Goal: Task Accomplishment & Management: Manage account settings

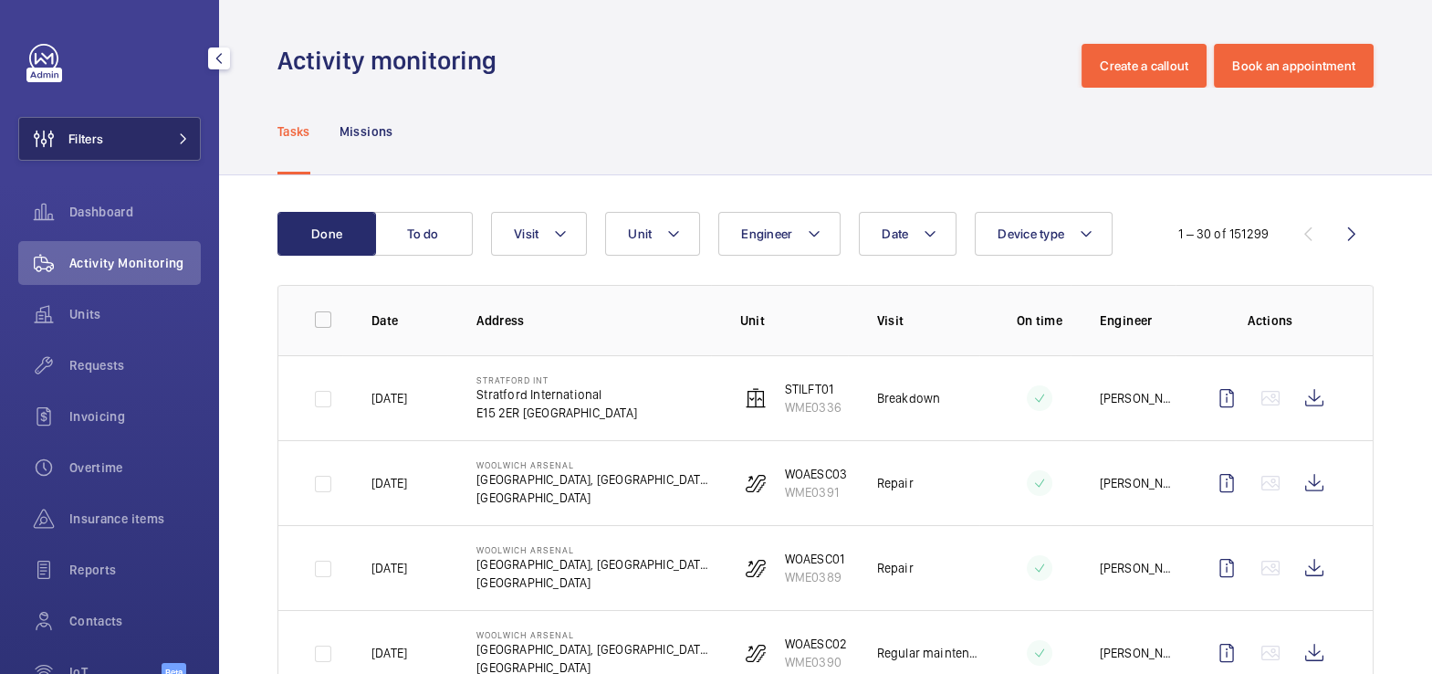
click at [144, 140] on button "Filters" at bounding box center [109, 139] width 183 height 44
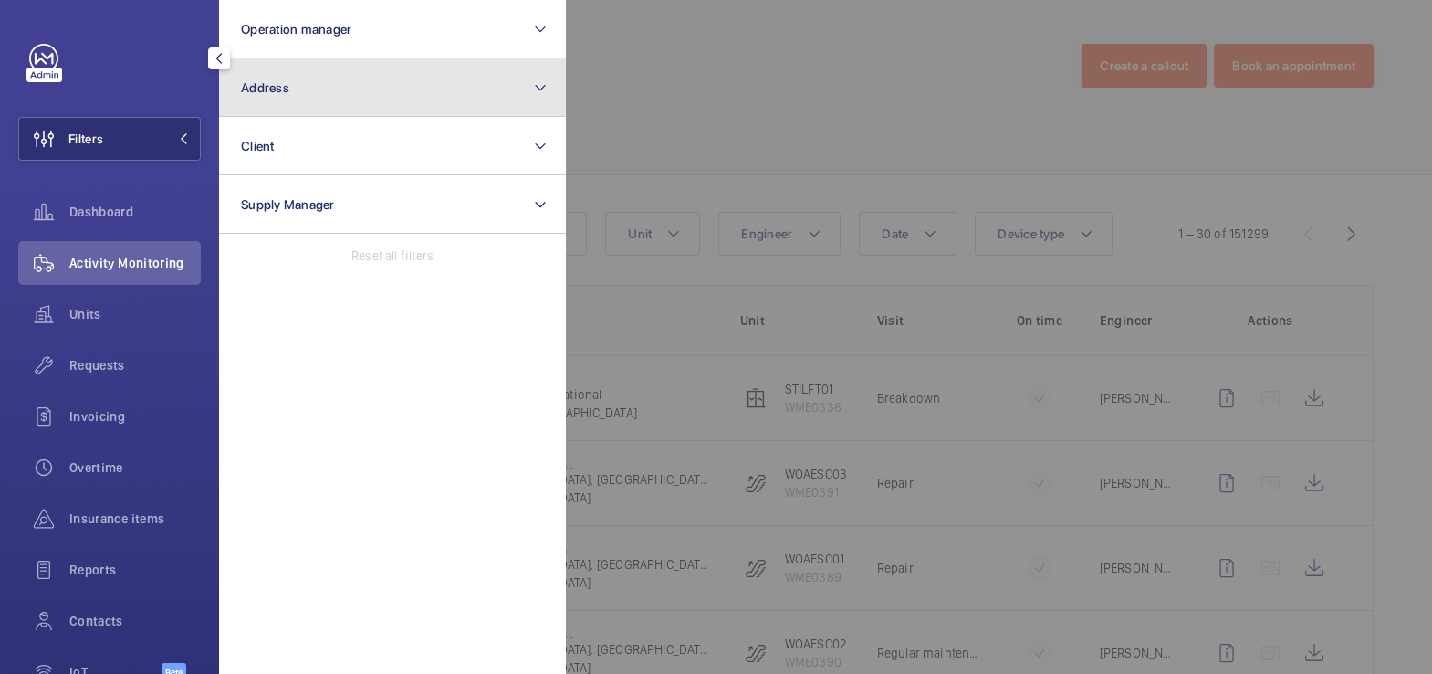
click at [321, 92] on button "Address" at bounding box center [392, 87] width 347 height 58
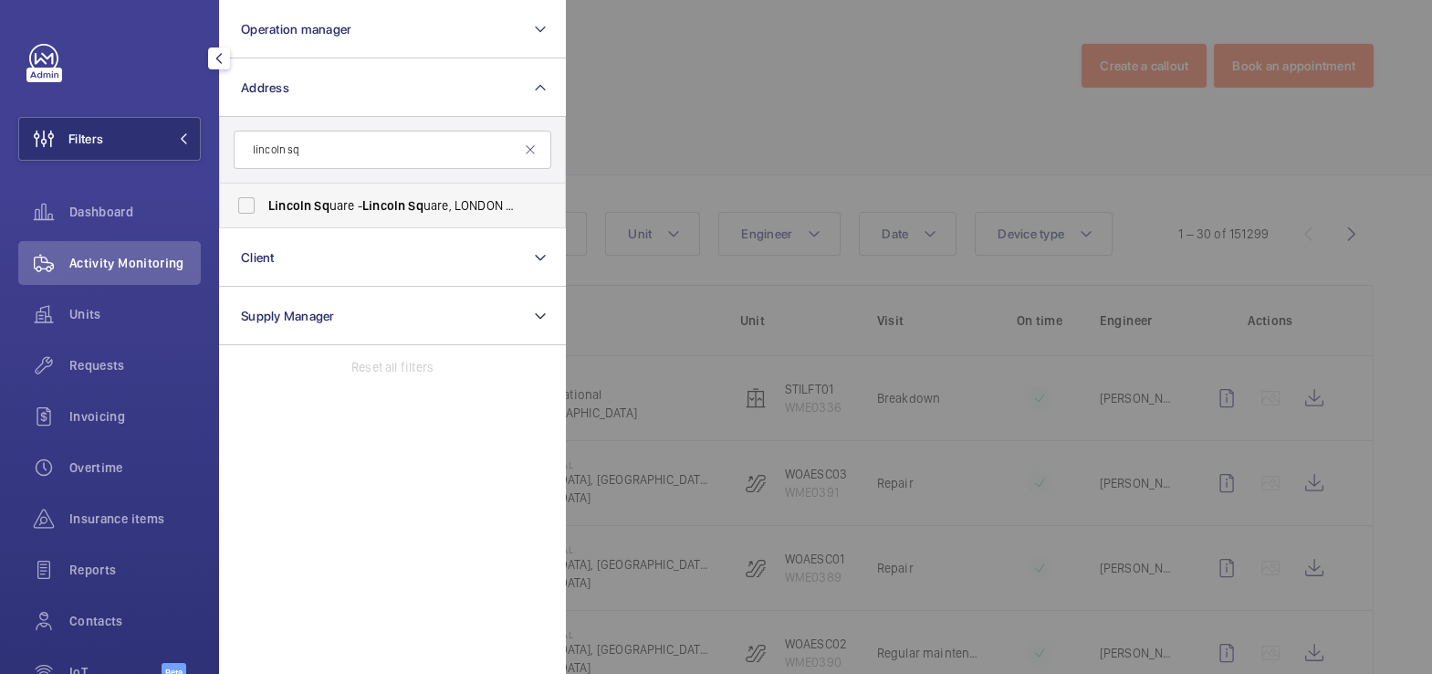
type input "lincoln sq"
click at [351, 210] on span "[PERSON_NAME] Sq uare - Lincoln Sq uare, [GEOGRAPHIC_DATA] 2AT" at bounding box center [393, 205] width 251 height 18
click at [265, 210] on input "[PERSON_NAME] Sq uare - Lincoln Sq uare, [GEOGRAPHIC_DATA] 2AT" at bounding box center [246, 205] width 37 height 37
checkbox input "true"
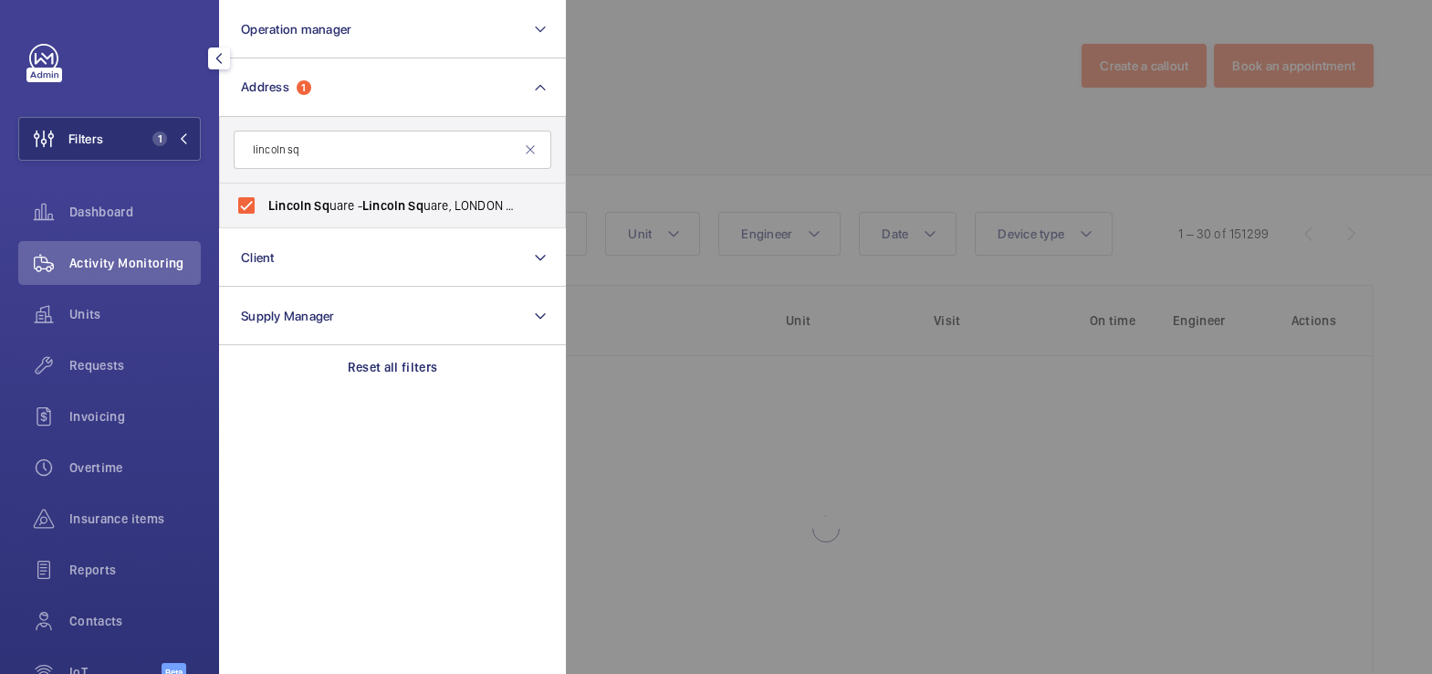
click at [849, 99] on div at bounding box center [1282, 337] width 1432 height 674
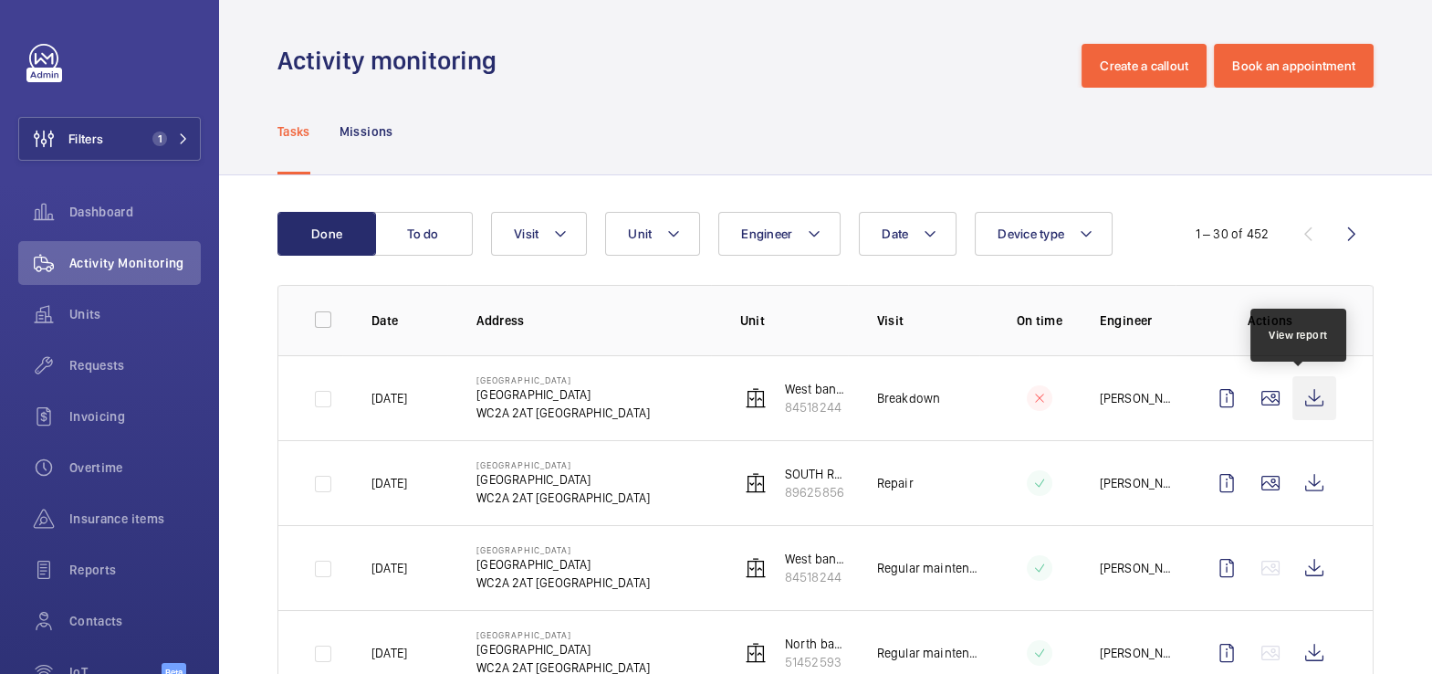
click at [1301, 401] on wm-front-icon-button at bounding box center [1315, 398] width 44 height 44
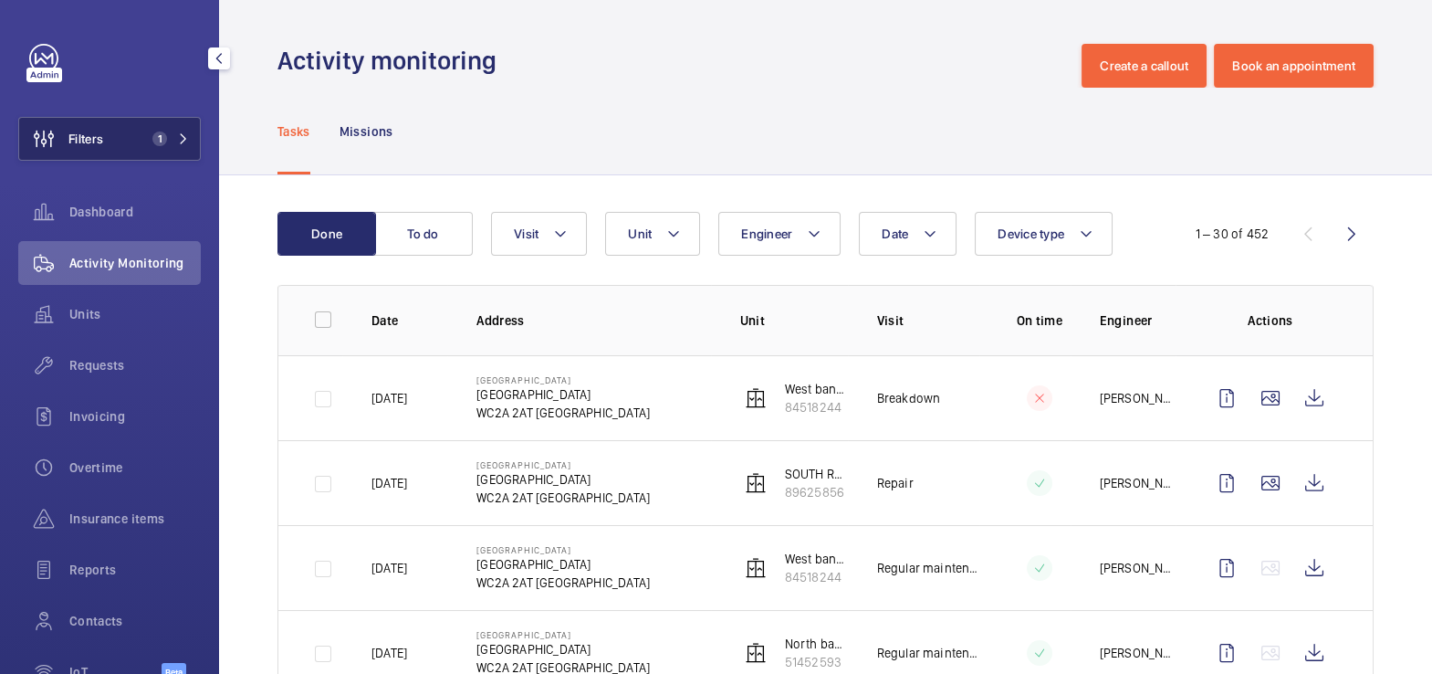
click at [145, 139] on span "1" at bounding box center [156, 138] width 22 height 15
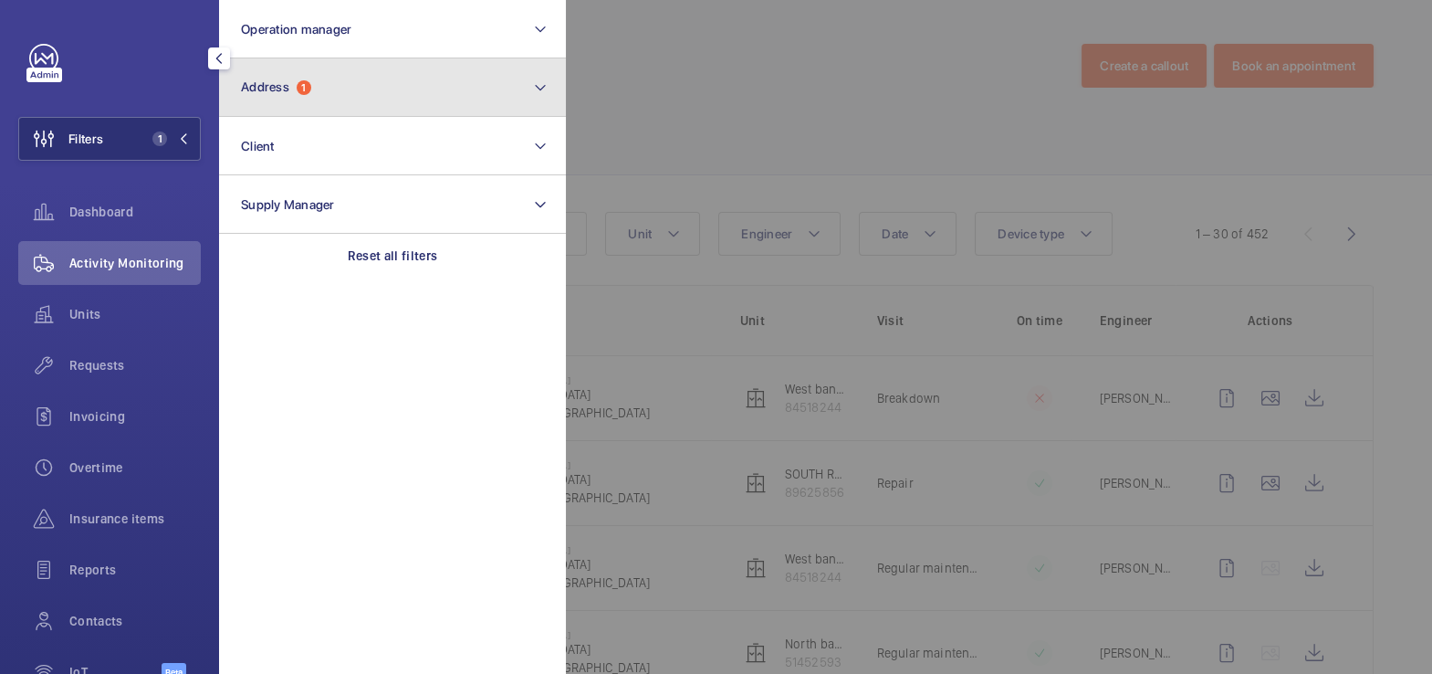
click at [331, 78] on button "Address 1" at bounding box center [392, 87] width 347 height 58
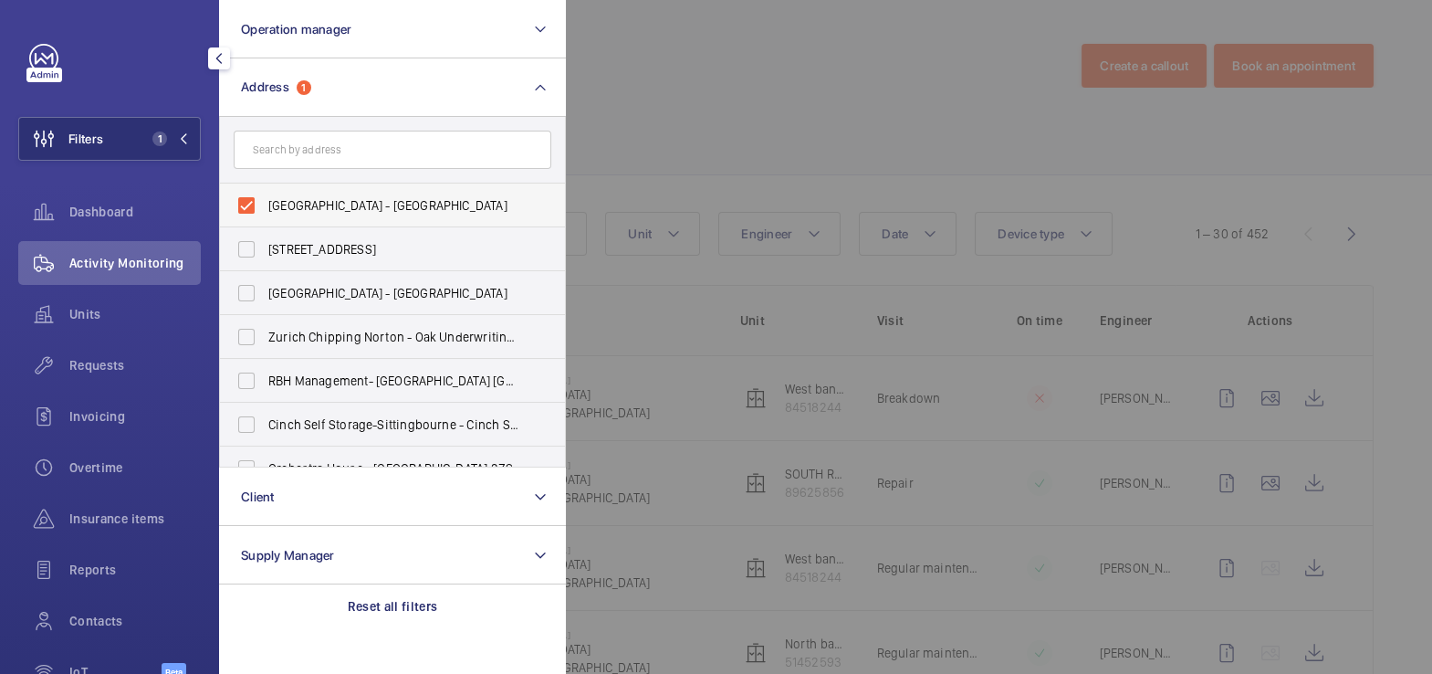
click at [299, 190] on label "[GEOGRAPHIC_DATA] - [GEOGRAPHIC_DATA]" at bounding box center [379, 206] width 318 height 44
click at [265, 190] on input "[GEOGRAPHIC_DATA] - [GEOGRAPHIC_DATA]" at bounding box center [246, 205] width 37 height 37
checkbox input "false"
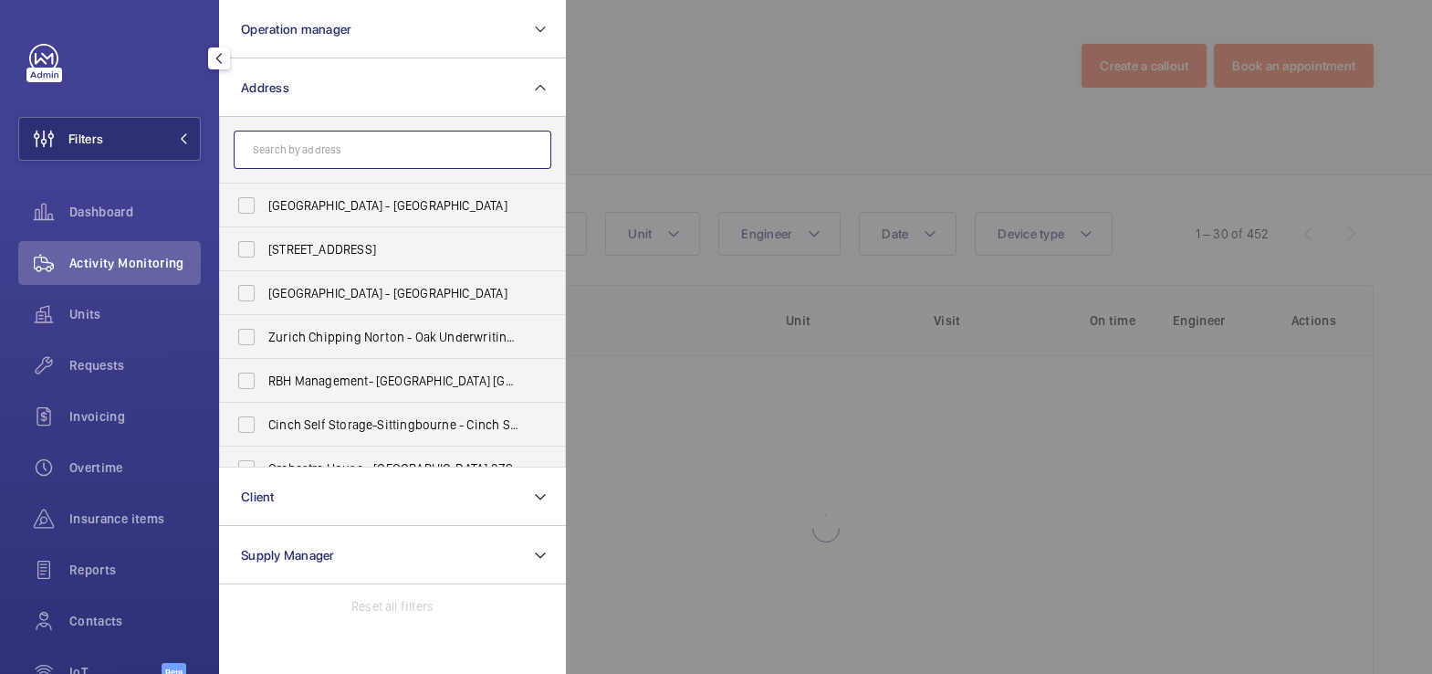
click at [318, 147] on input "text" at bounding box center [393, 150] width 318 height 38
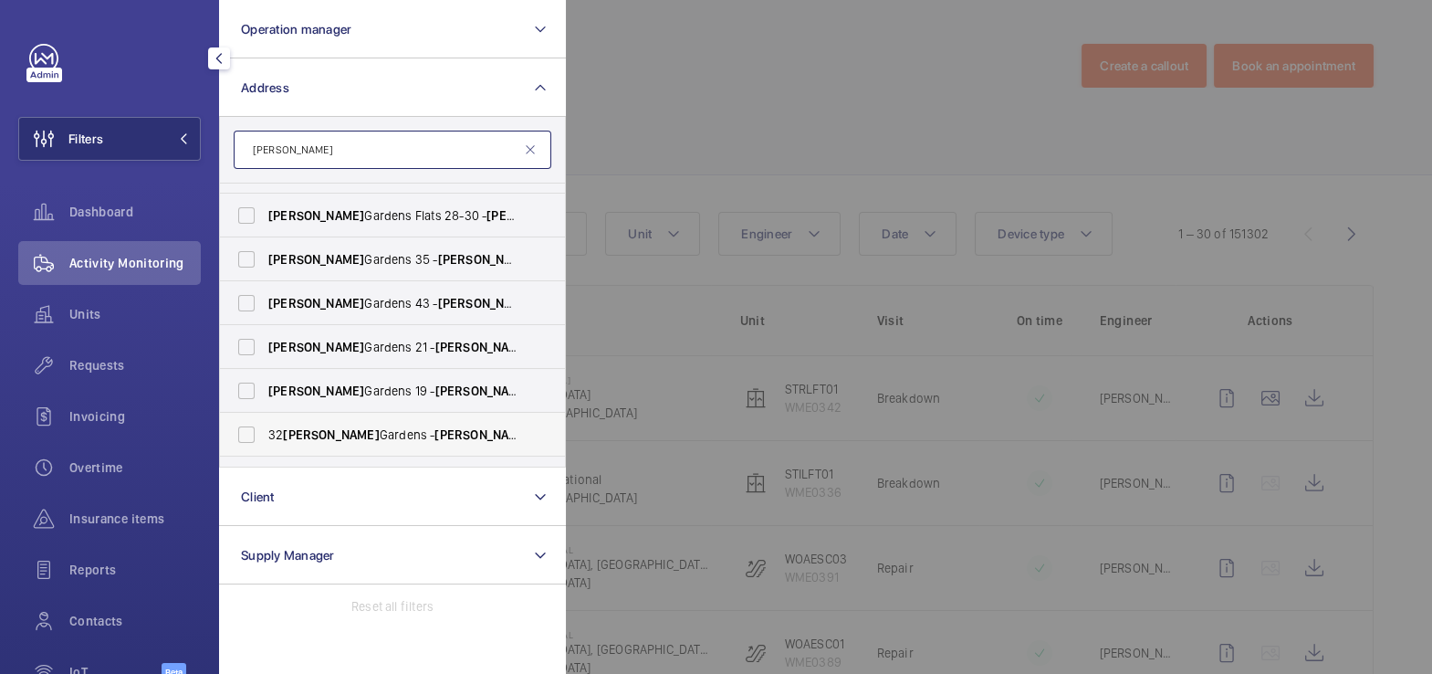
scroll to position [98, 0]
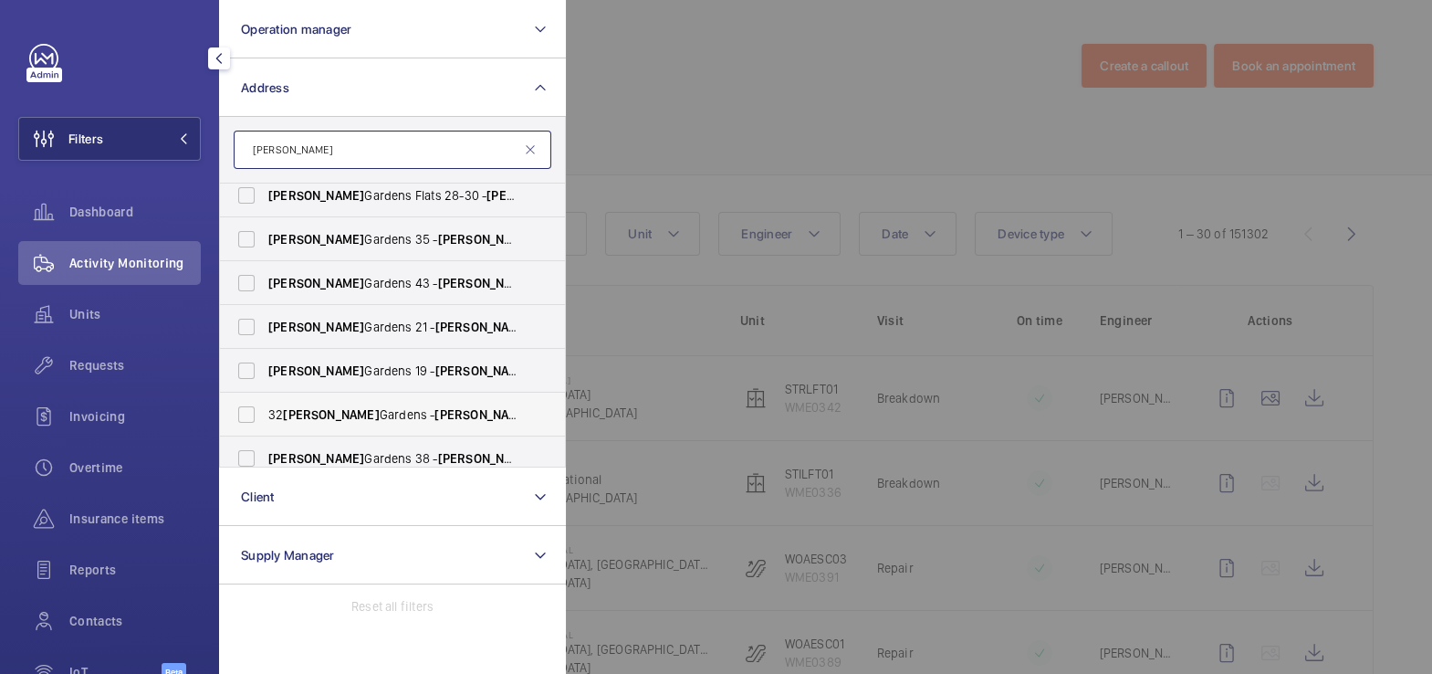
type input "[PERSON_NAME]"
click at [343, 407] on span "[STREET_ADDRESS]" at bounding box center [393, 414] width 251 height 18
click at [265, 407] on input "[STREET_ADDRESS]" at bounding box center [246, 414] width 37 height 37
checkbox input "true"
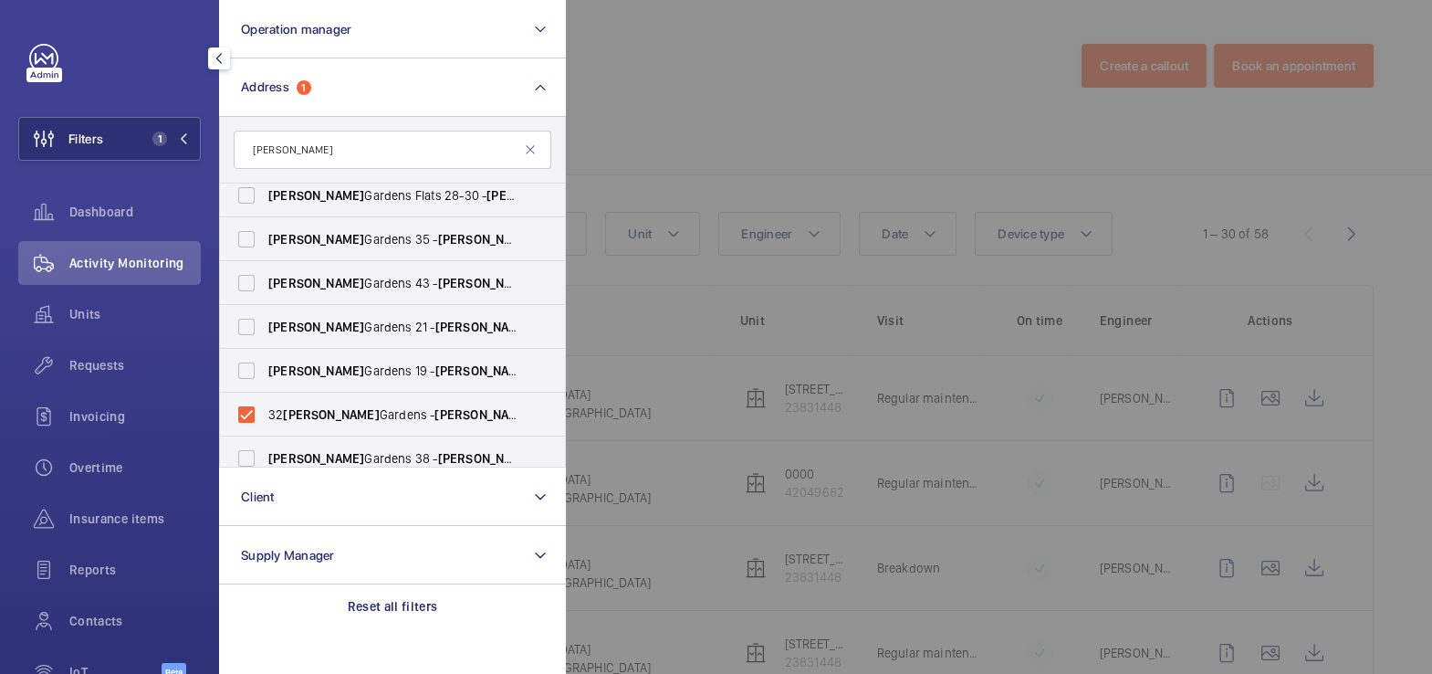
click at [730, 96] on div at bounding box center [1282, 337] width 1432 height 674
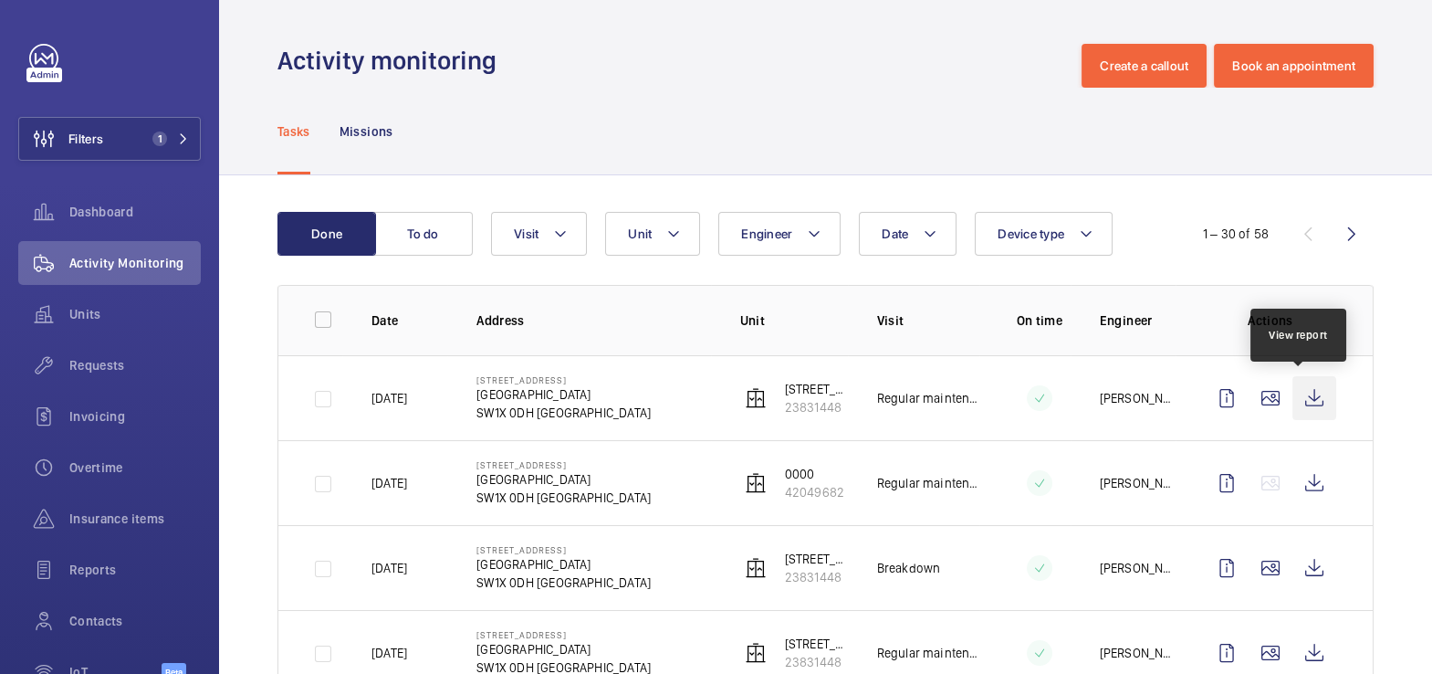
click at [1301, 393] on wm-front-icon-button at bounding box center [1315, 398] width 44 height 44
click at [84, 316] on span "Units" at bounding box center [134, 314] width 131 height 18
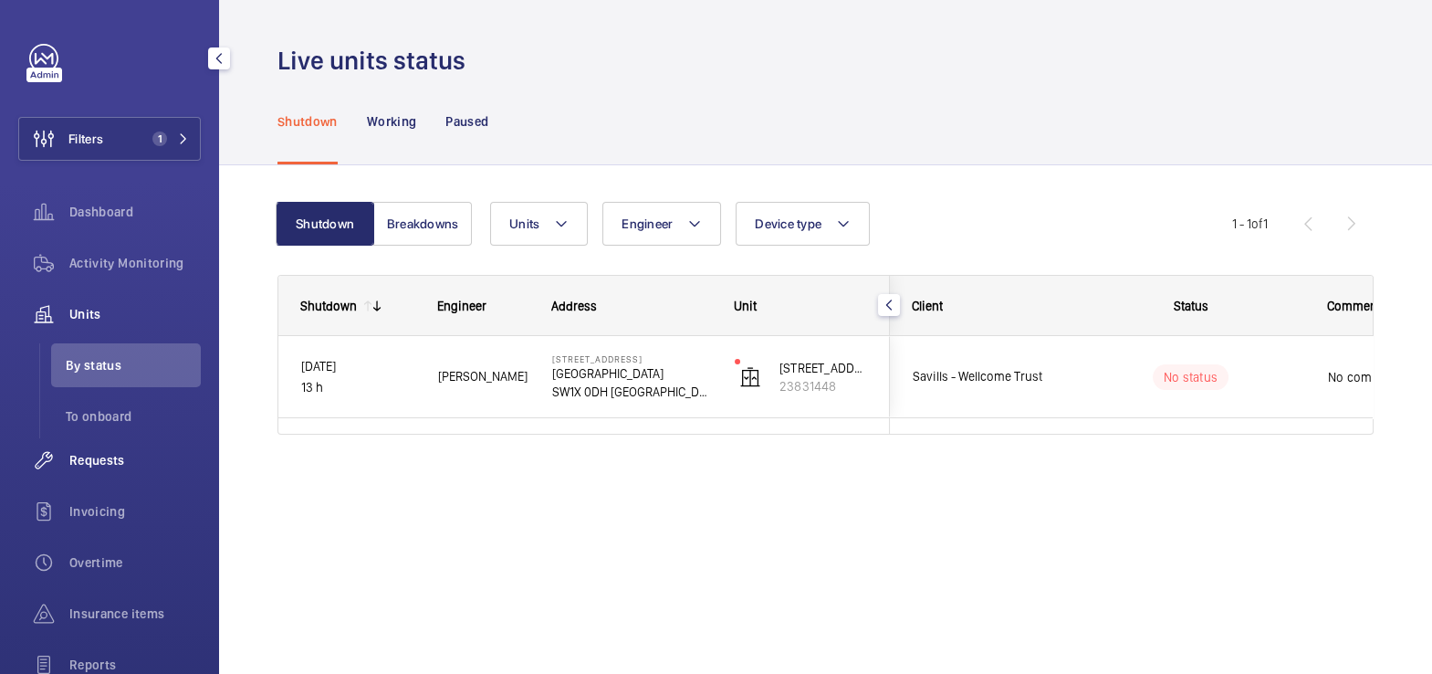
click at [109, 451] on span "Requests" at bounding box center [134, 460] width 131 height 18
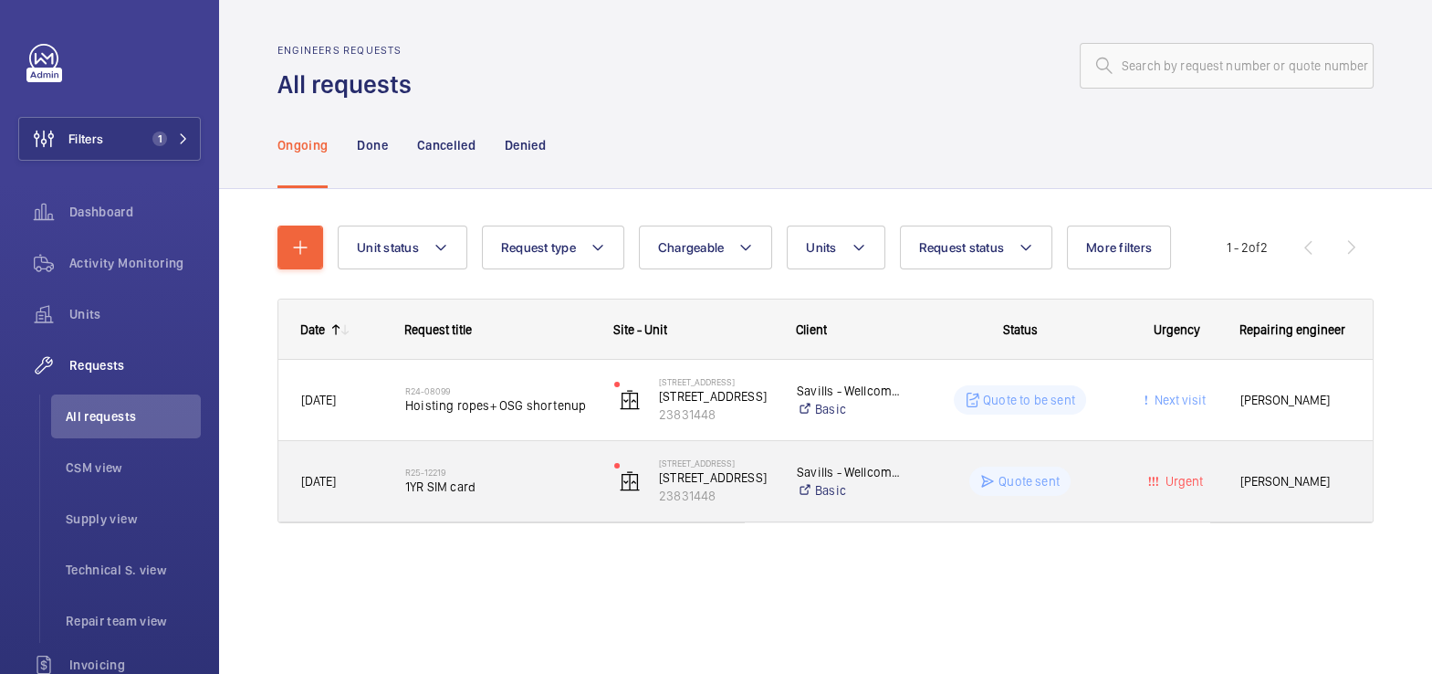
click at [513, 481] on span "1YR SIM card" at bounding box center [497, 486] width 185 height 18
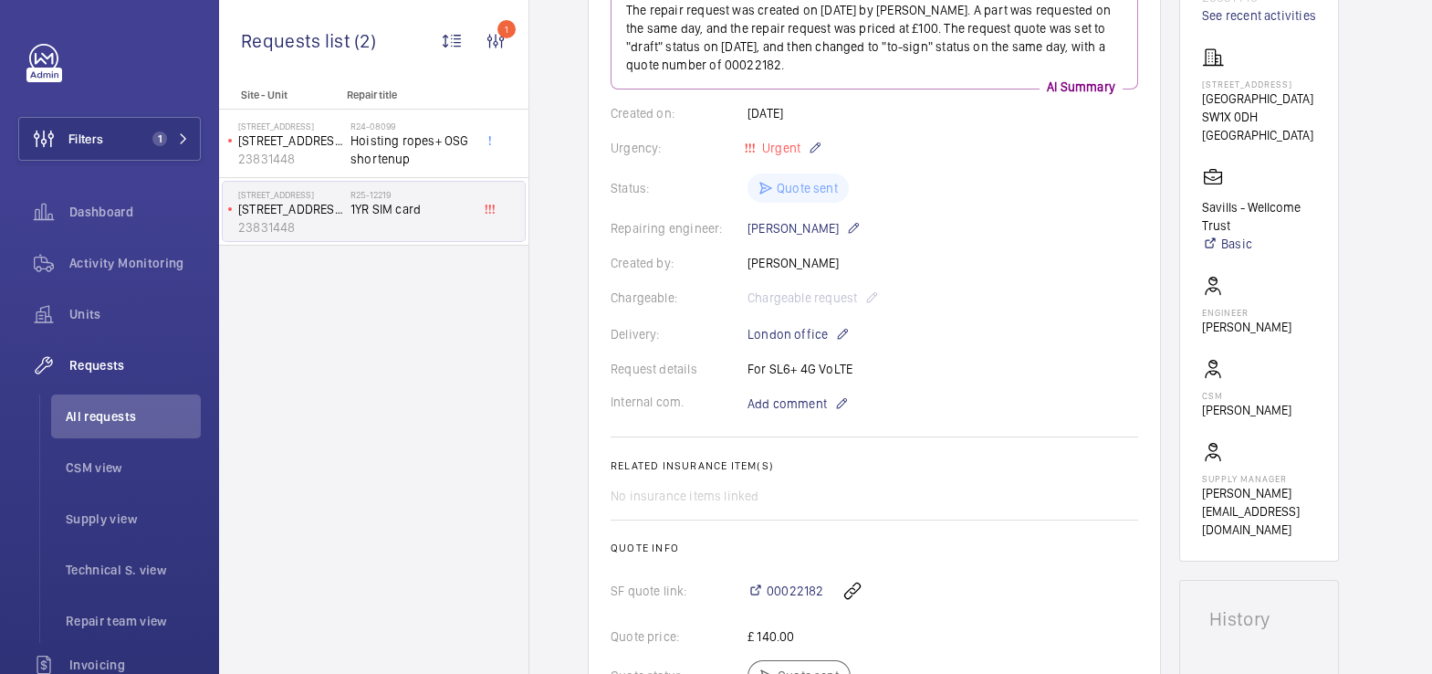
scroll to position [499, 0]
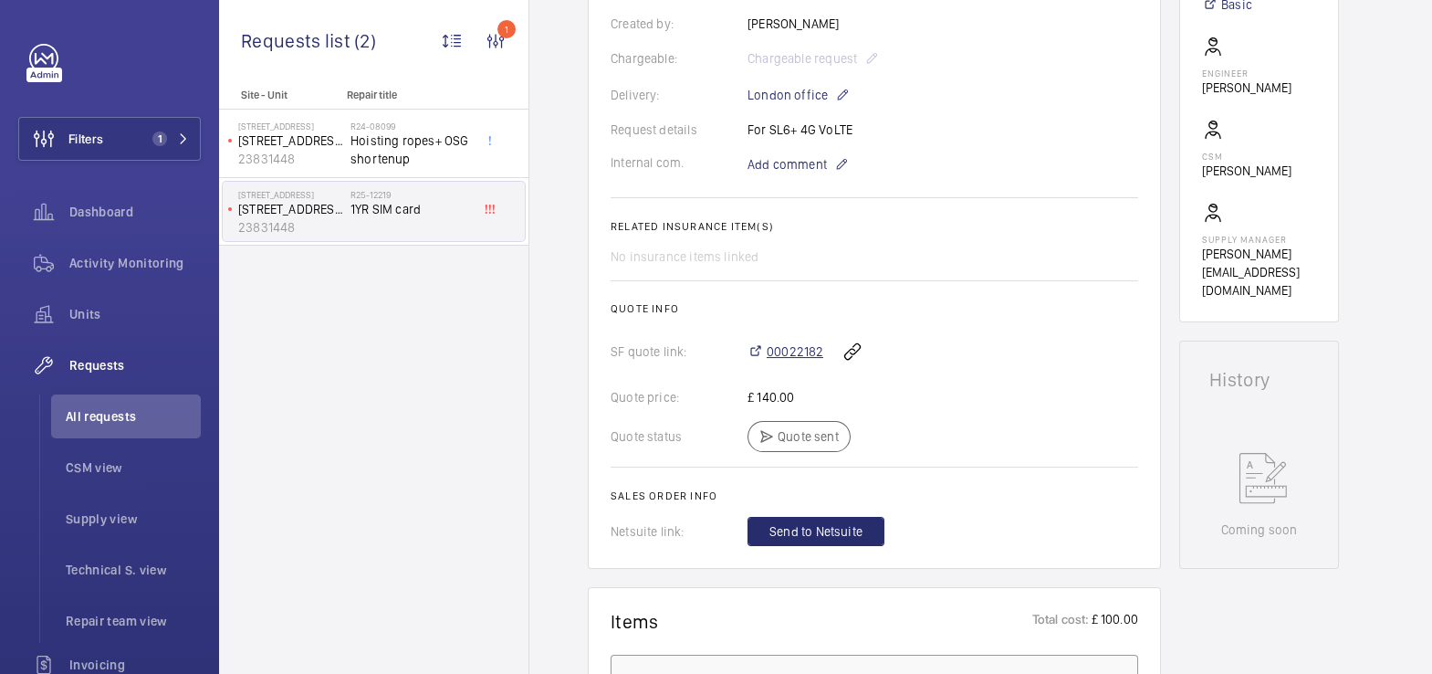
click at [802, 344] on span "00022182" at bounding box center [795, 351] width 57 height 18
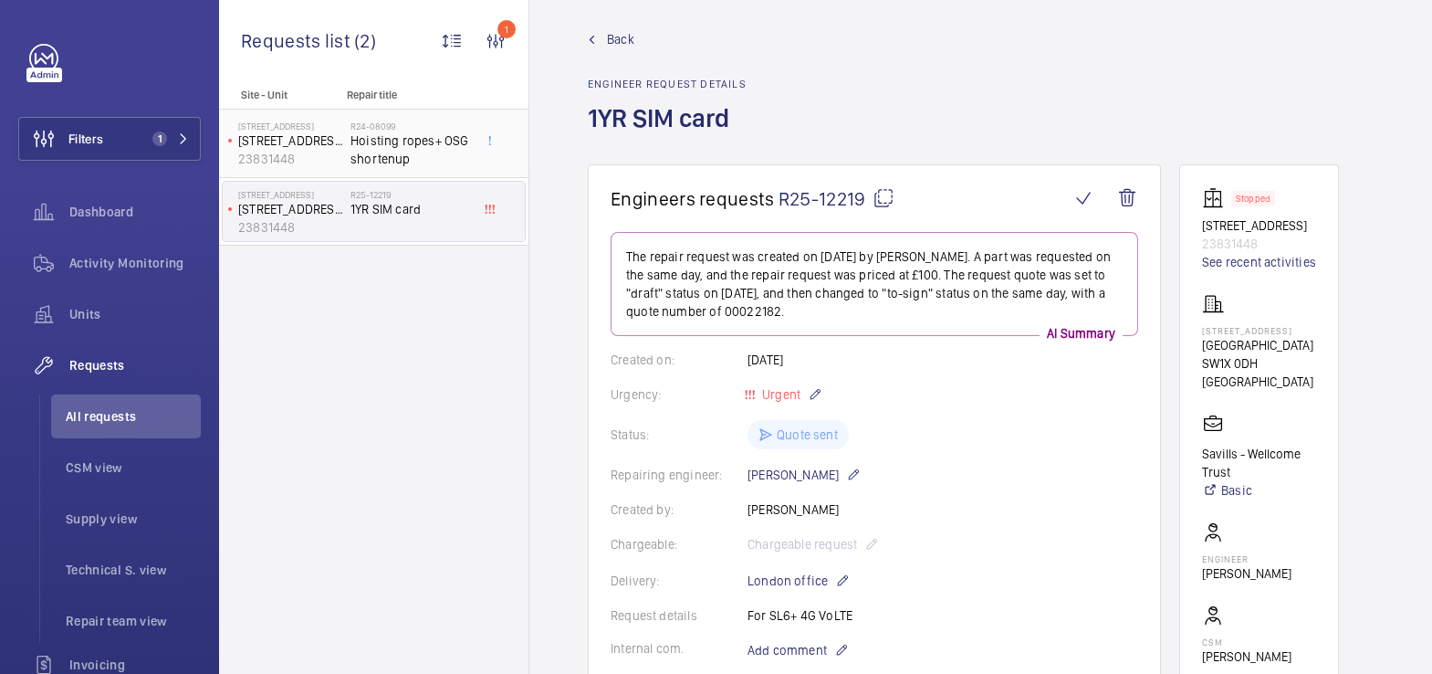
scroll to position [0, 0]
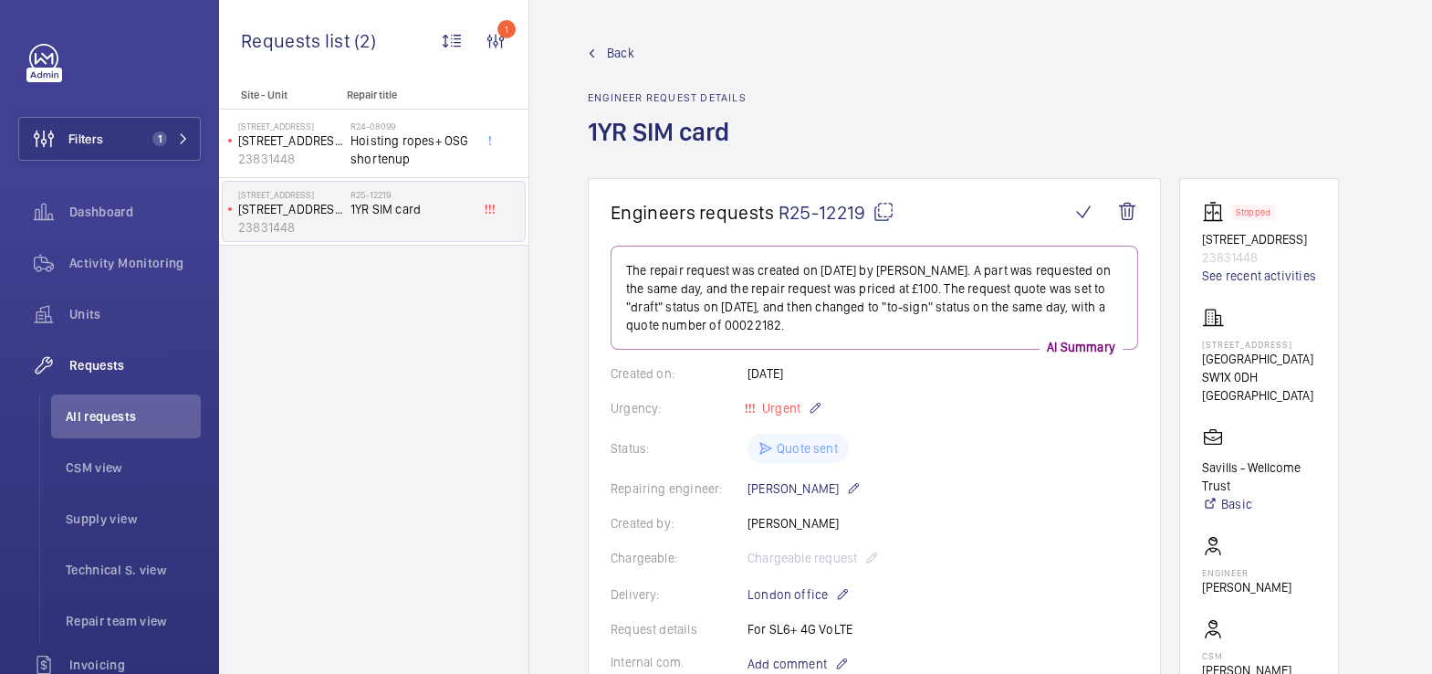
click at [616, 51] on span "Back" at bounding box center [620, 53] width 27 height 18
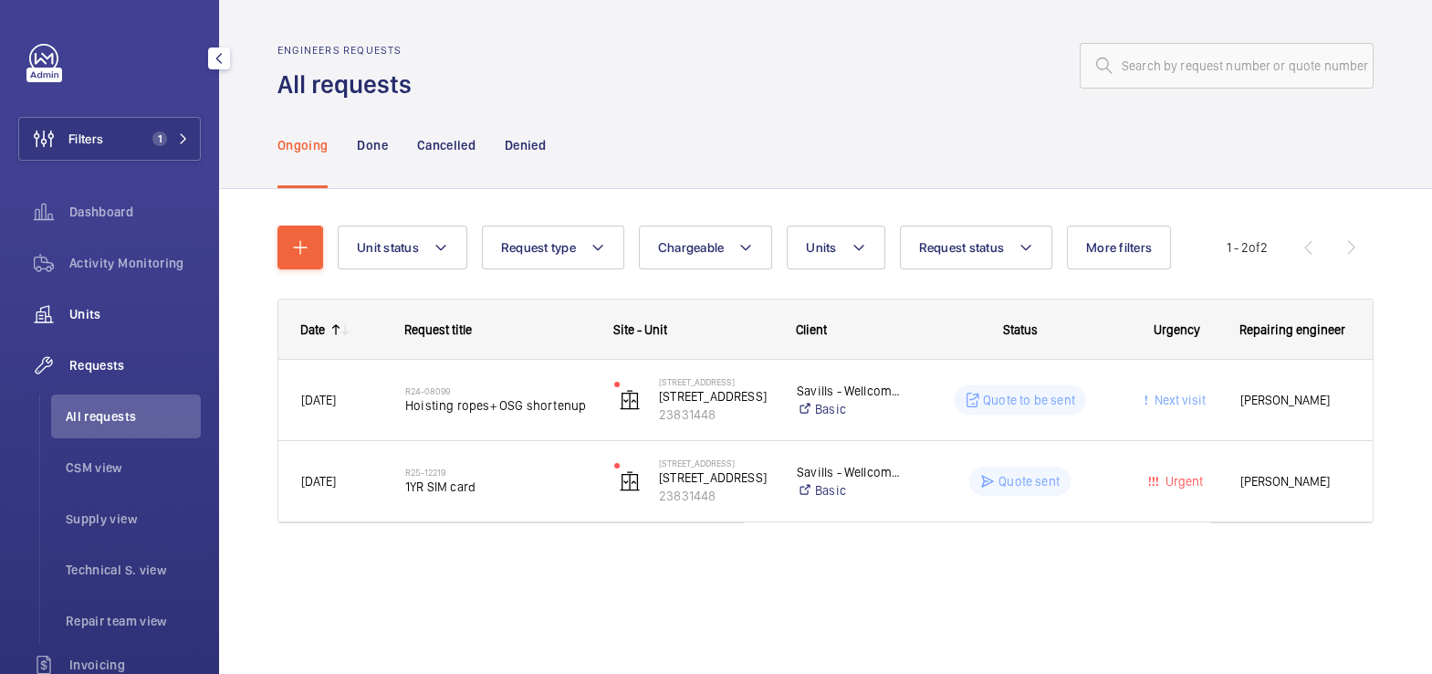
click at [90, 314] on span "Units" at bounding box center [134, 314] width 131 height 18
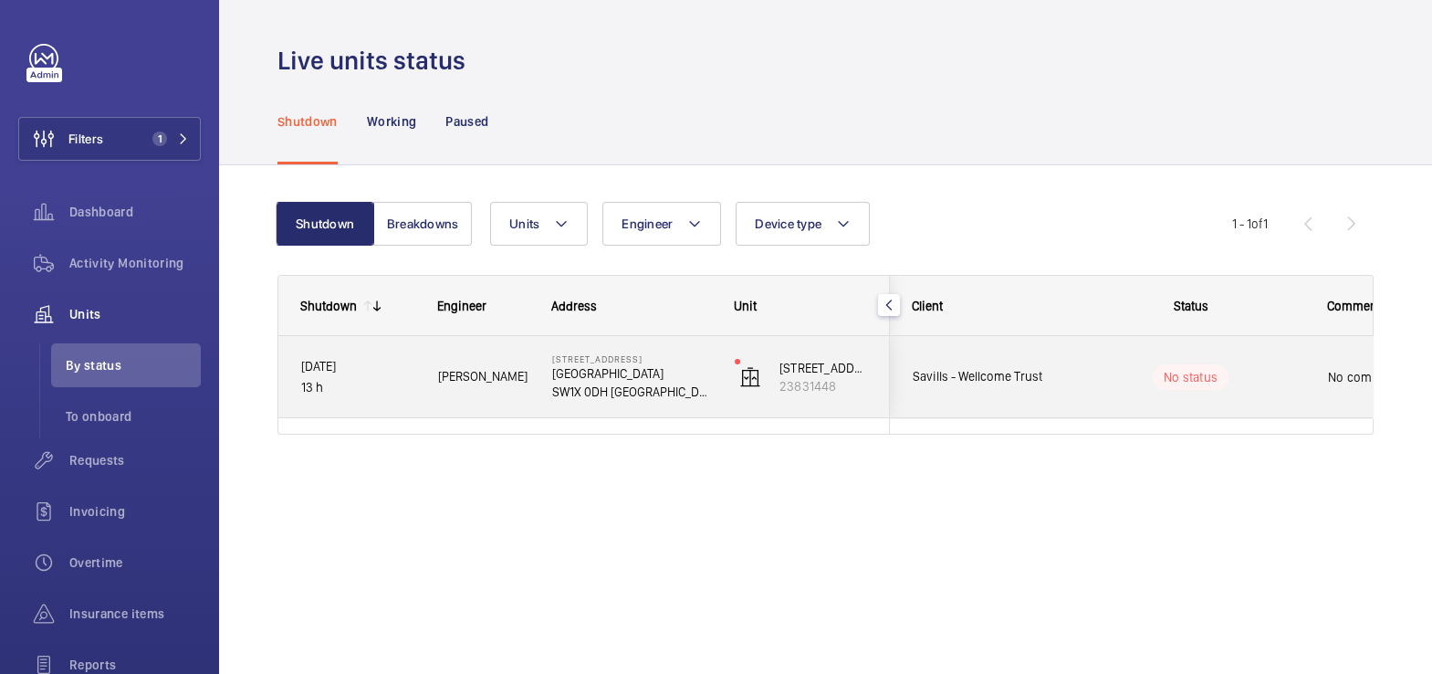
click at [1258, 389] on div "No status" at bounding box center [1179, 377] width 249 height 62
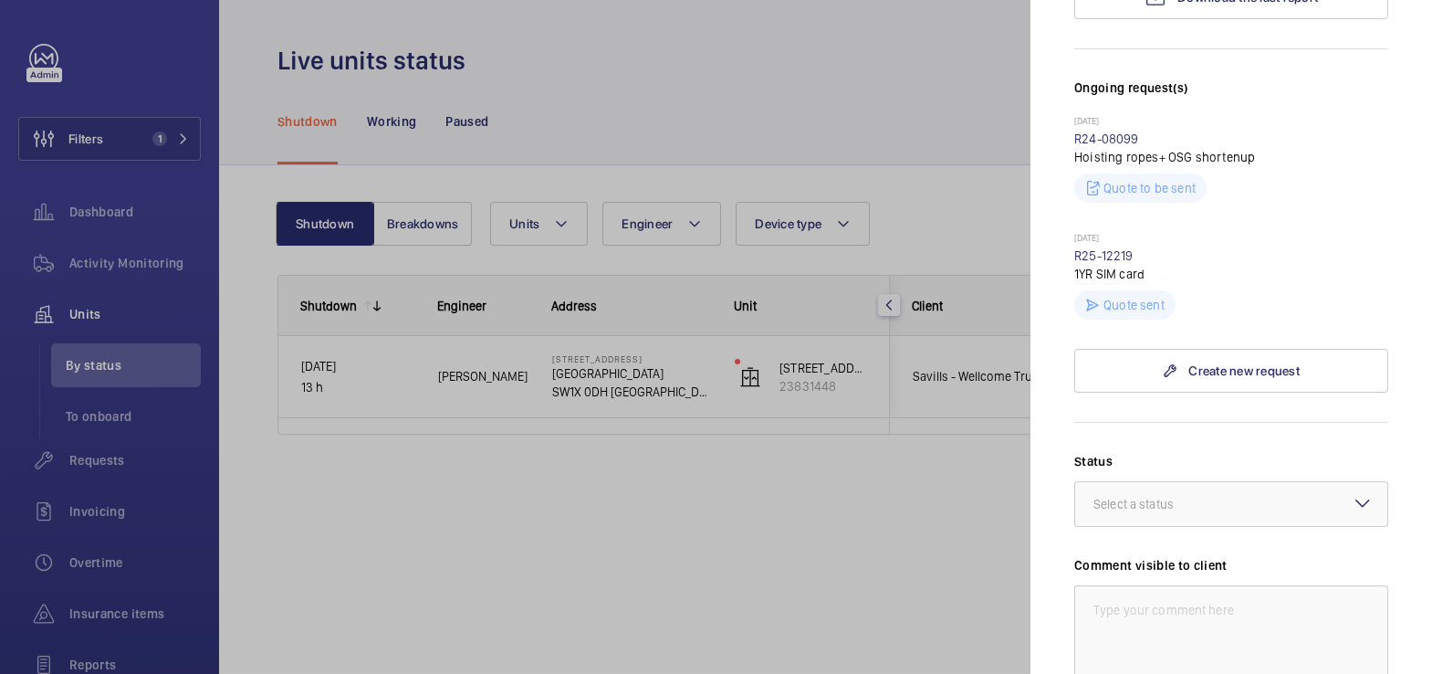
scroll to position [481, 0]
click at [1222, 482] on div at bounding box center [1231, 504] width 312 height 44
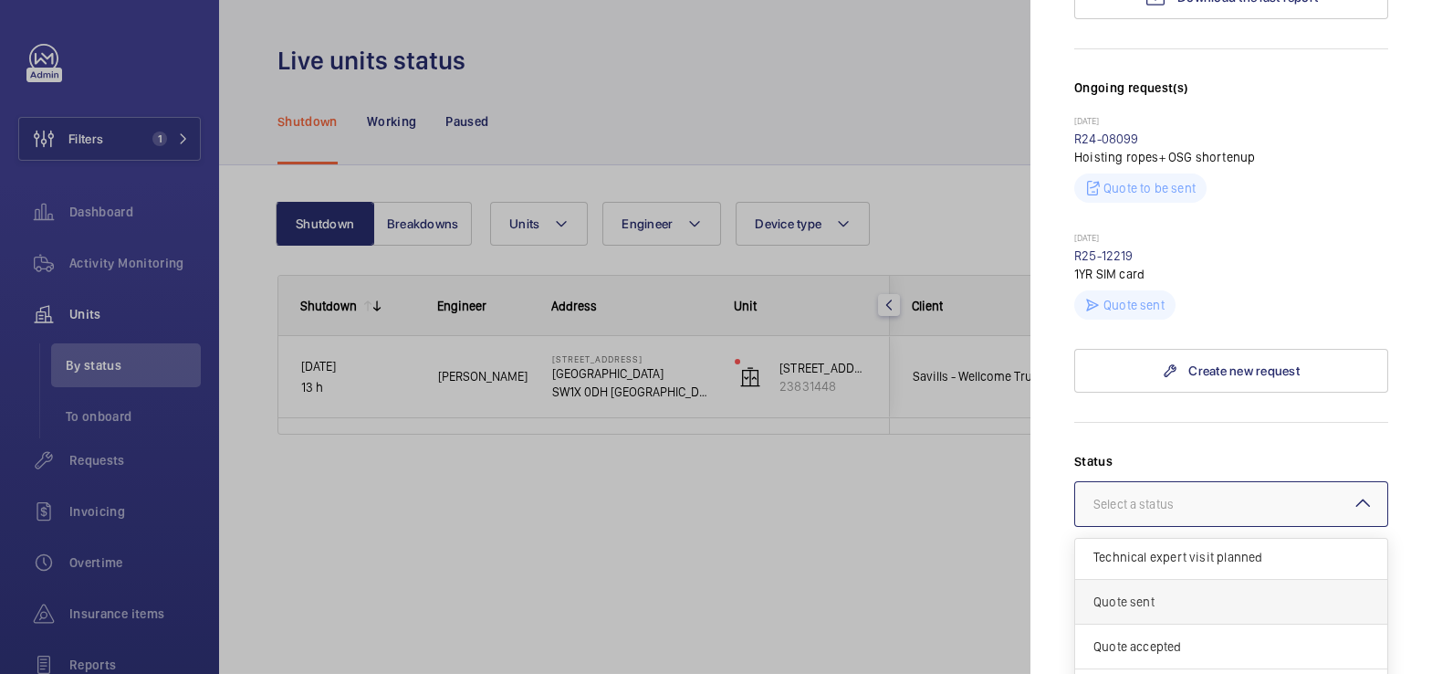
click at [1230, 593] on span "Quote sent" at bounding box center [1232, 602] width 276 height 18
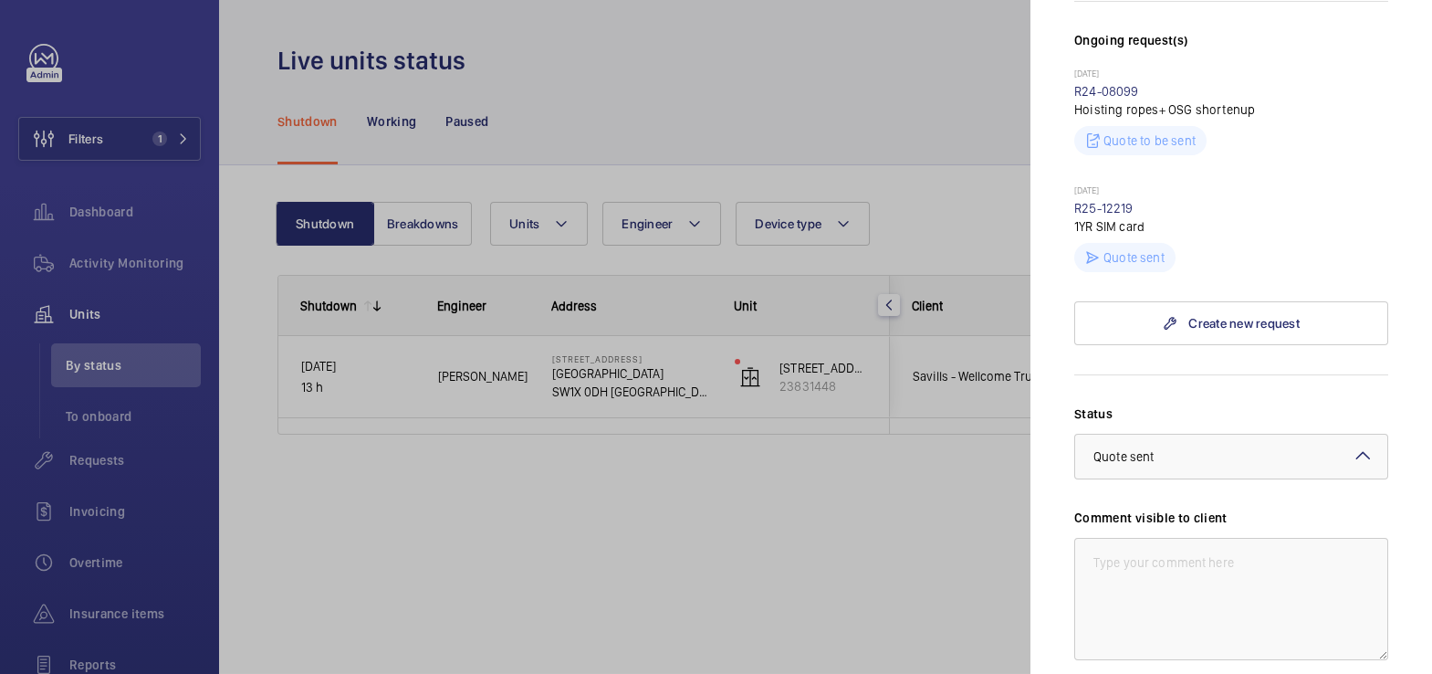
scroll to position [551, 0]
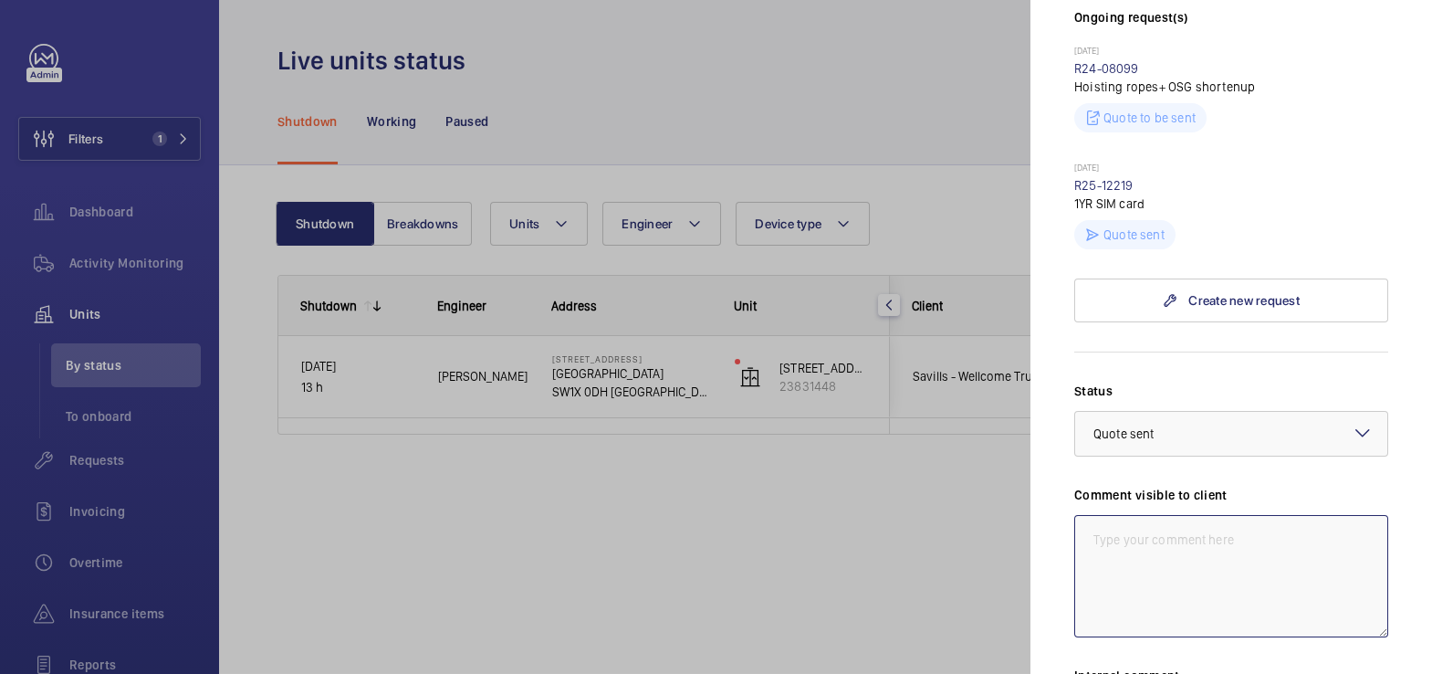
click at [1196, 551] on textarea at bounding box center [1232, 576] width 314 height 122
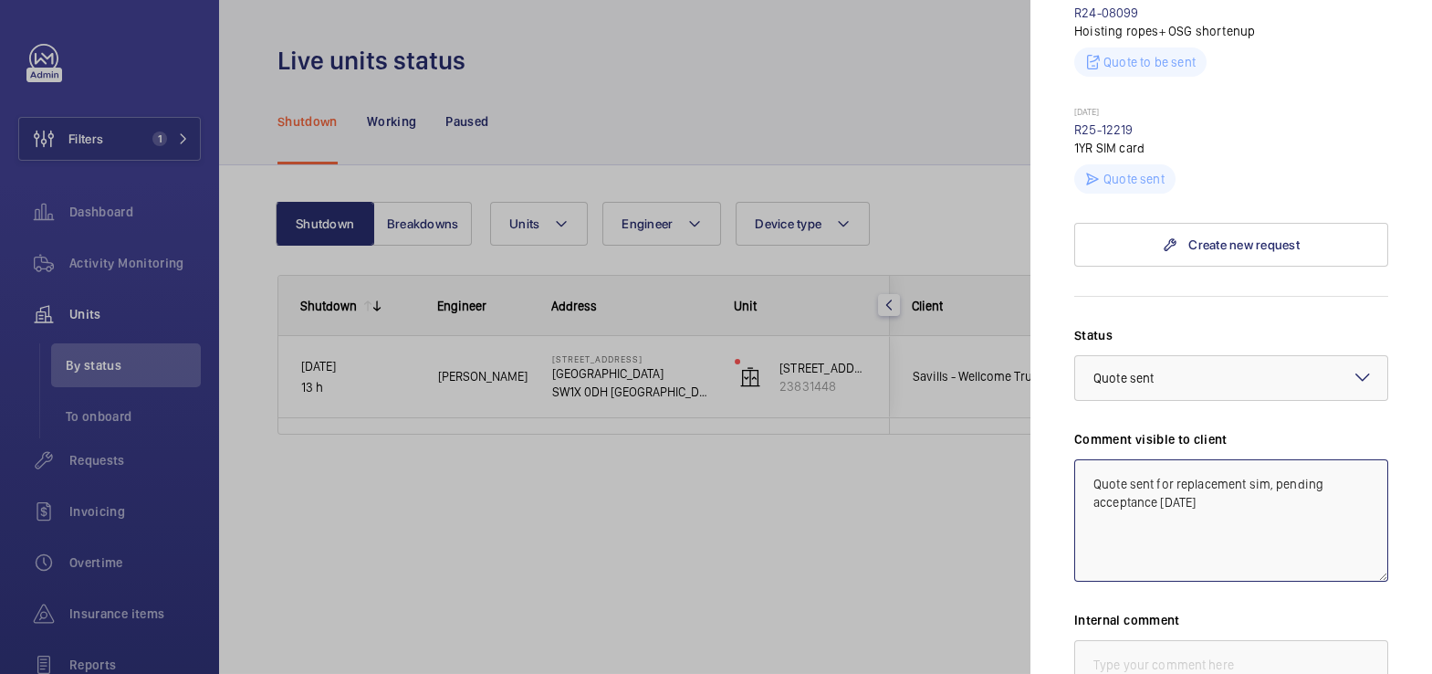
scroll to position [641, 0]
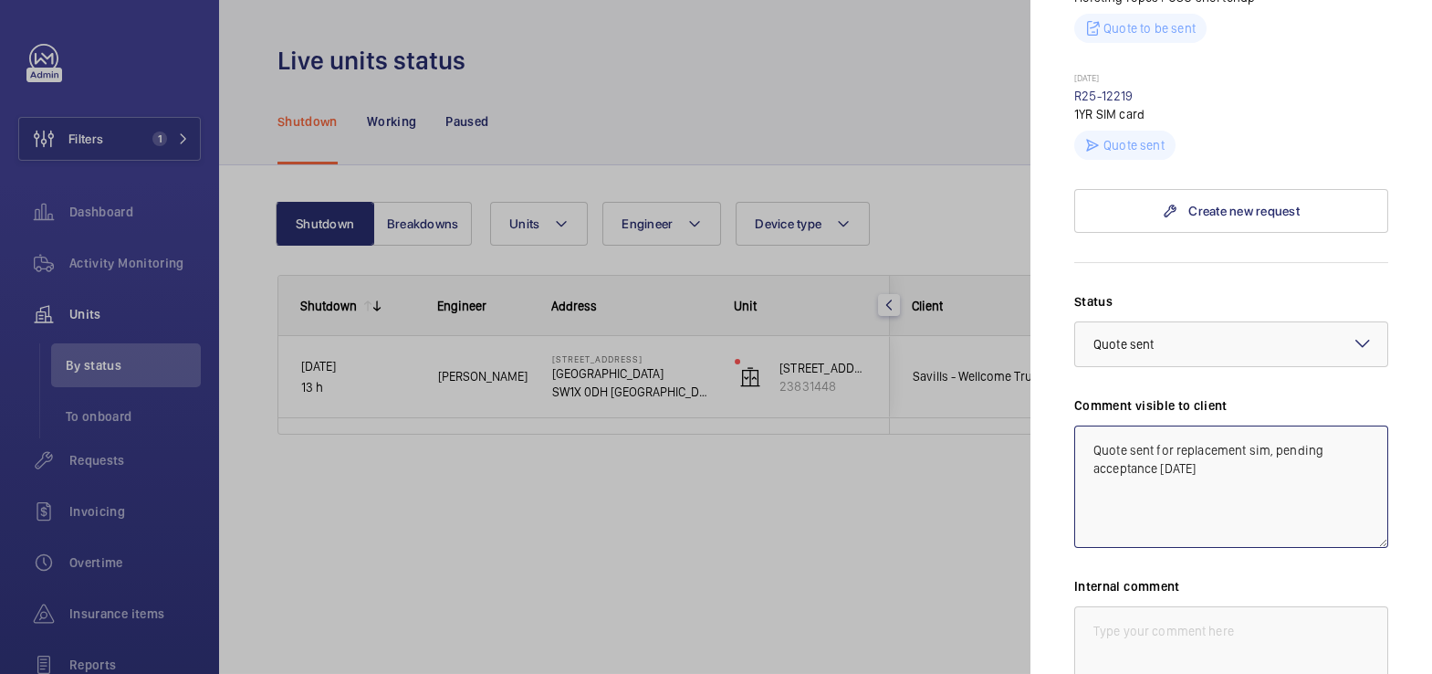
drag, startPoint x: 1089, startPoint y: 409, endPoint x: 1231, endPoint y: 446, distance: 146.4
click at [1231, 446] on textarea "Quote sent for replacement sim, pending acceptance [DATE]" at bounding box center [1232, 486] width 314 height 122
type textarea "Quote sent for replacement sim, pending acceptance [DATE]"
click at [1221, 606] on textarea at bounding box center [1232, 667] width 314 height 122
type textarea "c"
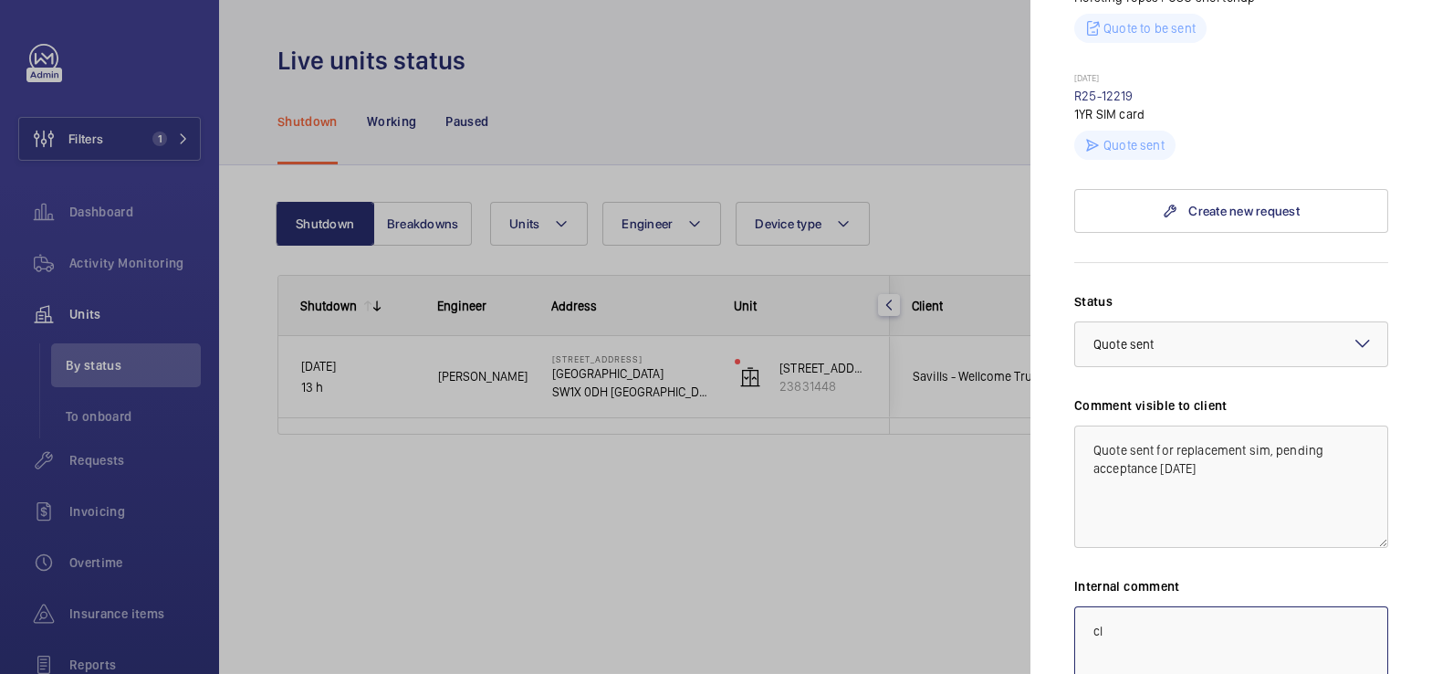
type textarea "c"
paste textarea "Quote sent for replacement sim, pending acceptance [DATE]"
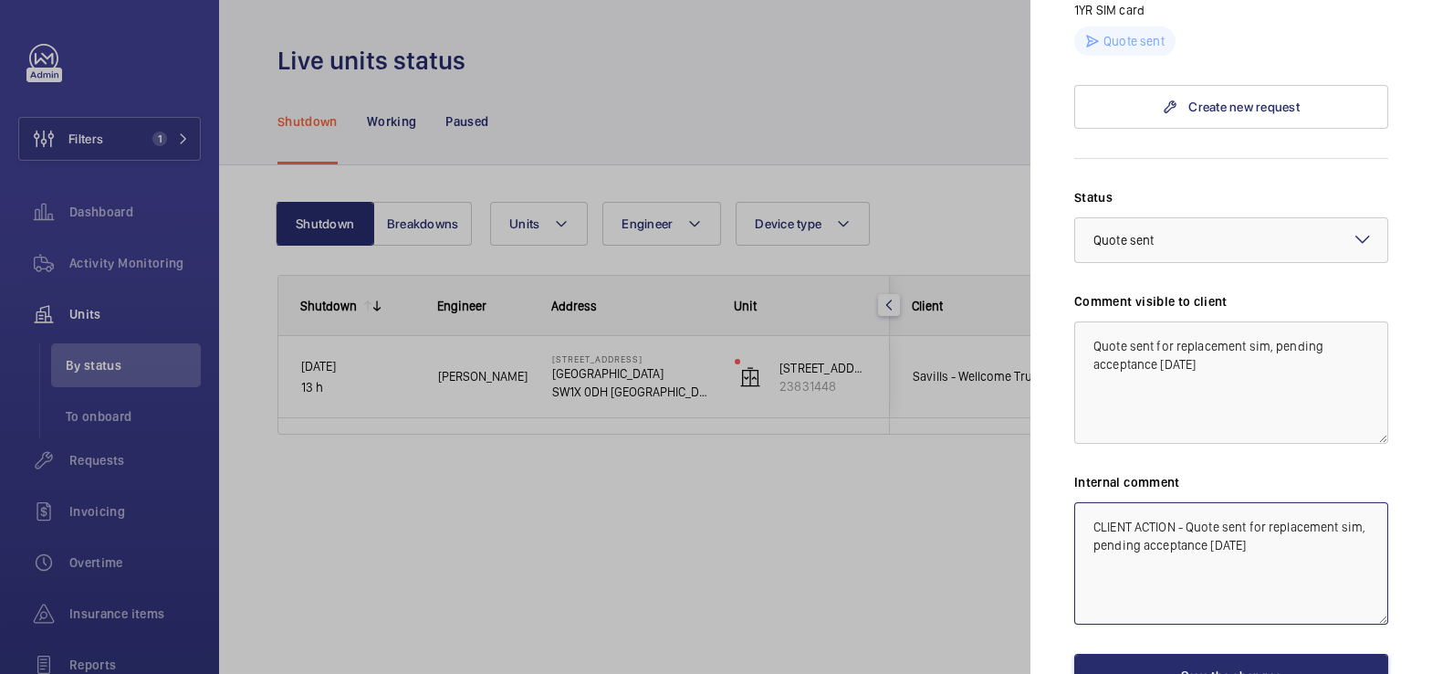
scroll to position [747, 0]
type textarea "CLIENT ACTION - Quote sent for replacement sim, pending acceptance [DATE]"
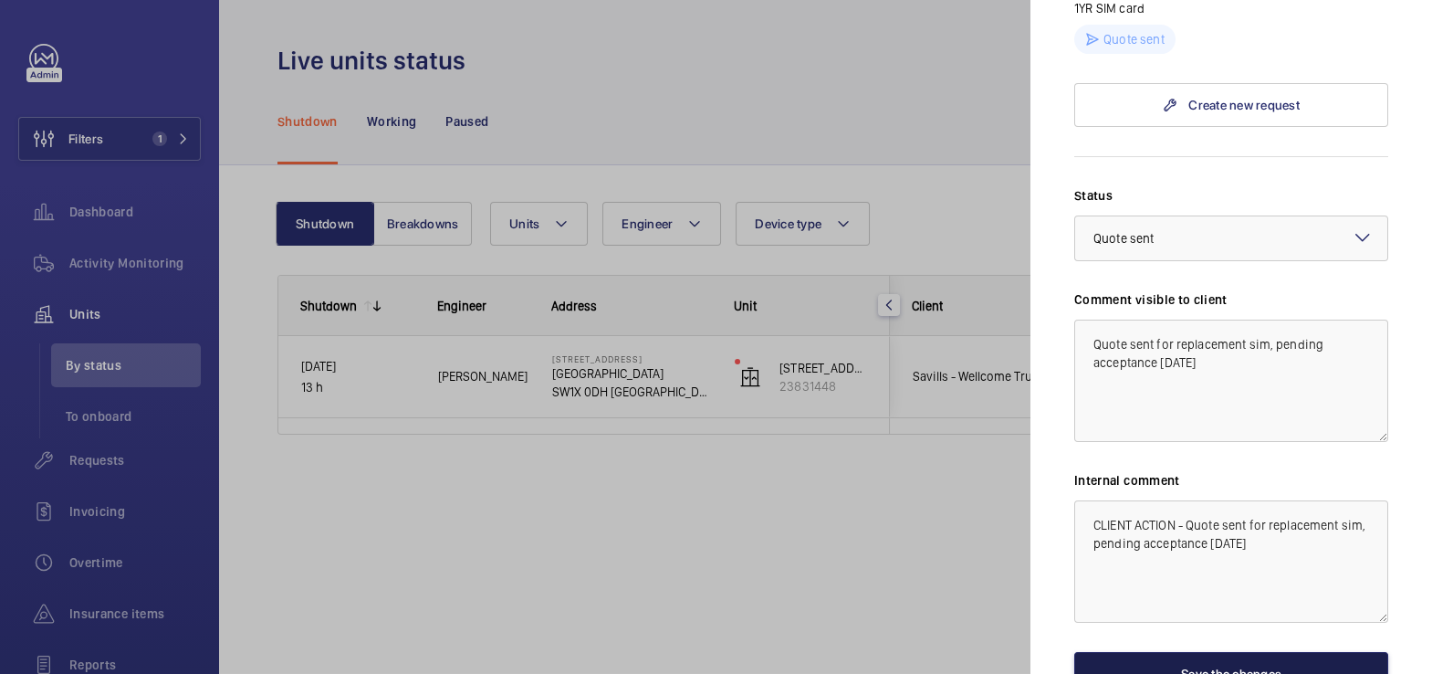
click at [1256, 652] on button "Save the changes" at bounding box center [1232, 674] width 314 height 44
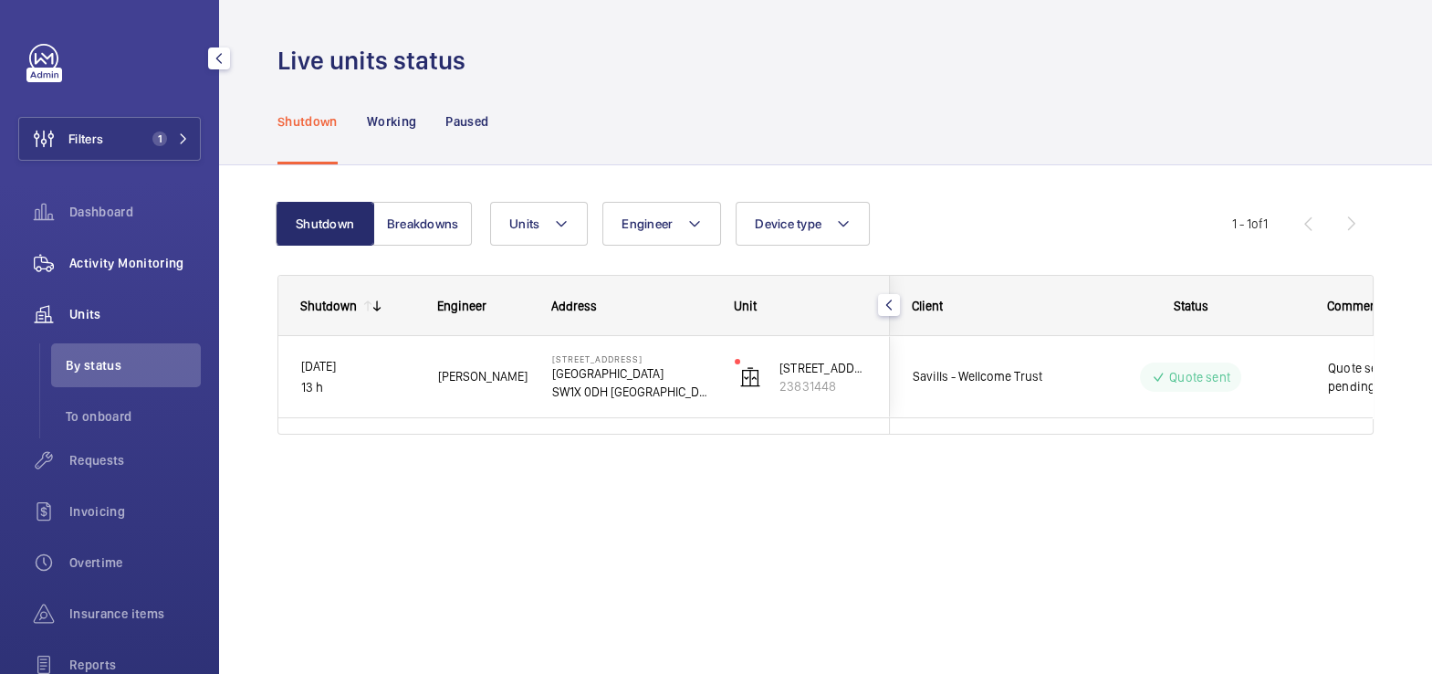
click at [122, 260] on span "Activity Monitoring" at bounding box center [134, 263] width 131 height 18
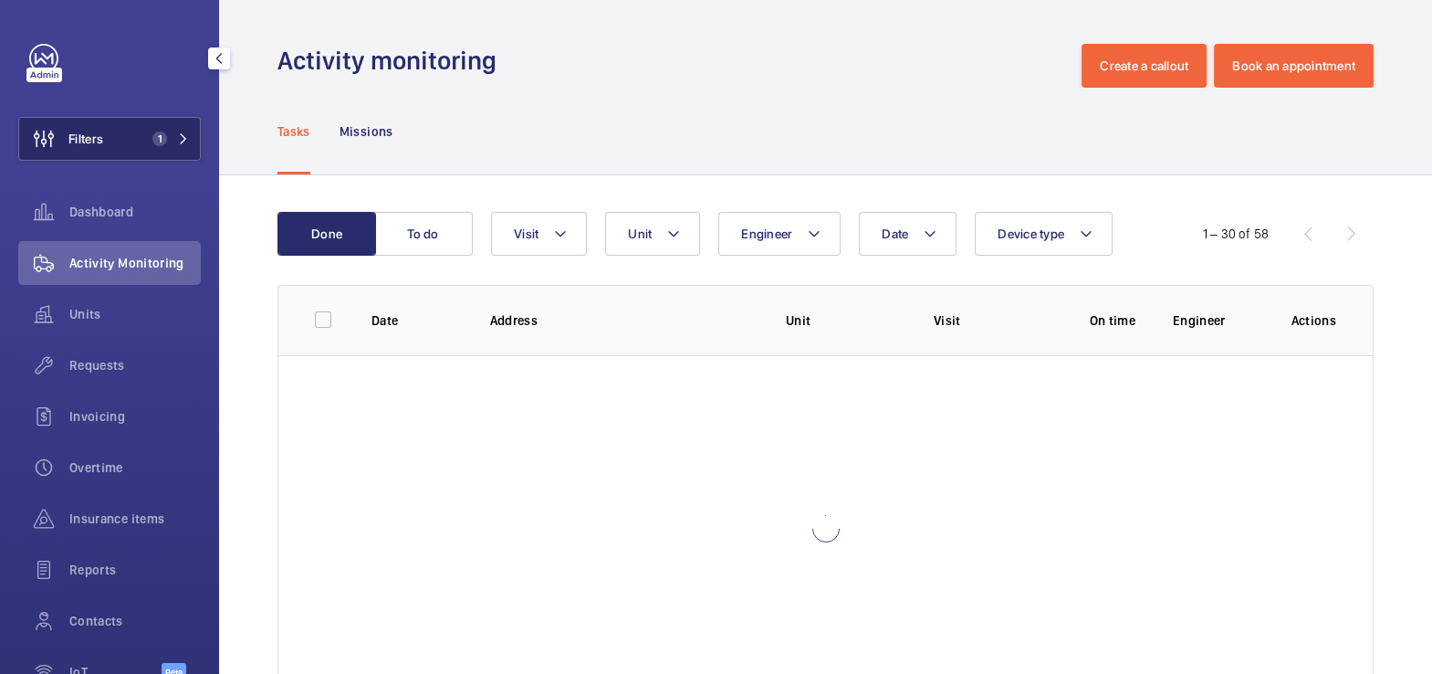
click at [122, 127] on button "Filters 1" at bounding box center [109, 139] width 183 height 44
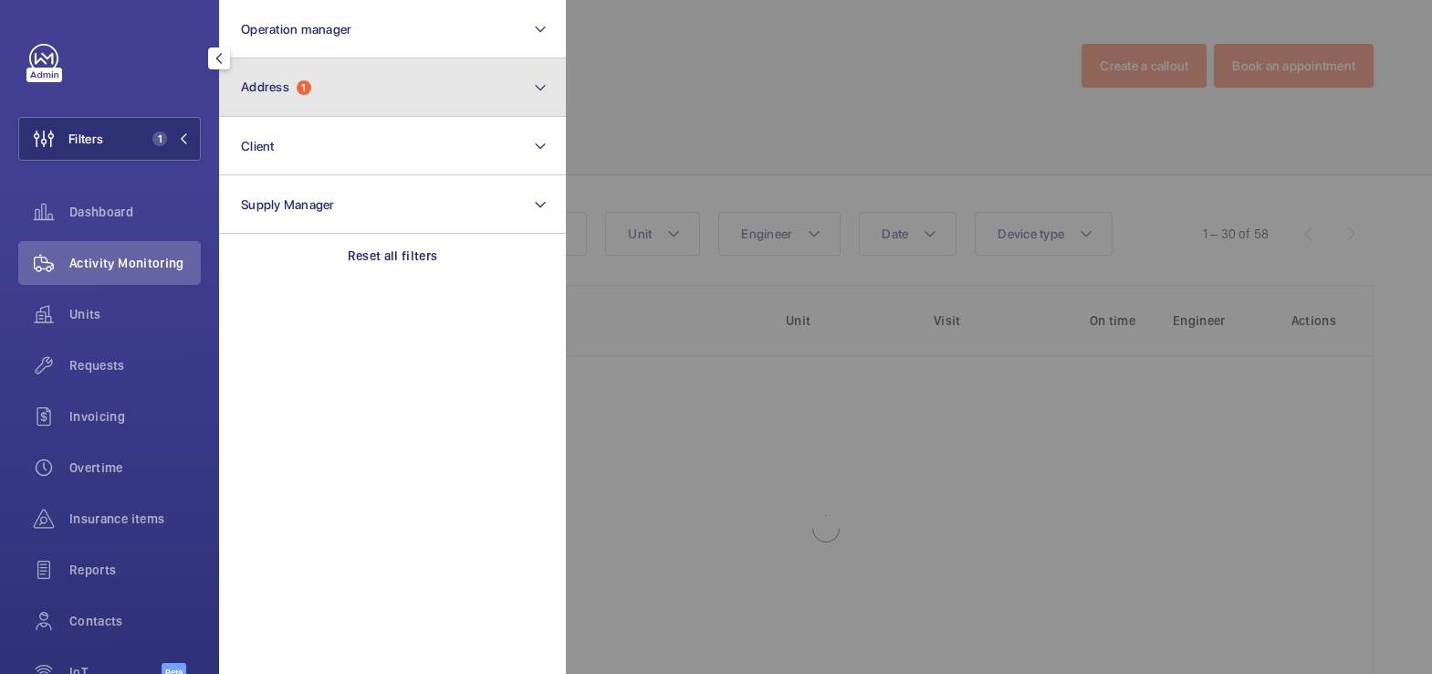
click at [388, 94] on button "Address 1" at bounding box center [392, 87] width 347 height 58
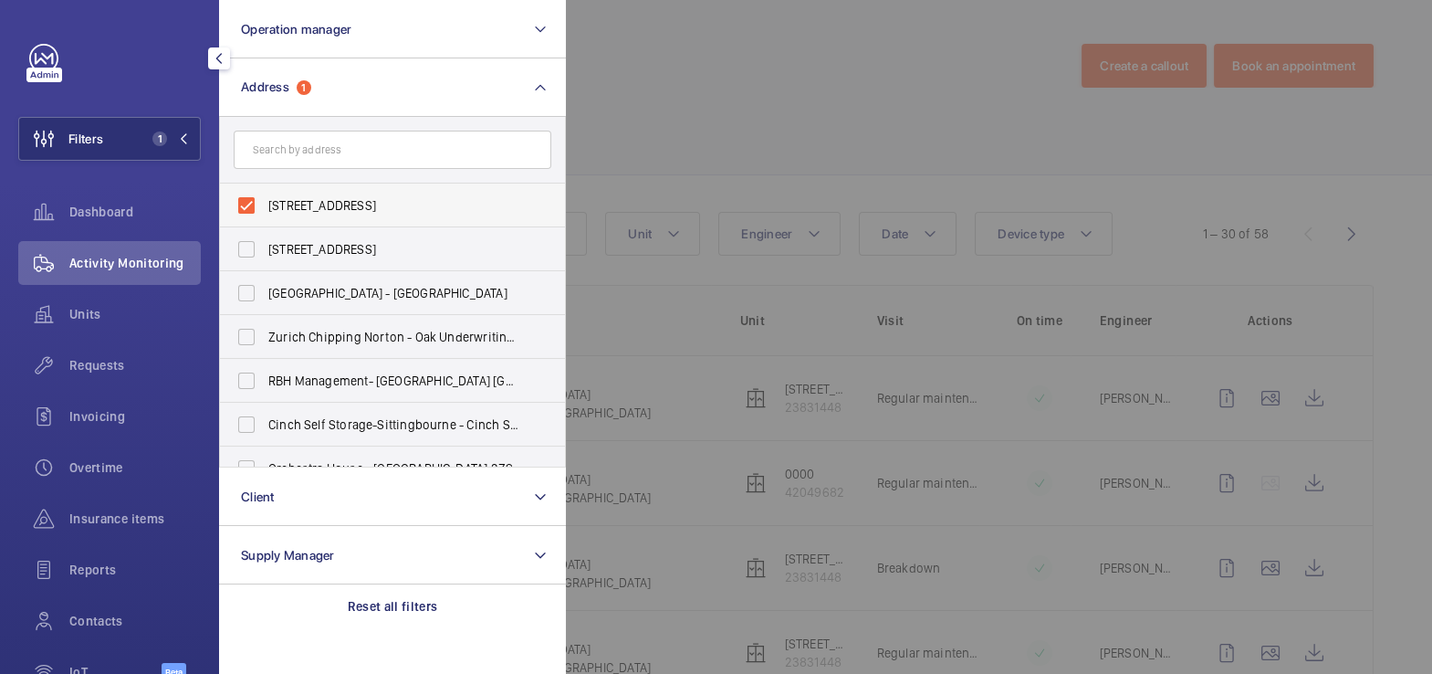
click at [337, 199] on span "[STREET_ADDRESS]" at bounding box center [393, 205] width 251 height 18
click at [265, 199] on input "[STREET_ADDRESS]" at bounding box center [246, 205] width 37 height 37
checkbox input "false"
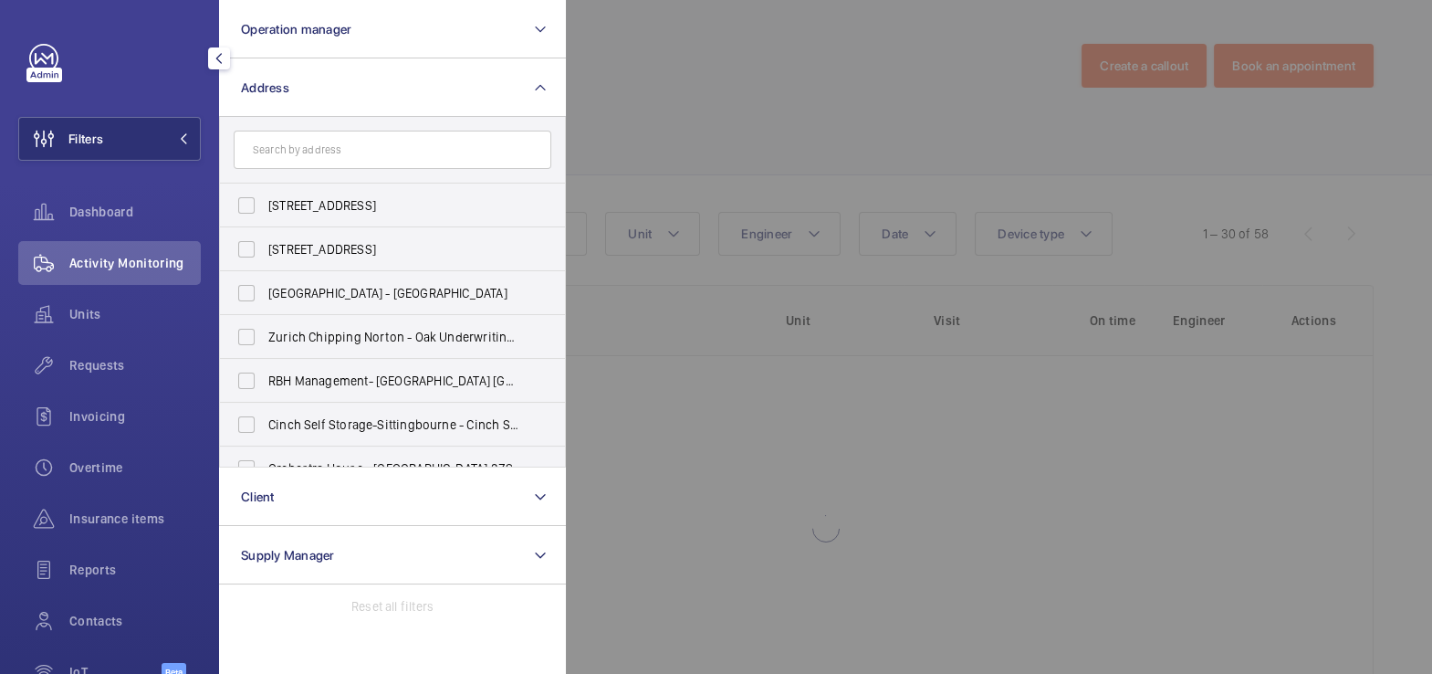
click at [793, 98] on div at bounding box center [1282, 337] width 1432 height 674
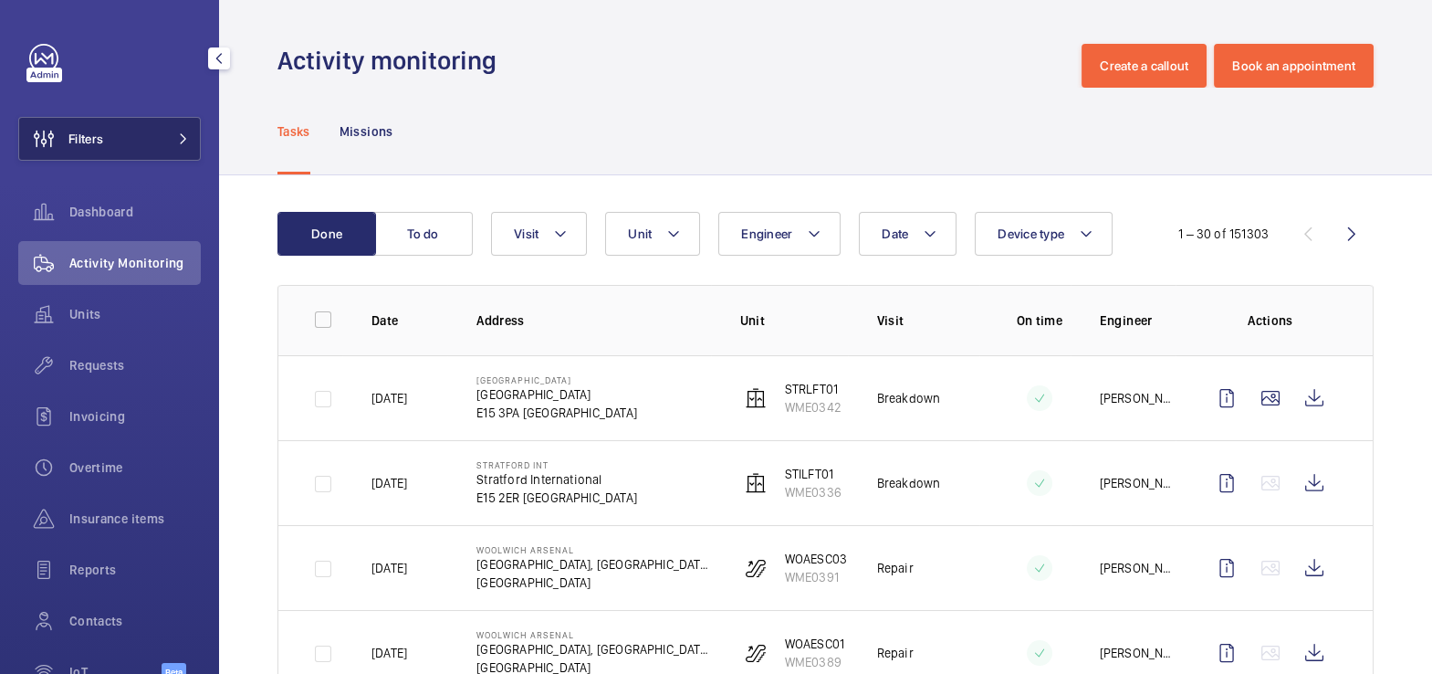
click at [129, 135] on button "Filters" at bounding box center [109, 139] width 183 height 44
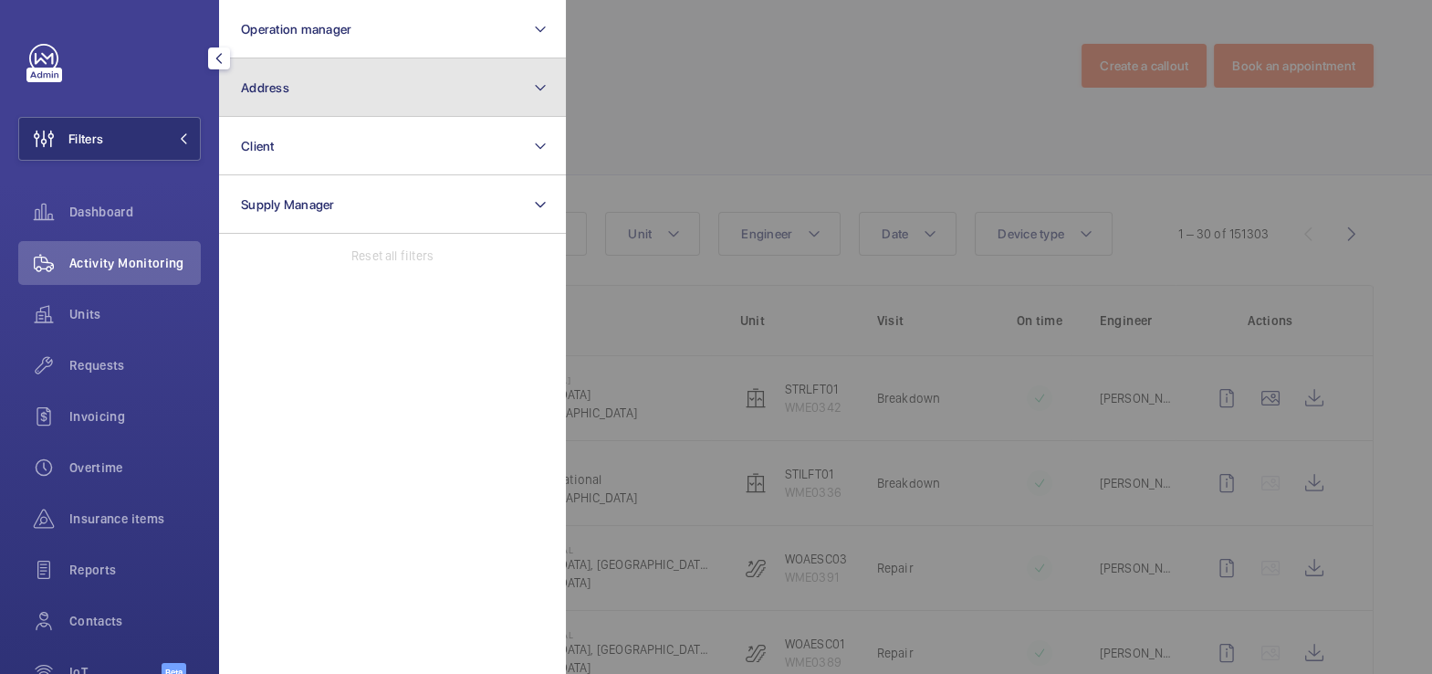
click at [315, 108] on button "Address" at bounding box center [392, 87] width 347 height 58
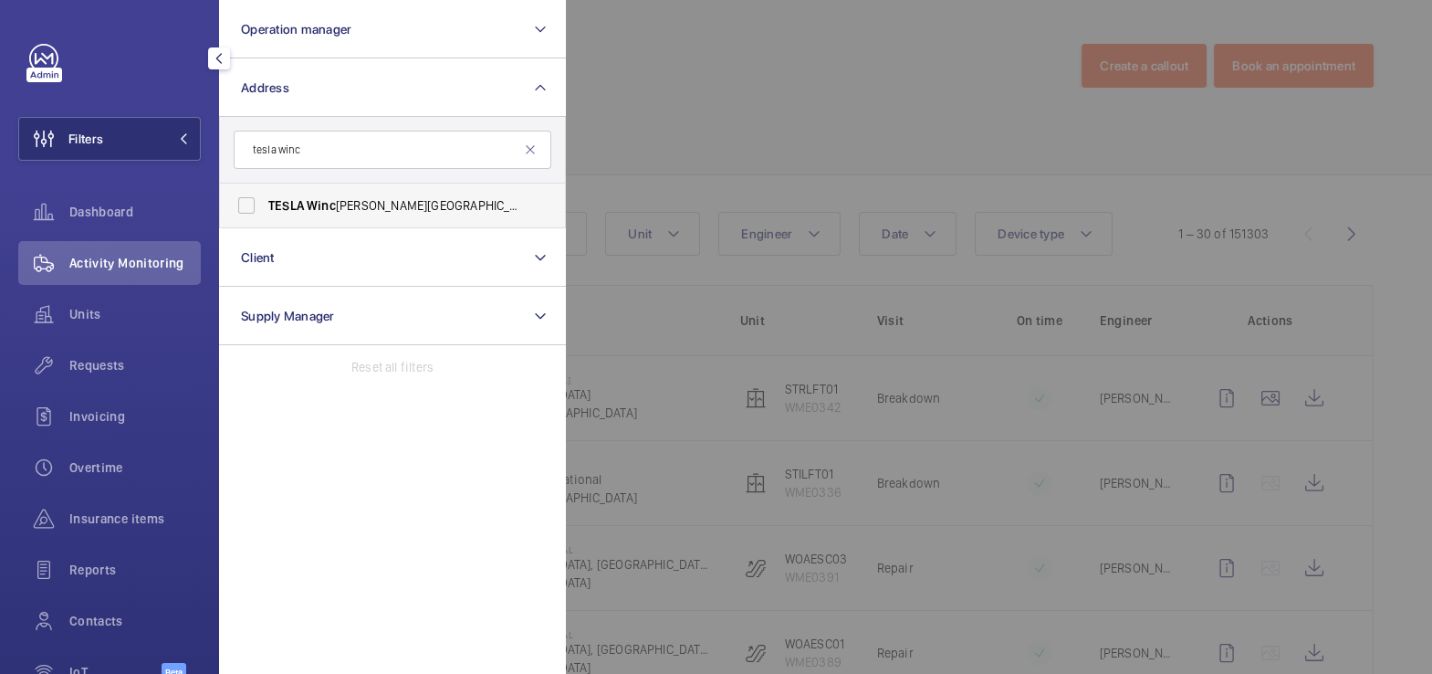
type input "tesla winc"
click at [421, 206] on span "TESLA Winc hester - [STREET_ADDRESS][PERSON_NAME][PERSON_NAME]" at bounding box center [393, 205] width 251 height 18
click at [265, 206] on input "TESLA Winc hester - [STREET_ADDRESS][PERSON_NAME][PERSON_NAME]" at bounding box center [246, 205] width 37 height 37
checkbox input "true"
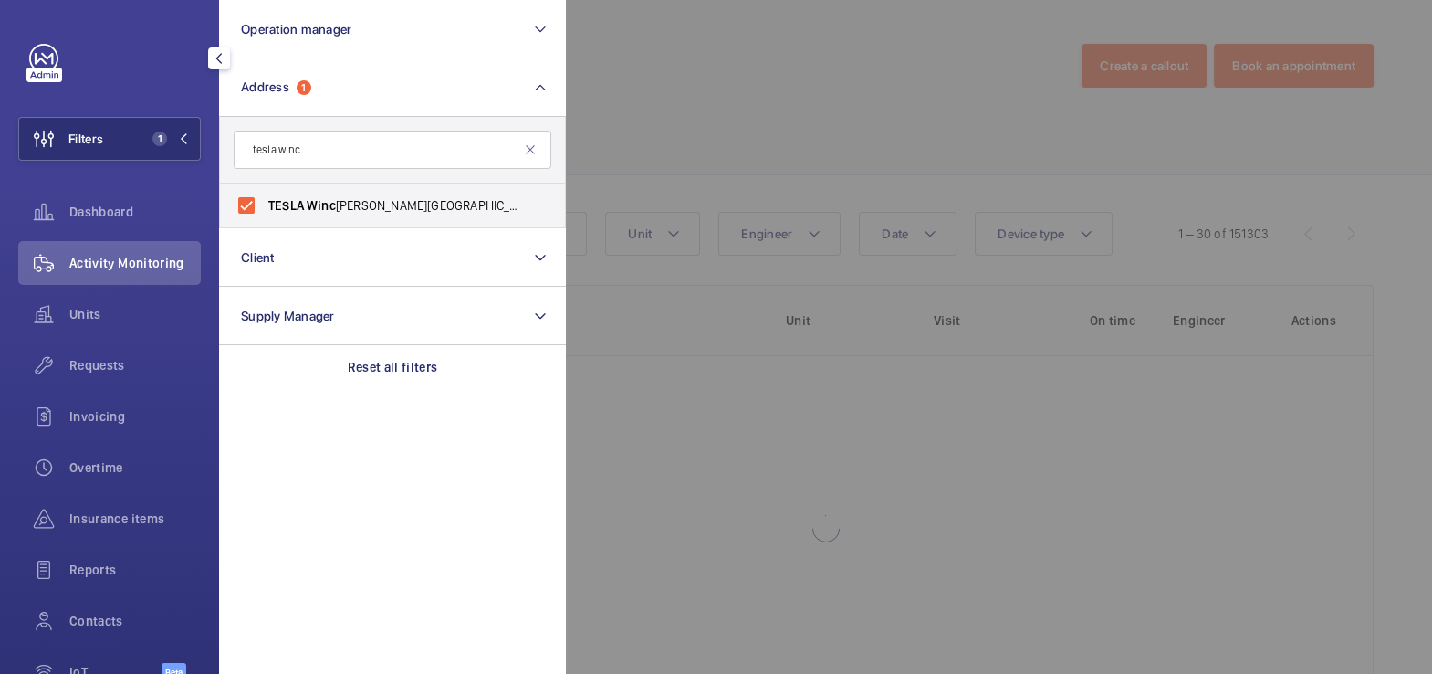
click at [692, 114] on div at bounding box center [1282, 337] width 1432 height 674
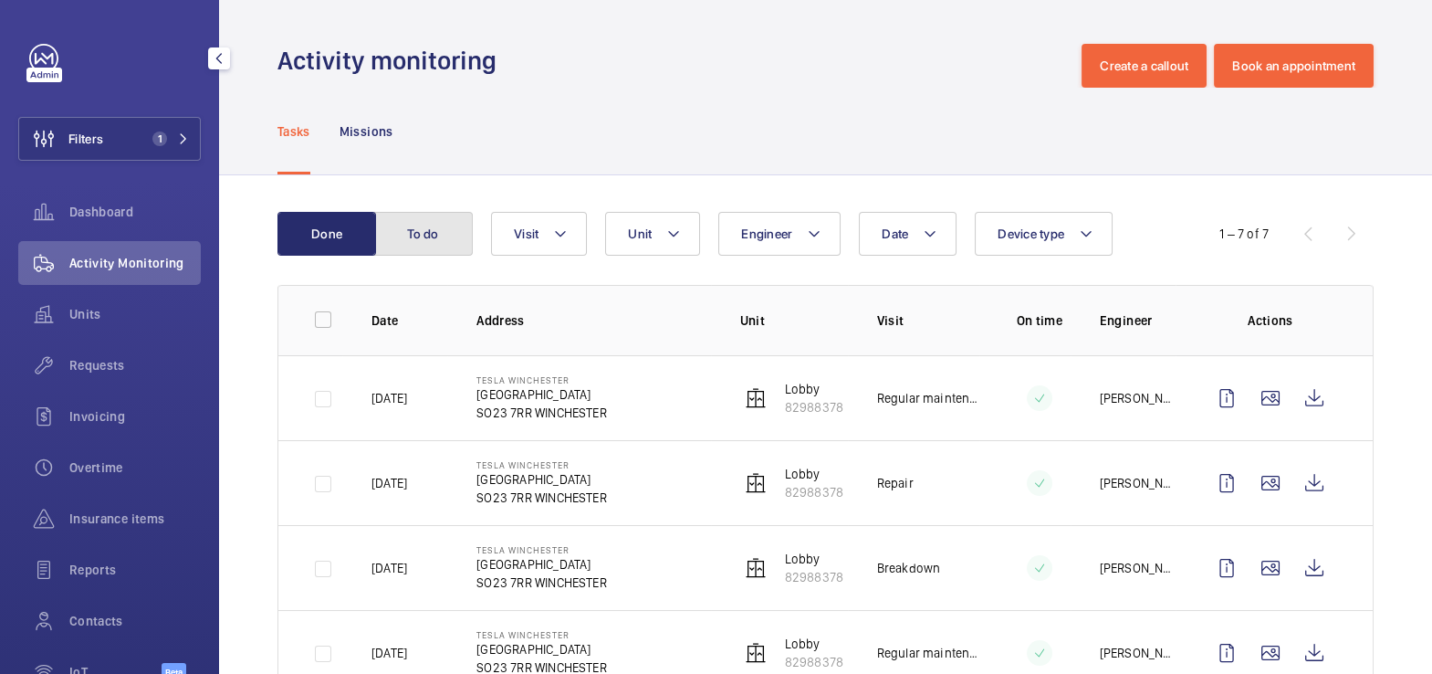
click at [440, 234] on button "To do" at bounding box center [423, 234] width 99 height 44
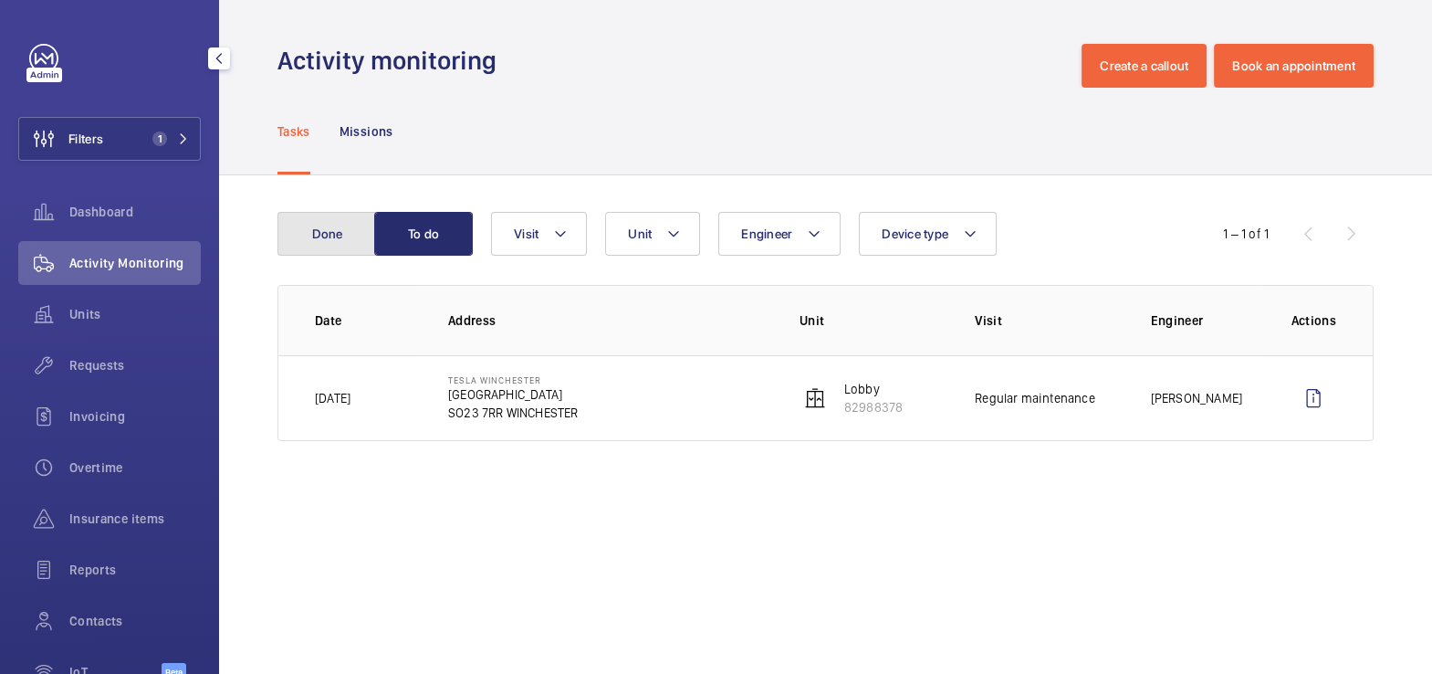
click at [321, 235] on button "Done" at bounding box center [327, 234] width 99 height 44
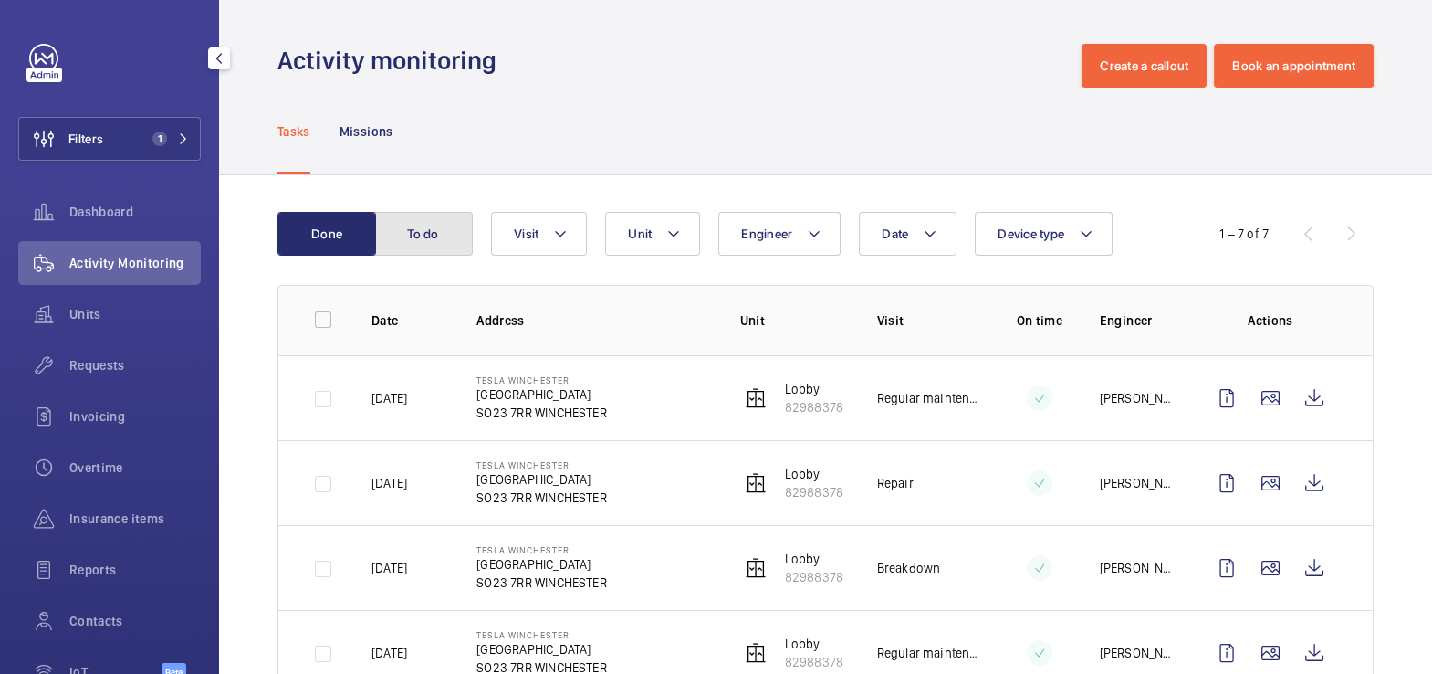
click at [430, 242] on button "To do" at bounding box center [423, 234] width 99 height 44
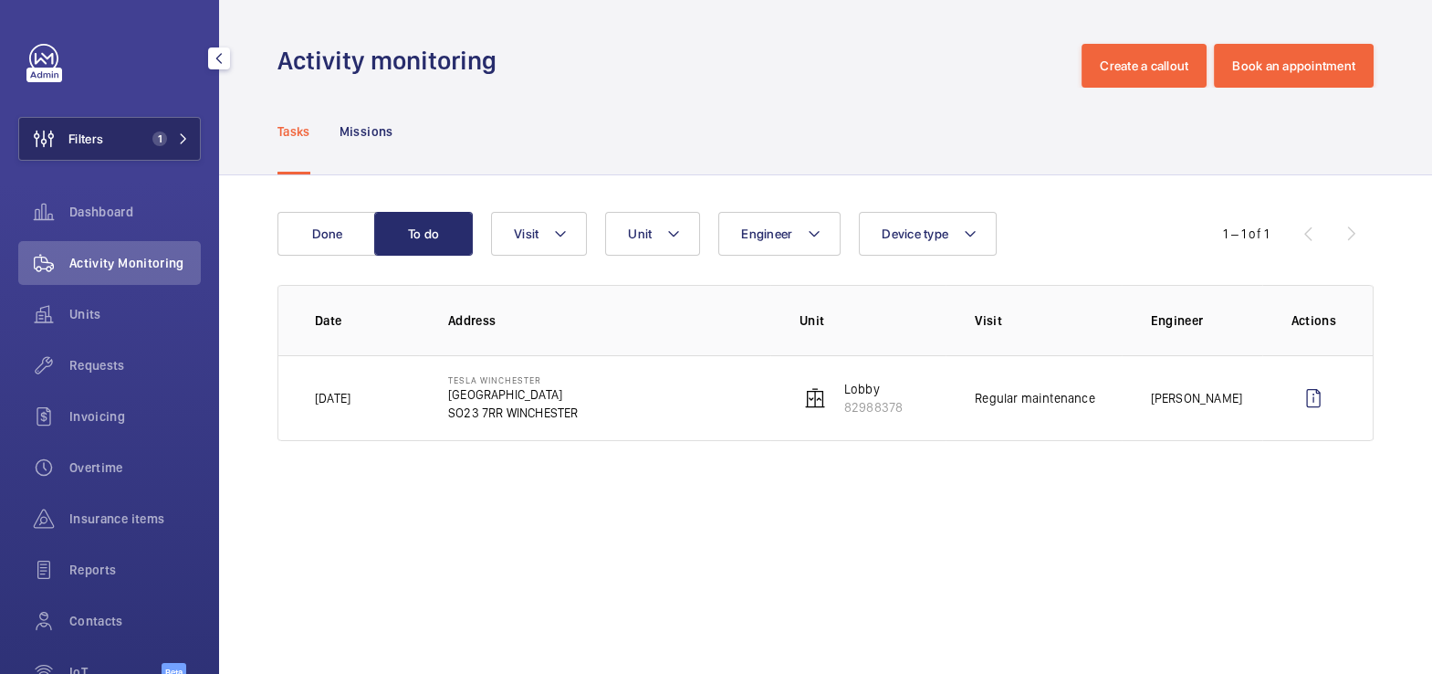
click at [88, 145] on span "Filters" at bounding box center [85, 139] width 35 height 18
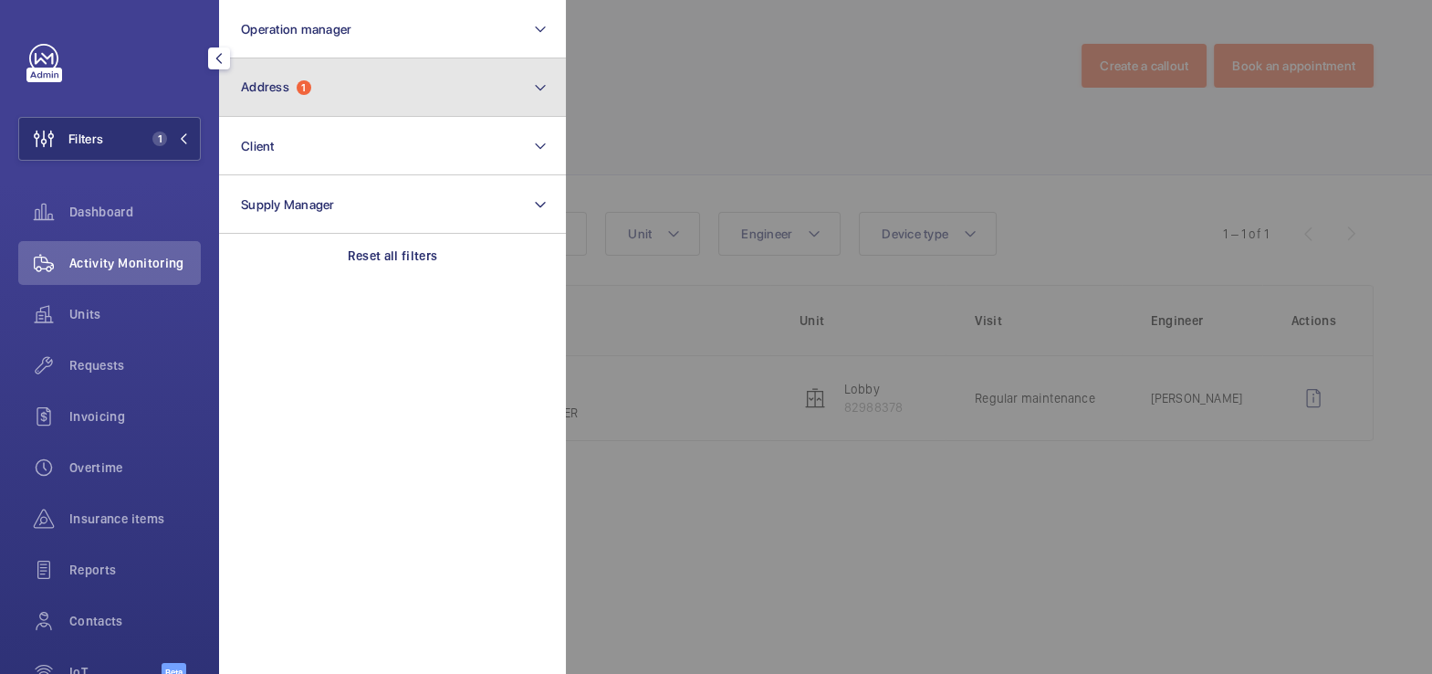
click at [351, 93] on button "Address 1" at bounding box center [392, 87] width 347 height 58
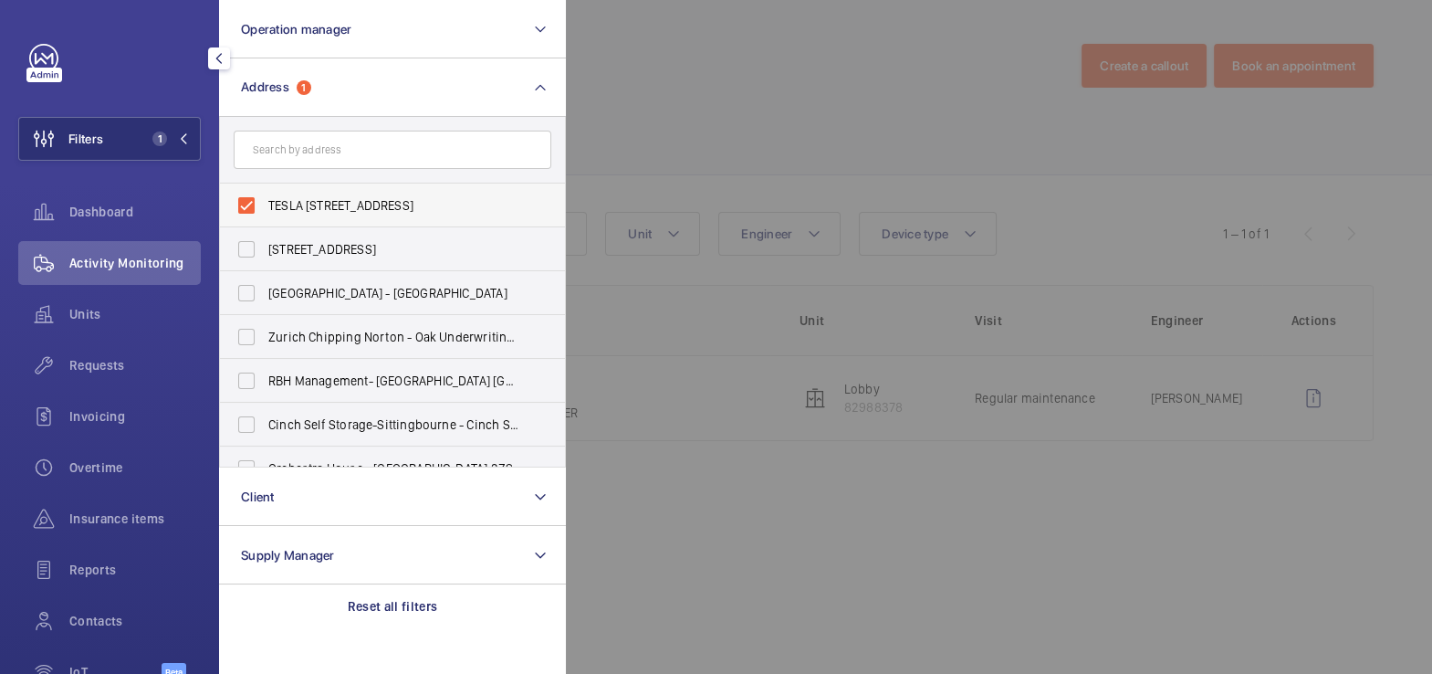
click at [299, 207] on span "TESLA [STREET_ADDRESS]" at bounding box center [393, 205] width 251 height 18
click at [265, 207] on input "TESLA [STREET_ADDRESS]" at bounding box center [246, 205] width 37 height 37
checkbox input "false"
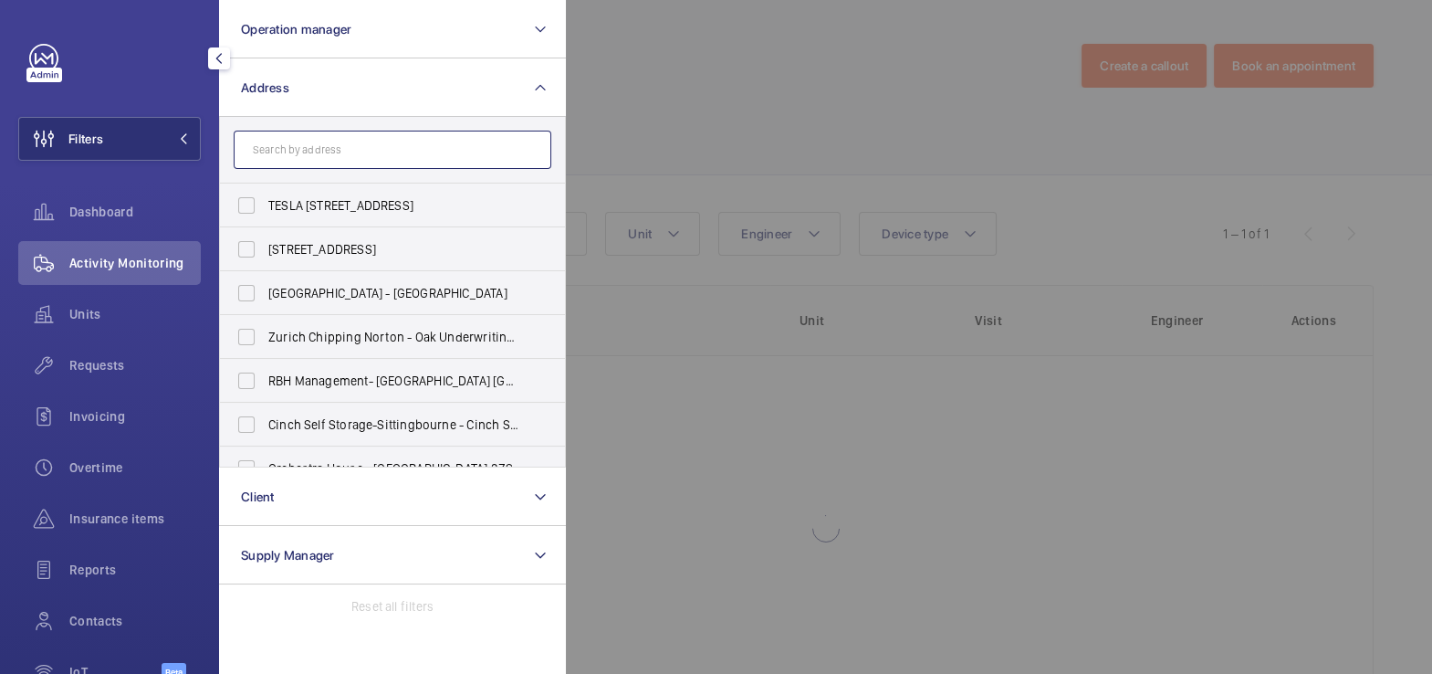
click at [325, 142] on input "text" at bounding box center [393, 150] width 318 height 38
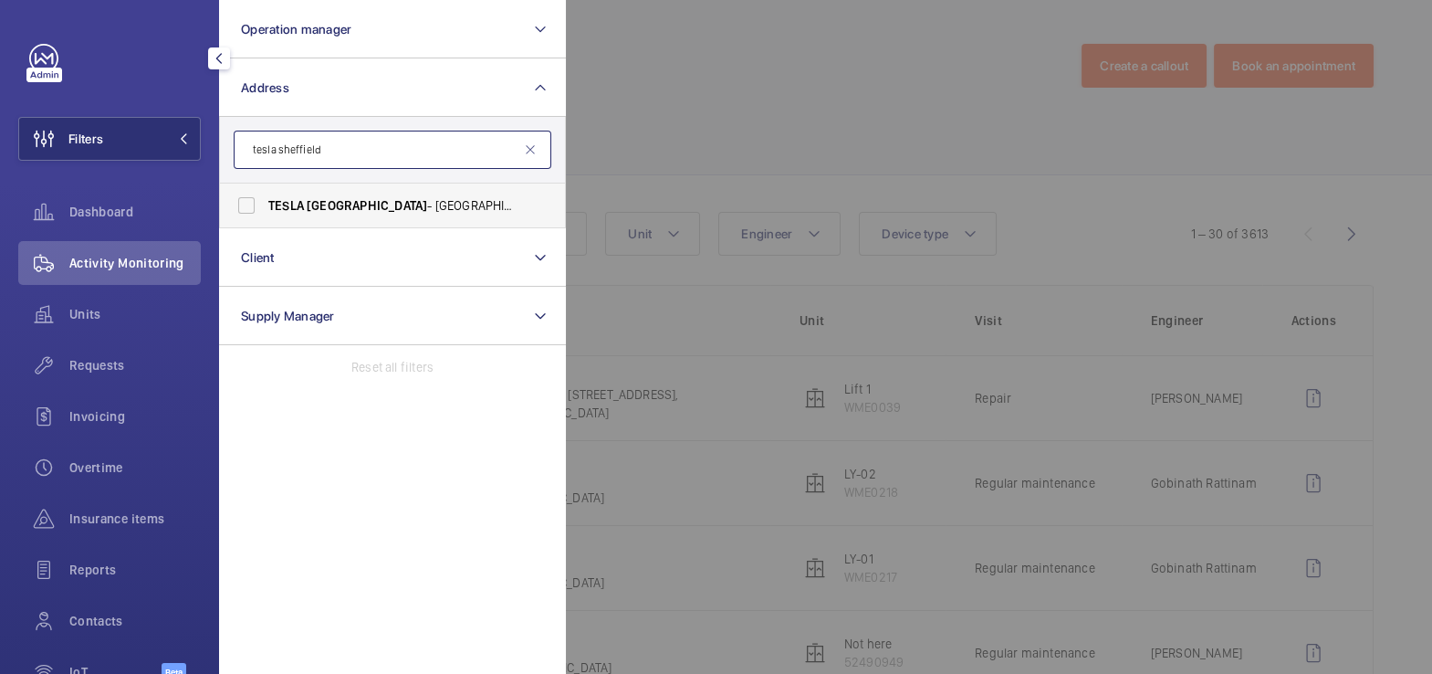
type input "tesla sheffield"
click at [361, 213] on span "TESLA [PERSON_NAME][STREET_ADDRESS]" at bounding box center [393, 205] width 251 height 18
click at [265, 213] on input "TESLA [PERSON_NAME][STREET_ADDRESS]" at bounding box center [246, 205] width 37 height 37
checkbox input "true"
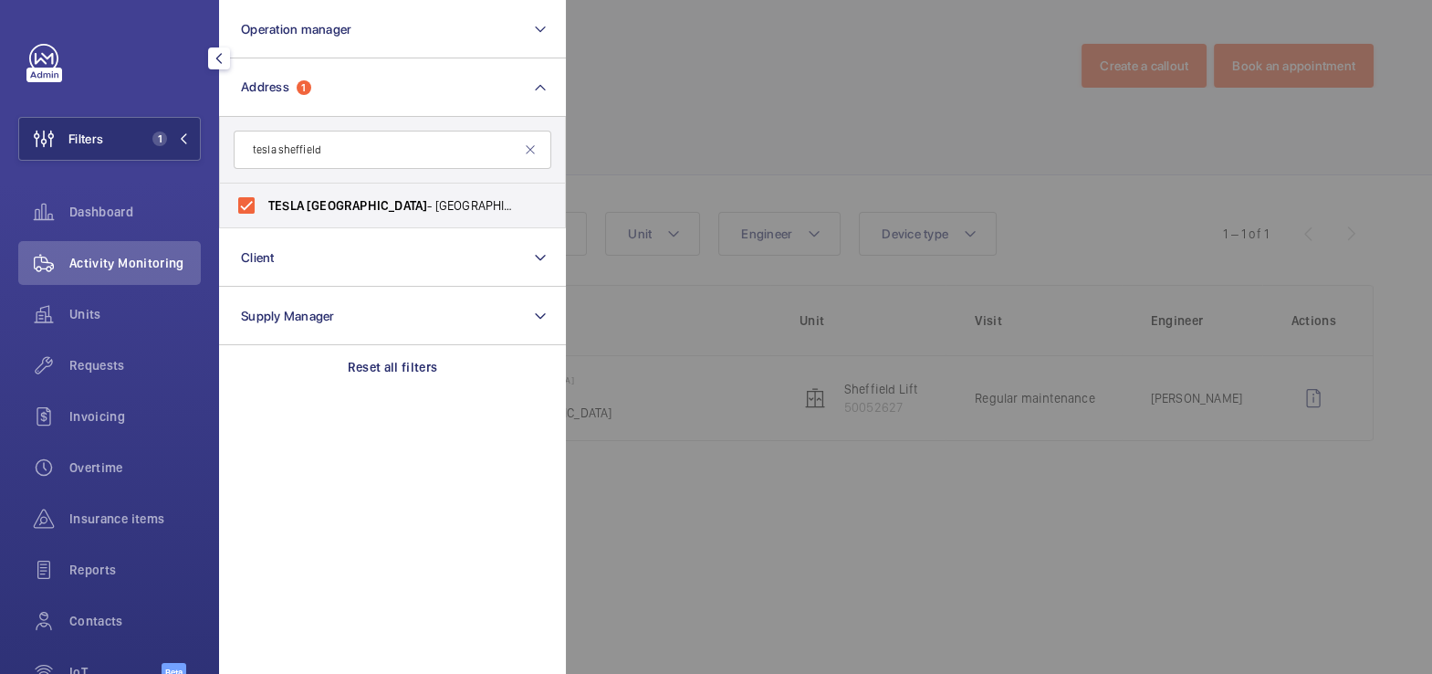
click at [858, 86] on div at bounding box center [1282, 337] width 1432 height 674
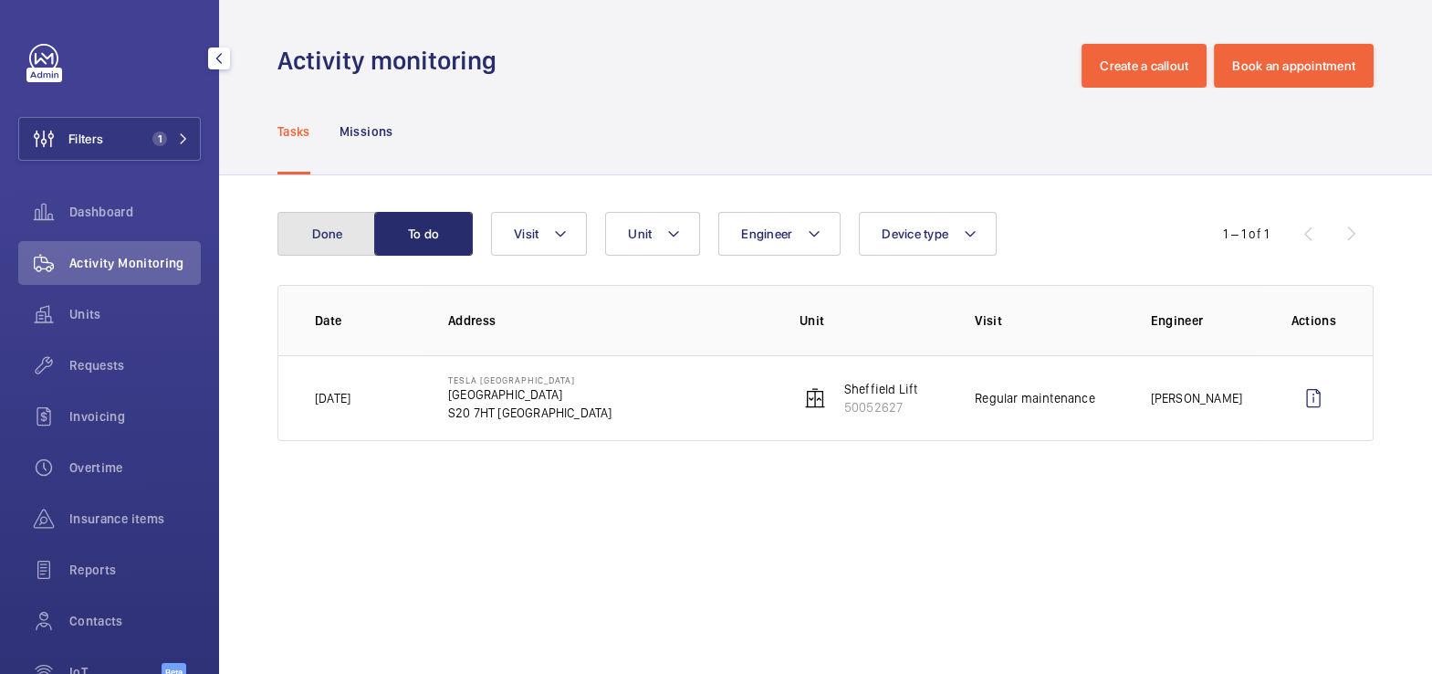
click at [342, 231] on button "Done" at bounding box center [327, 234] width 99 height 44
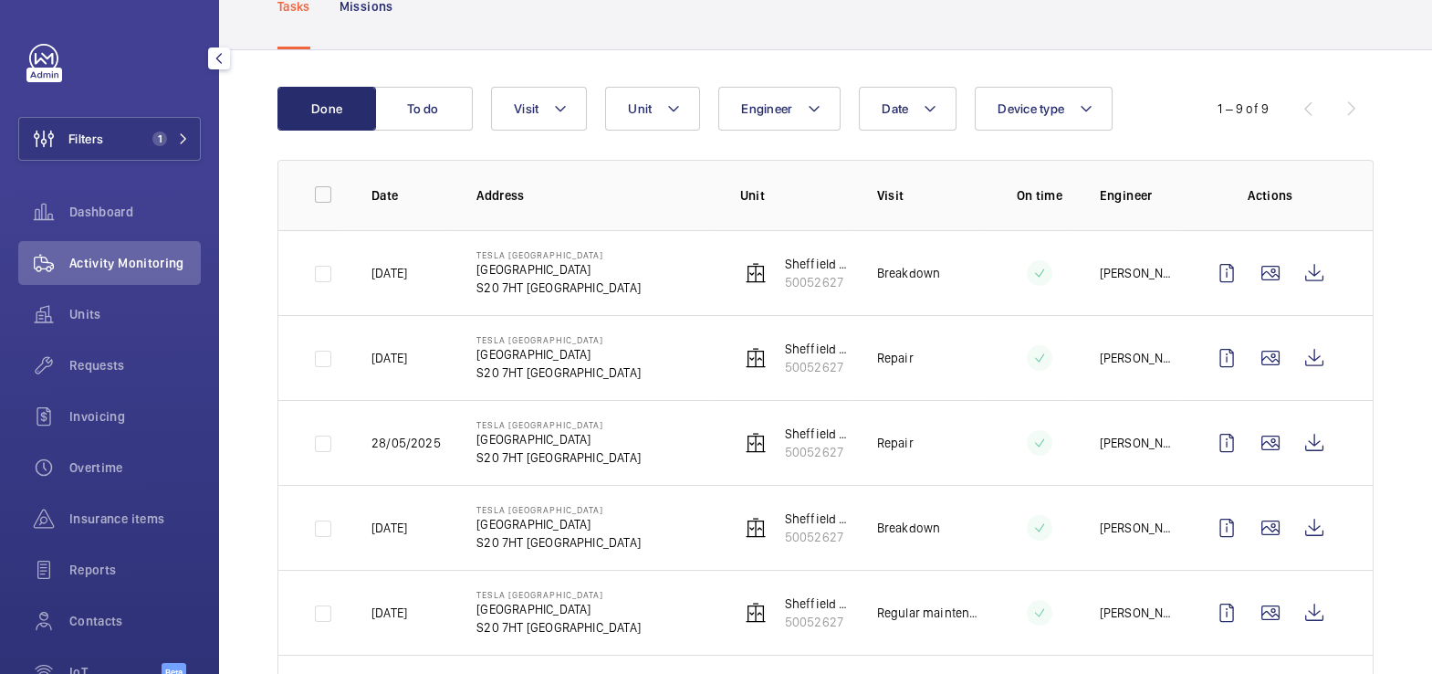
scroll to position [120, 0]
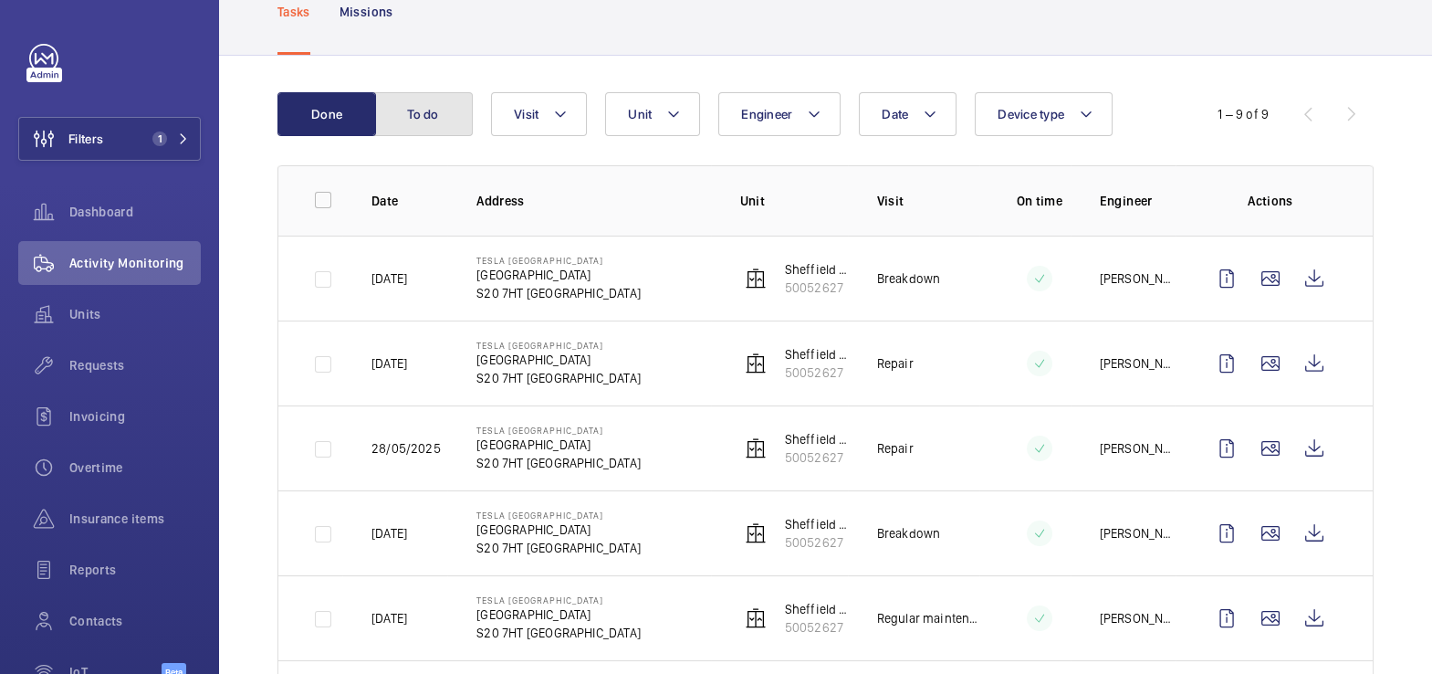
click at [447, 112] on button "To do" at bounding box center [423, 114] width 99 height 44
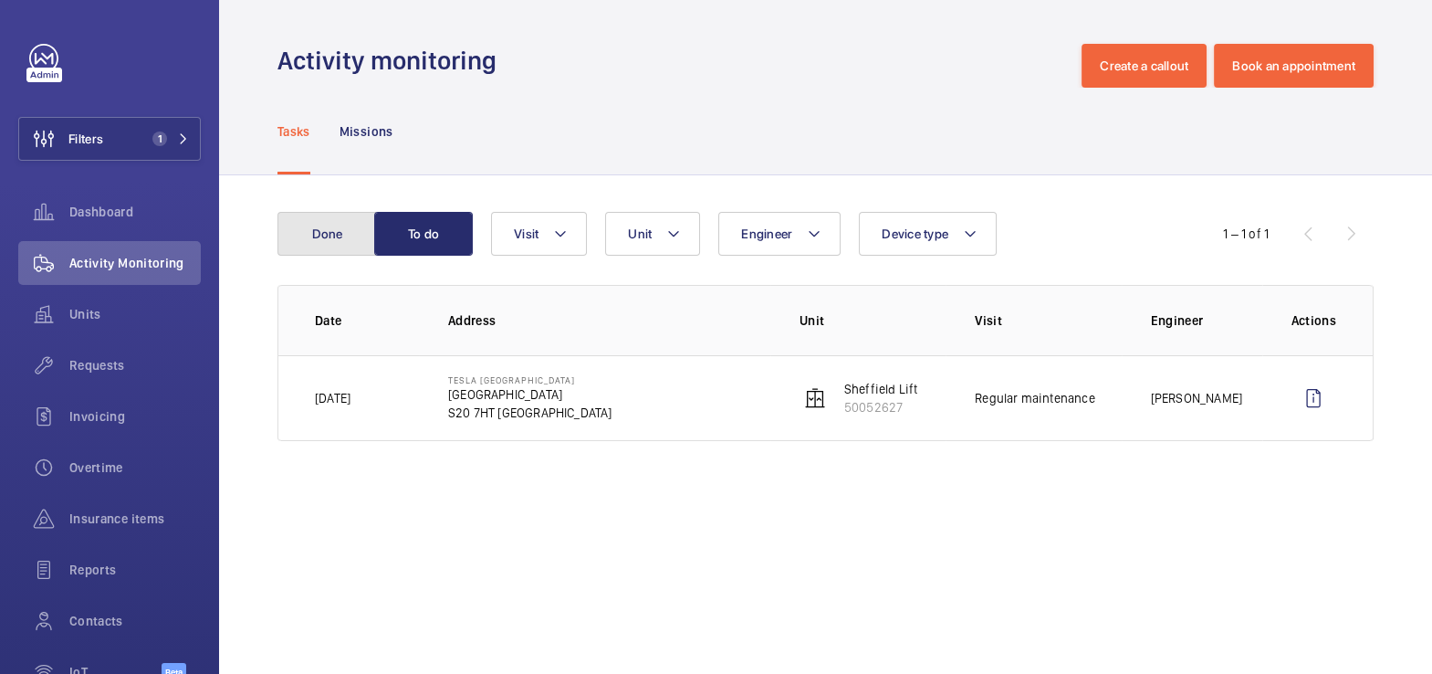
click at [325, 224] on button "Done" at bounding box center [327, 234] width 99 height 44
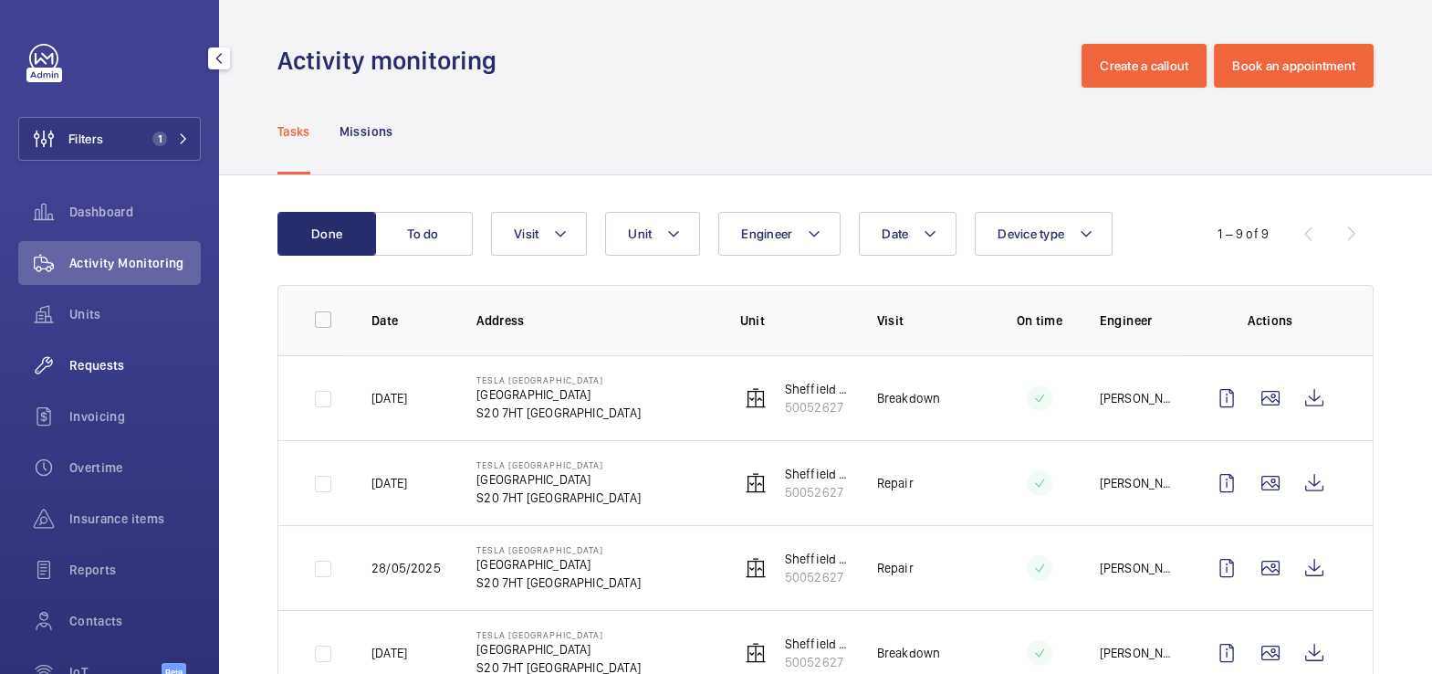
click at [122, 351] on div "Requests" at bounding box center [109, 365] width 183 height 44
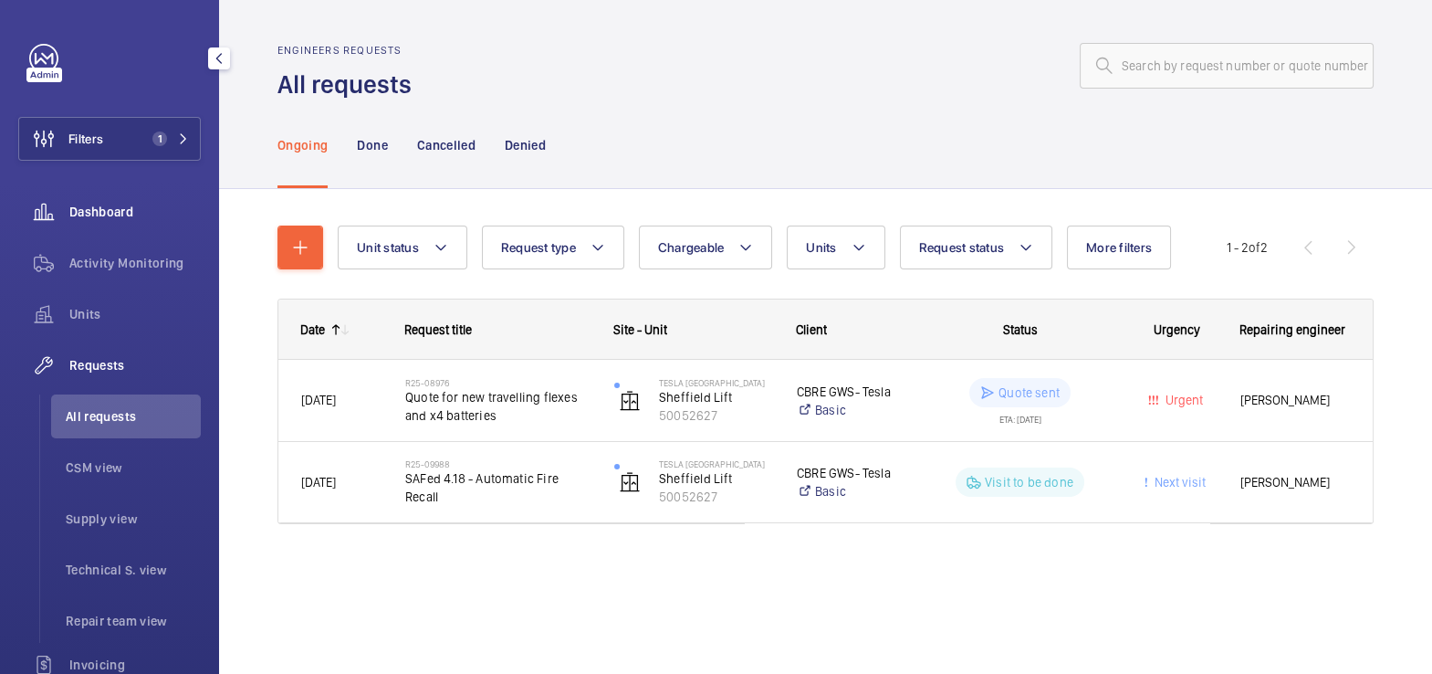
drag, startPoint x: 159, startPoint y: 257, endPoint x: 142, endPoint y: 225, distance: 36.4
click at [159, 257] on span "Activity Monitoring" at bounding box center [134, 263] width 131 height 18
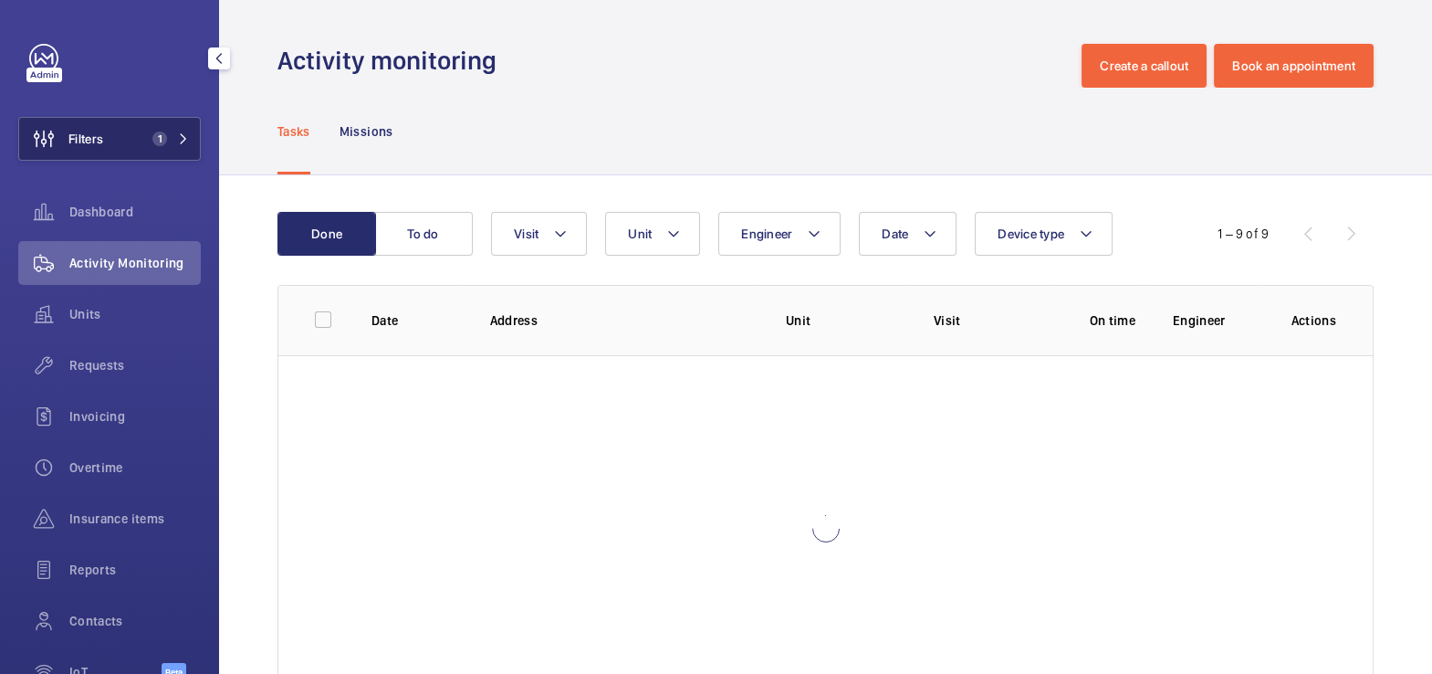
click at [117, 146] on button "Filters 1" at bounding box center [109, 139] width 183 height 44
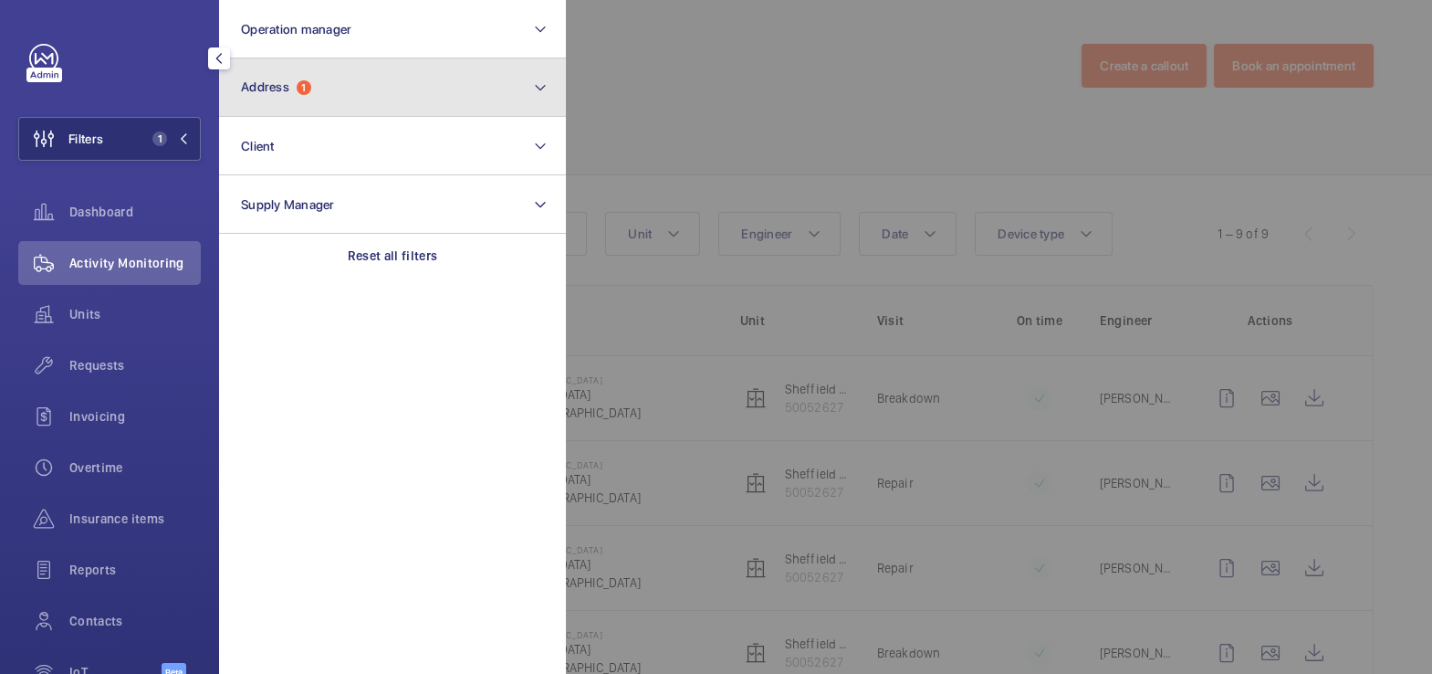
click at [412, 103] on button "Address 1" at bounding box center [392, 87] width 347 height 58
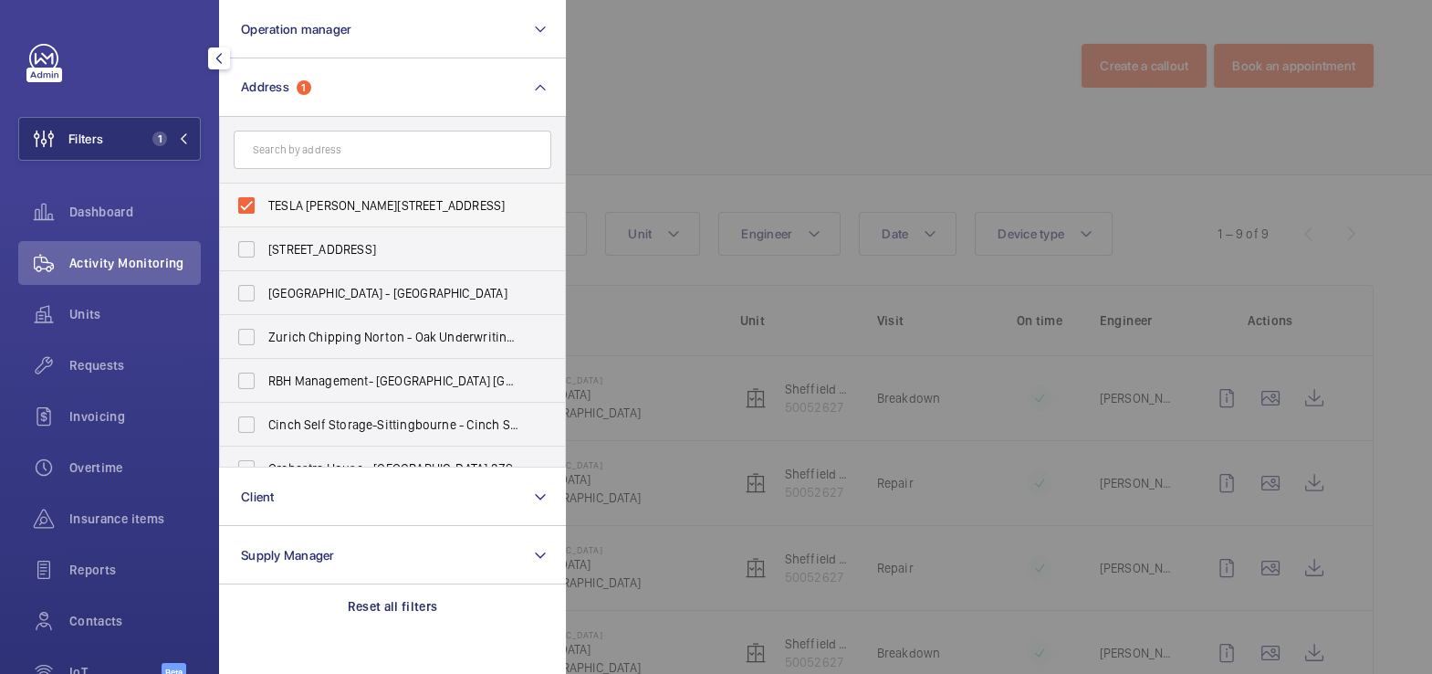
click at [354, 194] on label "TESLA [PERSON_NAME][STREET_ADDRESS]" at bounding box center [379, 206] width 318 height 44
click at [265, 194] on input "TESLA [PERSON_NAME][STREET_ADDRESS]" at bounding box center [246, 205] width 37 height 37
checkbox input "false"
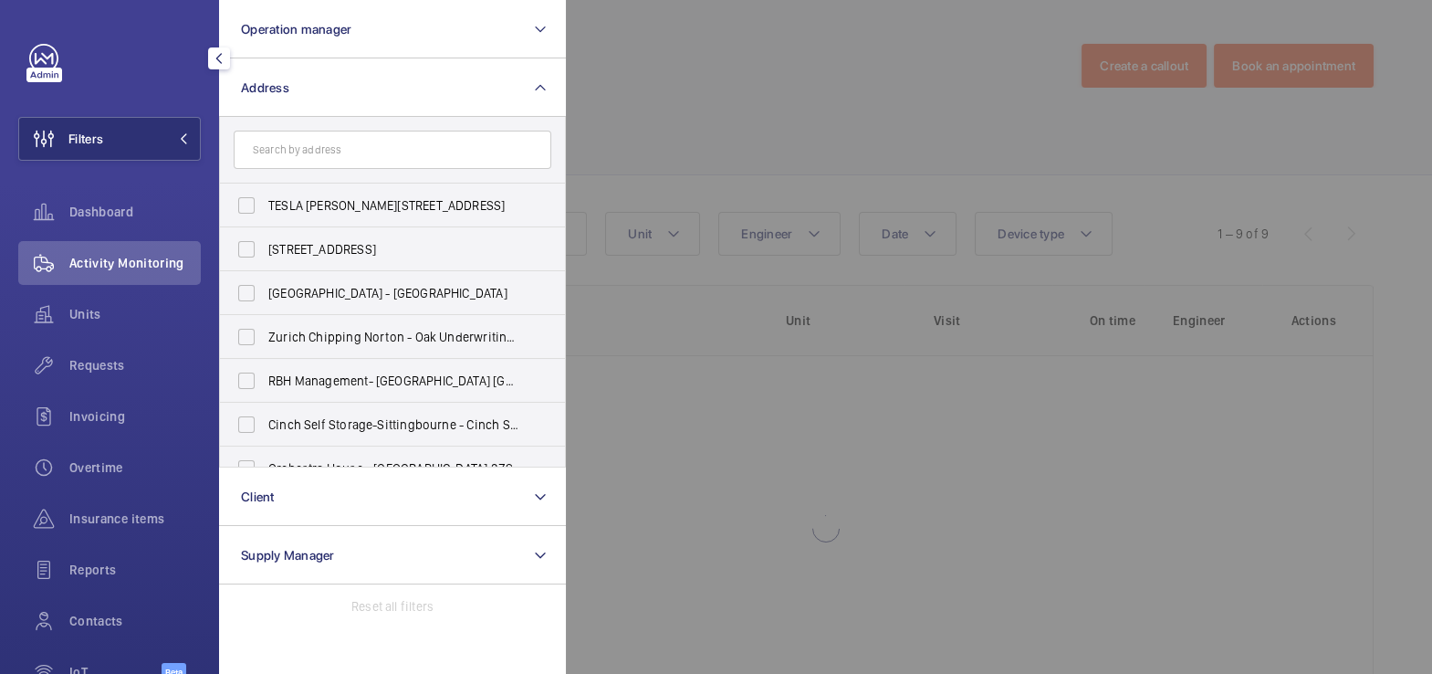
click at [700, 113] on div at bounding box center [1282, 337] width 1432 height 674
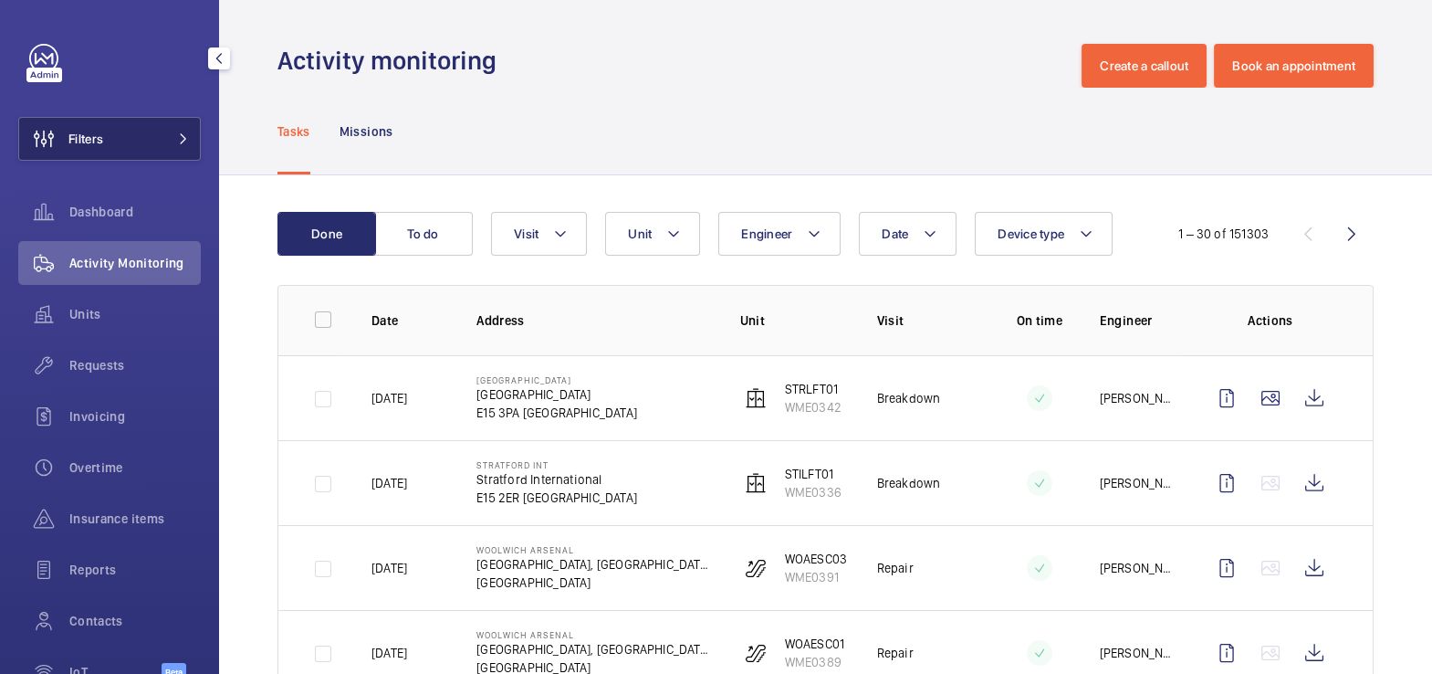
drag, startPoint x: 102, startPoint y: 123, endPoint x: 144, endPoint y: 122, distance: 42.0
click at [102, 123] on span "Filters" at bounding box center [61, 139] width 84 height 44
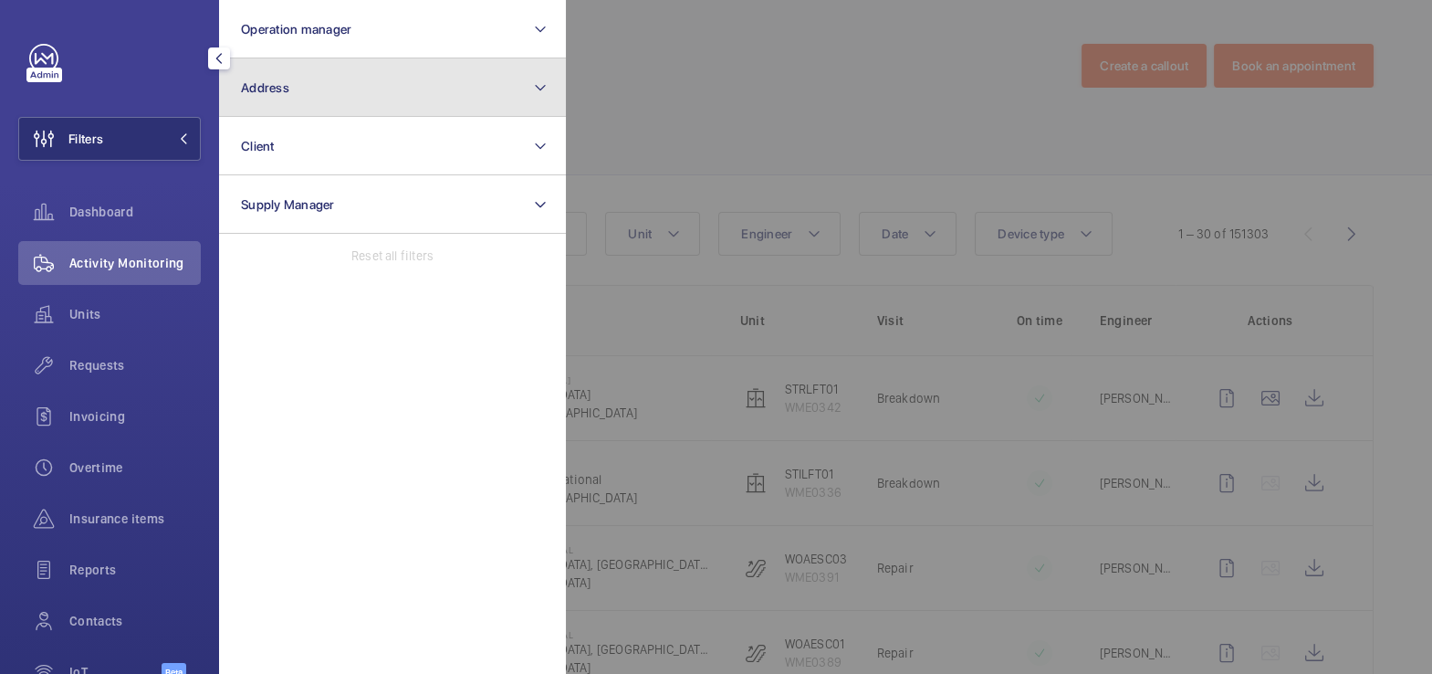
click at [346, 98] on button "Address" at bounding box center [392, 87] width 347 height 58
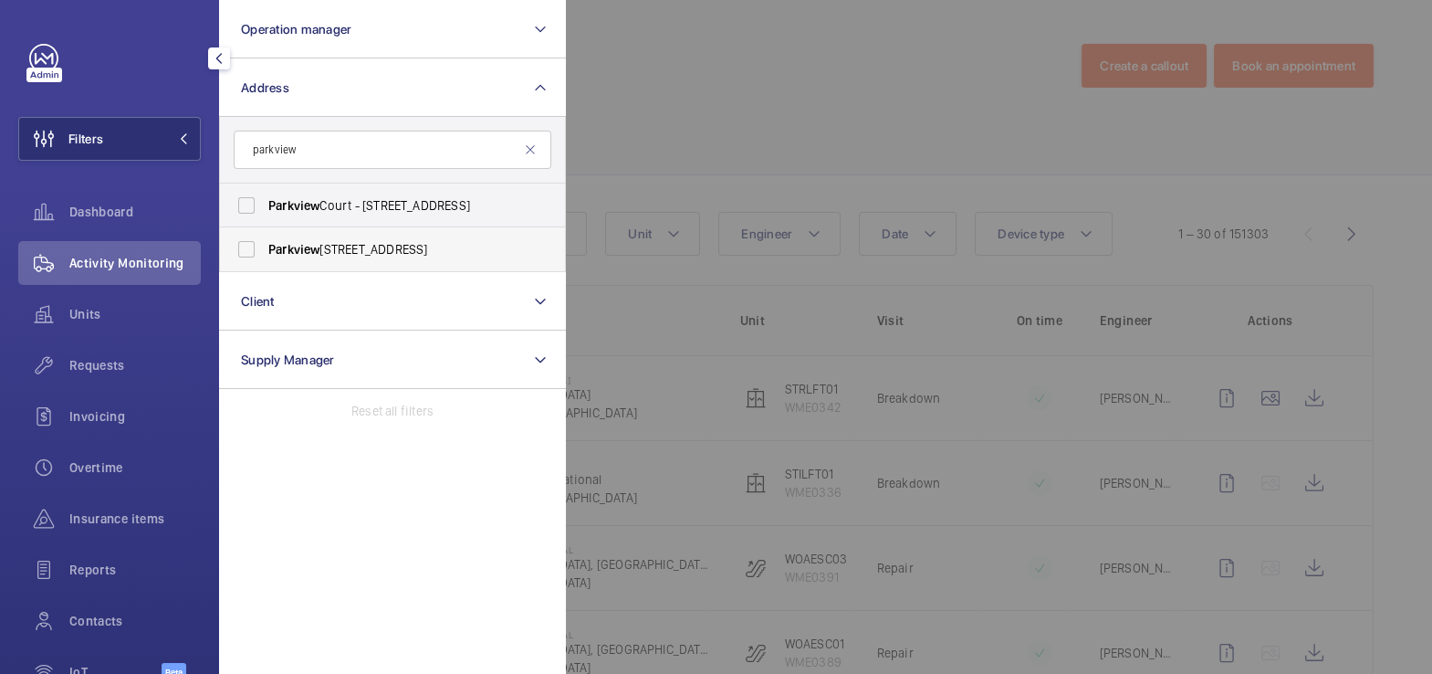
type input "parkview"
click at [349, 244] on span "[STREET_ADDRESS]" at bounding box center [393, 249] width 251 height 18
click at [265, 244] on input "[STREET_ADDRESS]" at bounding box center [246, 249] width 37 height 37
checkbox input "true"
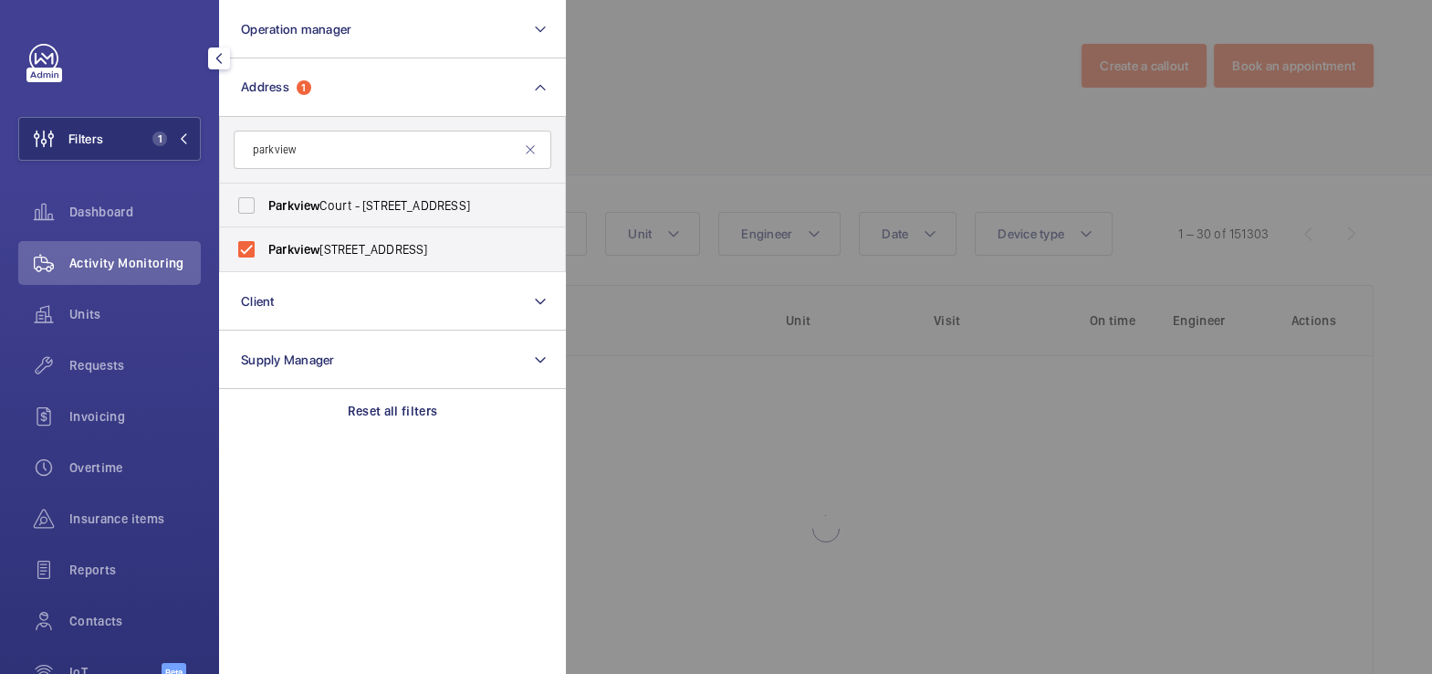
click at [719, 119] on div at bounding box center [1282, 337] width 1432 height 674
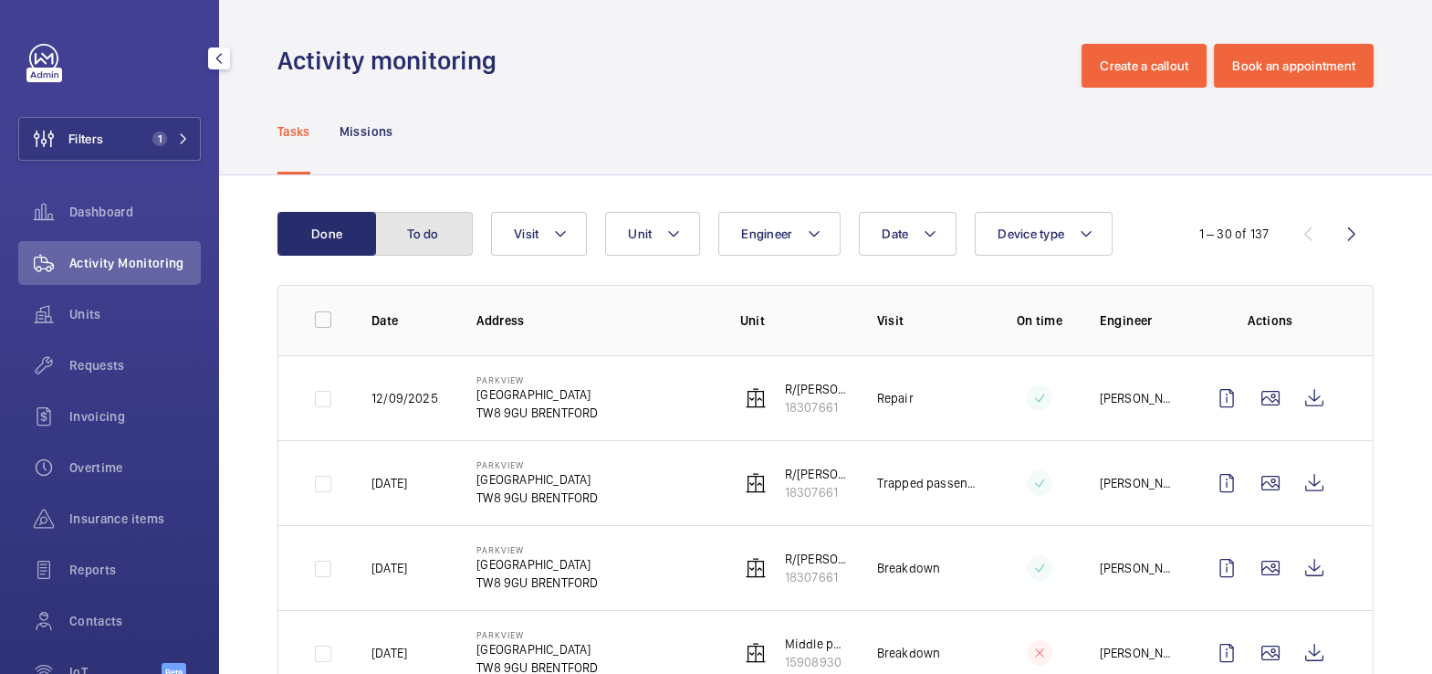
click at [447, 234] on button "To do" at bounding box center [423, 234] width 99 height 44
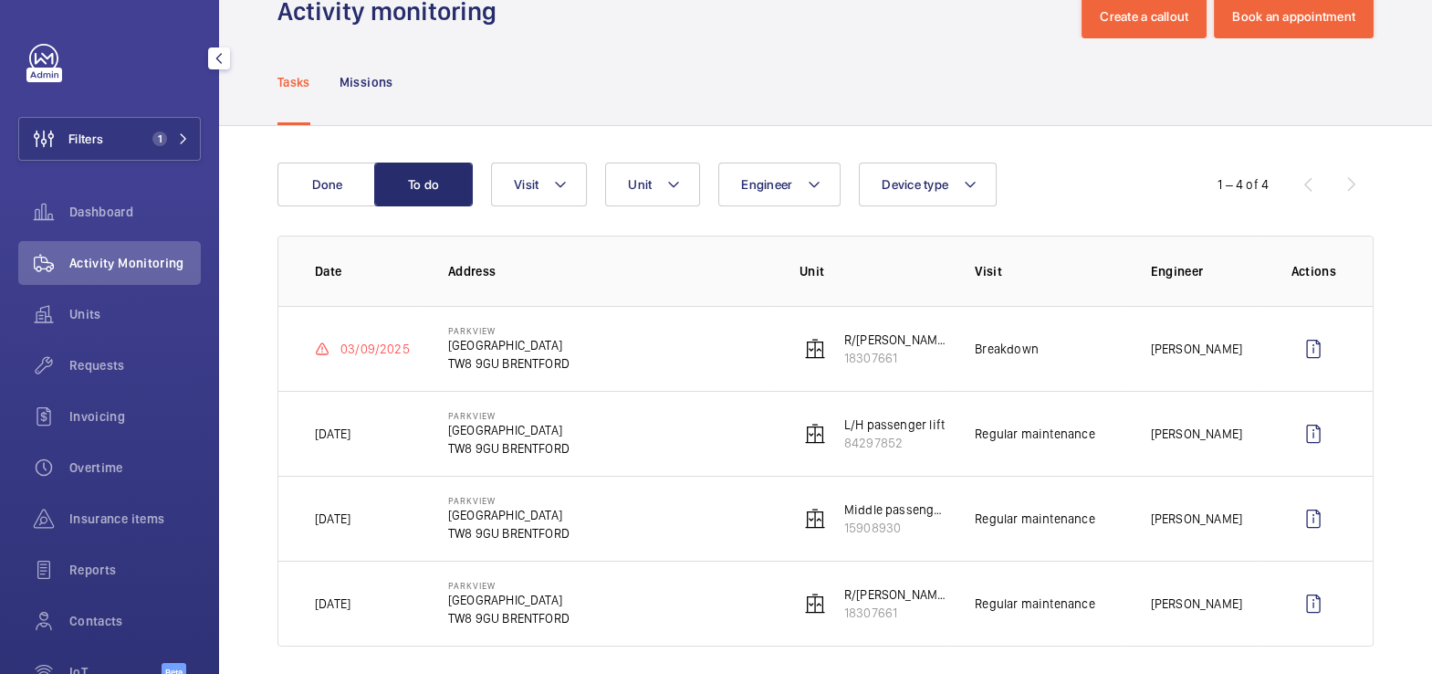
scroll to position [33, 0]
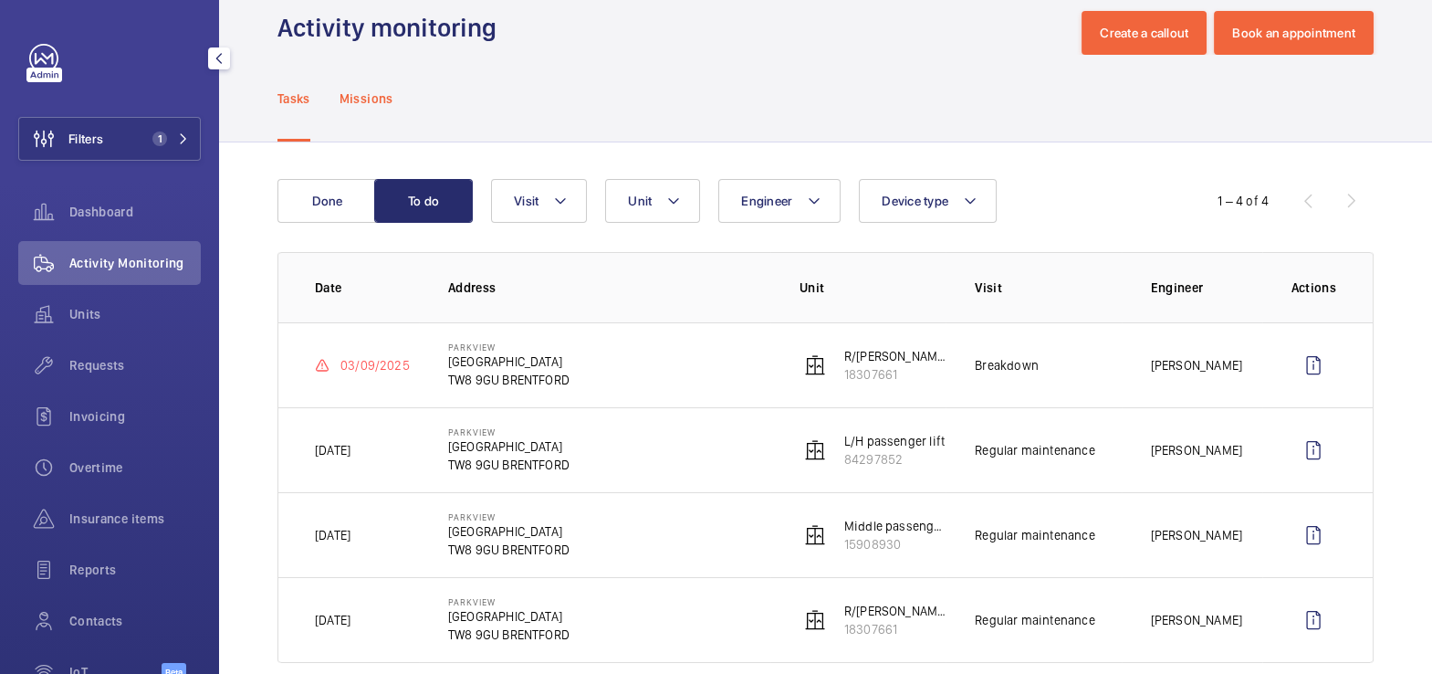
click at [374, 103] on p "Missions" at bounding box center [367, 98] width 54 height 18
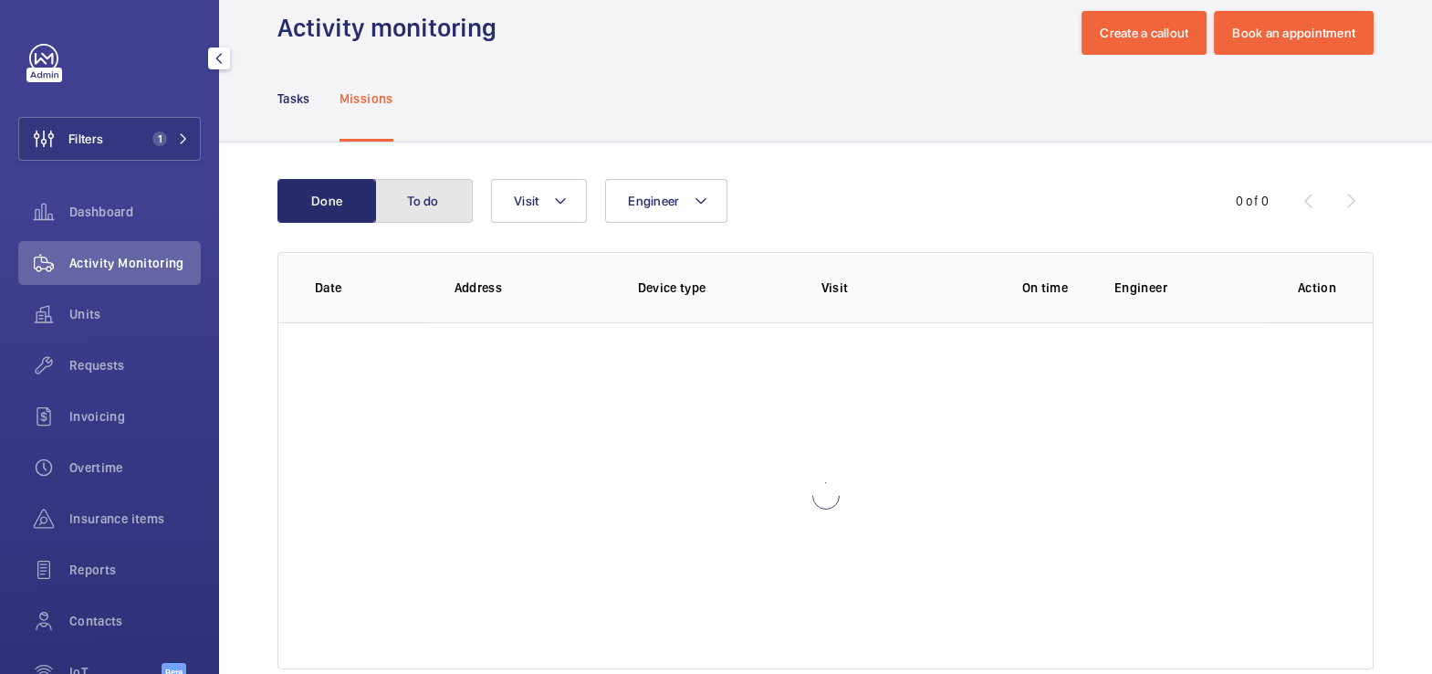
click at [424, 204] on button "To do" at bounding box center [423, 201] width 99 height 44
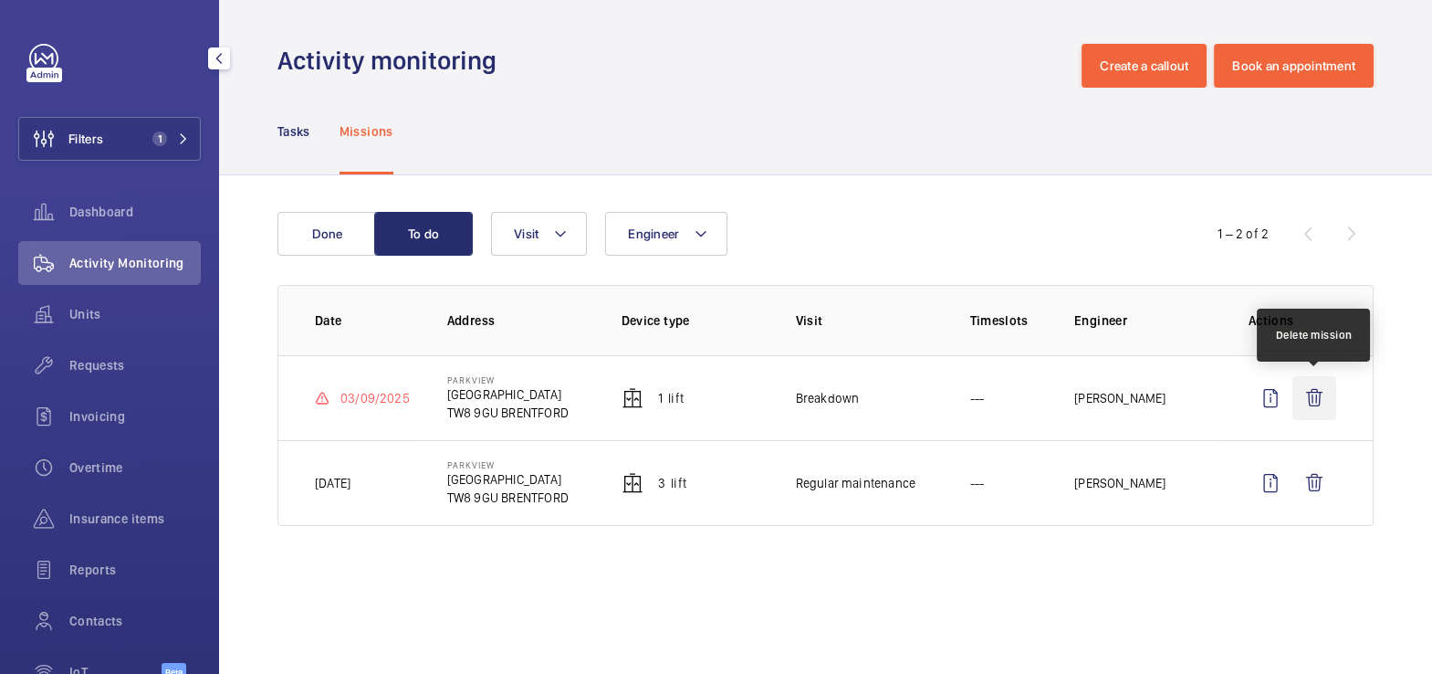
click at [1317, 400] on wm-front-icon-button at bounding box center [1315, 398] width 44 height 44
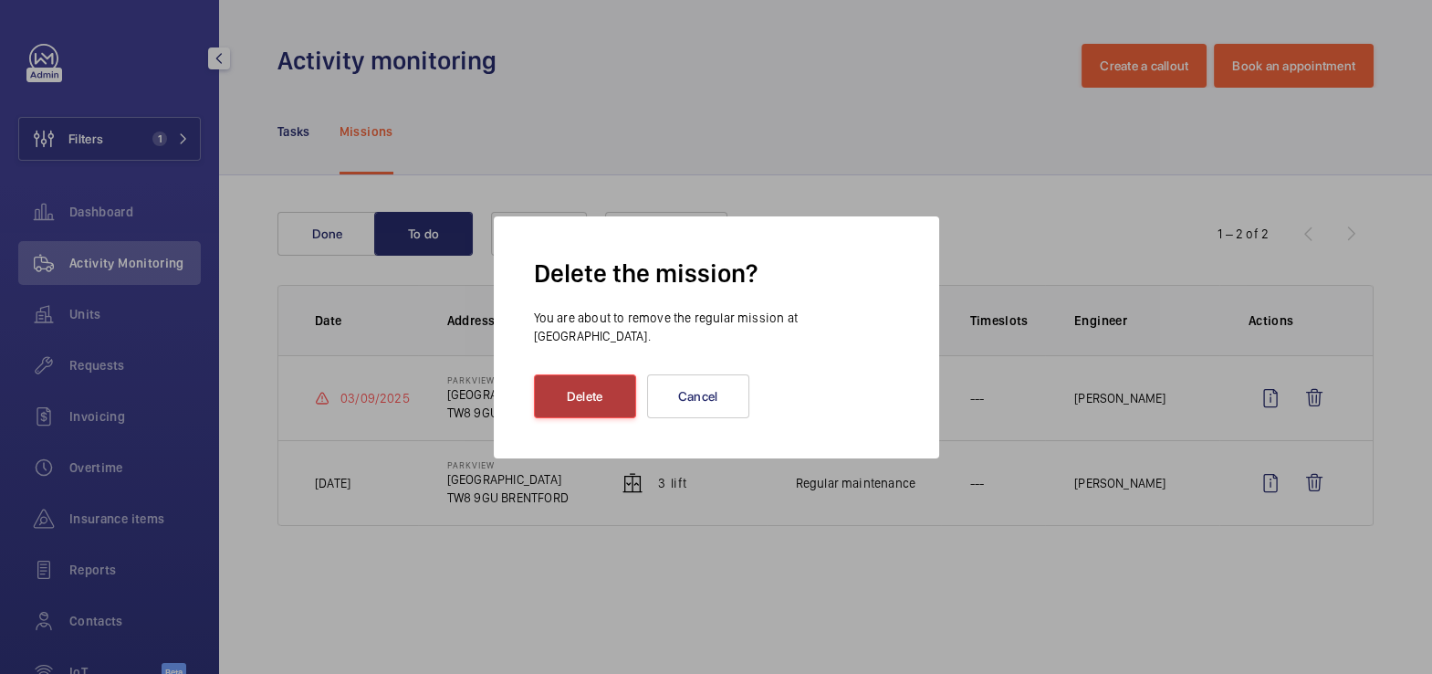
click at [587, 391] on button "Delete" at bounding box center [585, 396] width 102 height 44
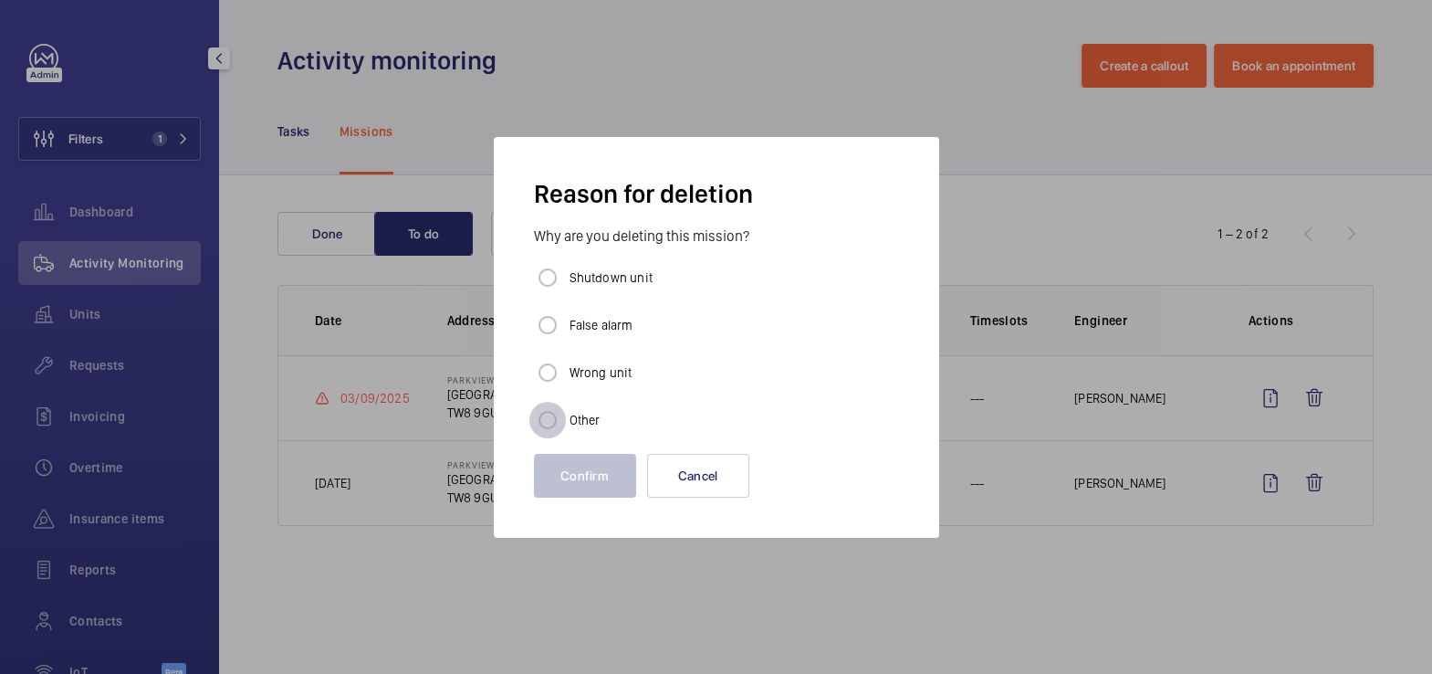
click at [556, 419] on input "Other" at bounding box center [548, 420] width 37 height 37
radio input "true"
click at [582, 467] on button "Confirm" at bounding box center [585, 476] width 102 height 44
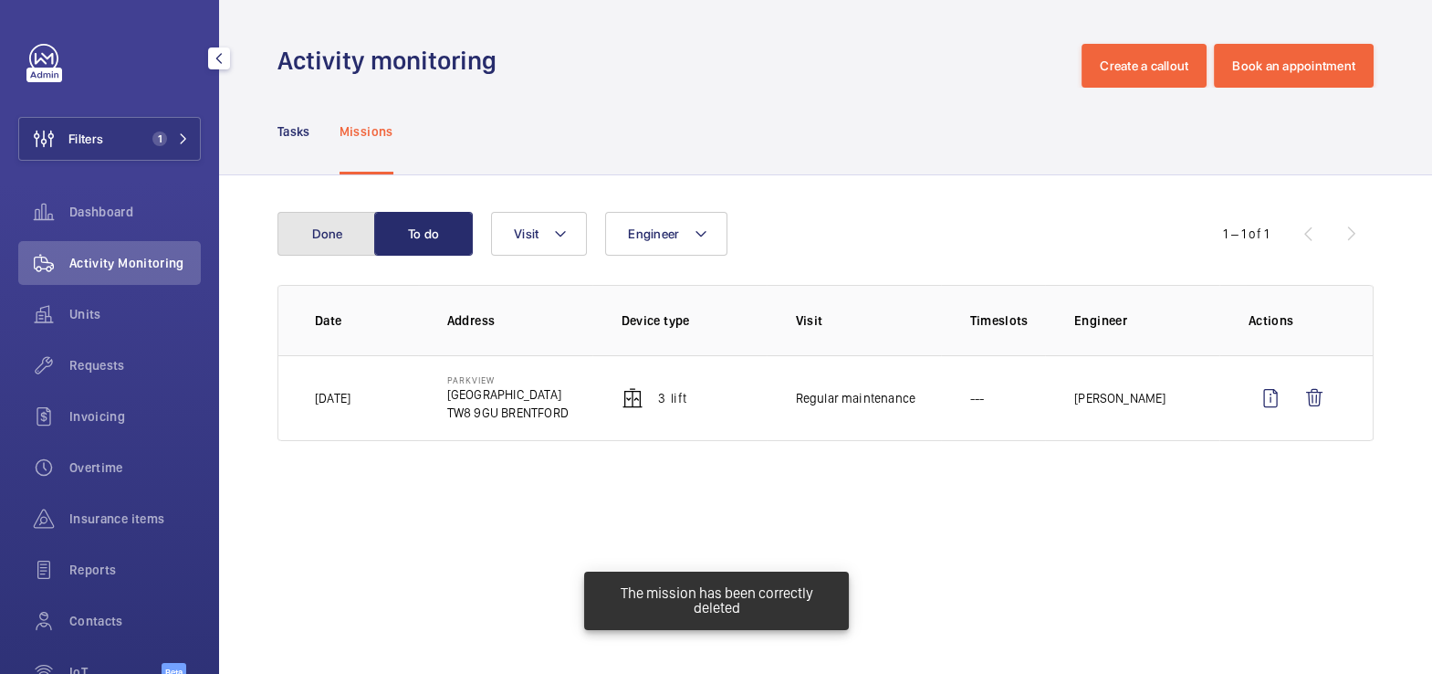
click at [333, 238] on button "Done" at bounding box center [327, 234] width 99 height 44
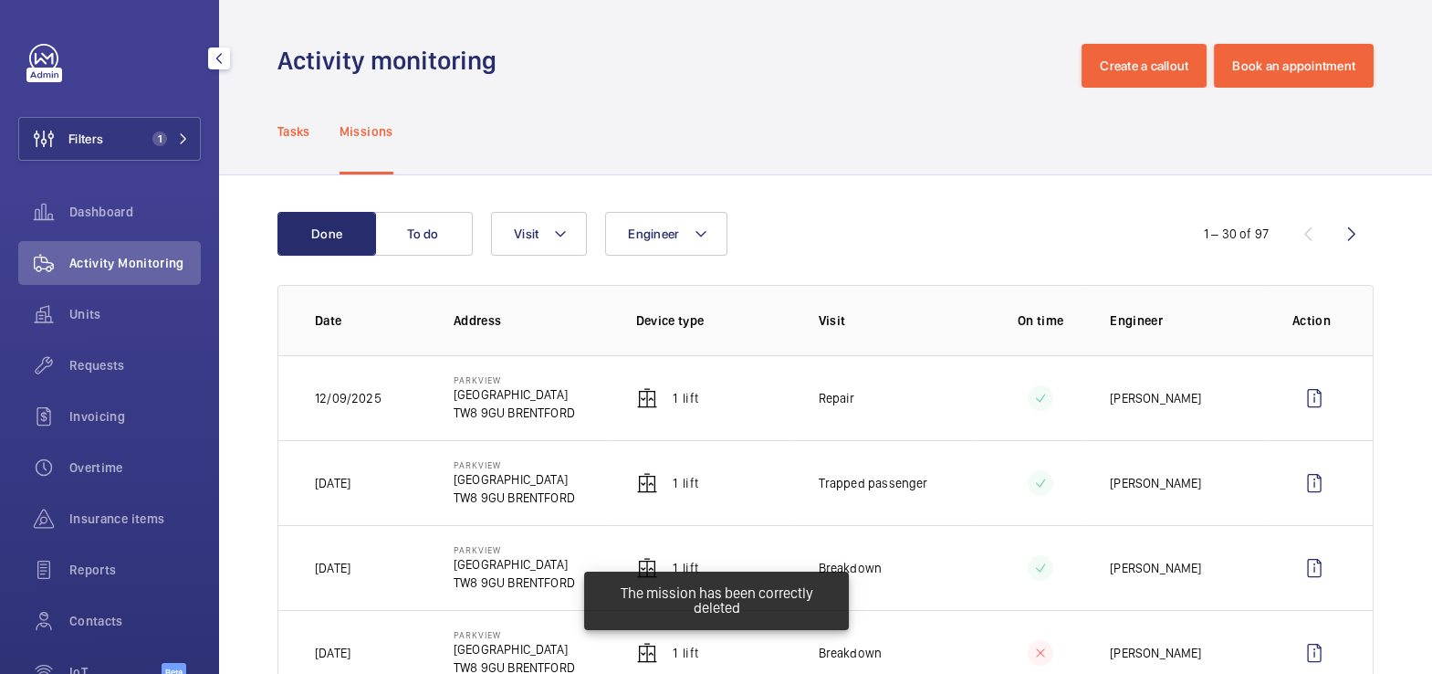
click at [288, 140] on p "Tasks" at bounding box center [294, 131] width 33 height 18
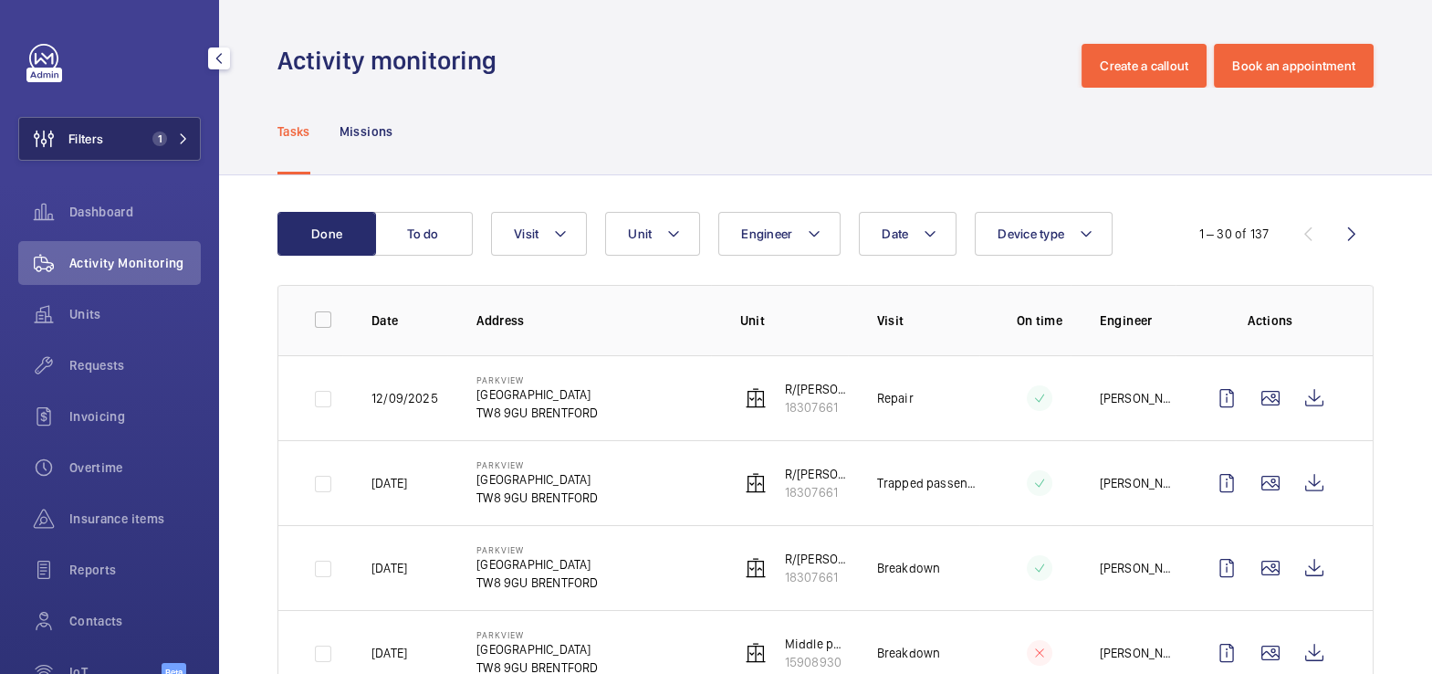
click at [69, 136] on span "Filters" at bounding box center [85, 139] width 35 height 18
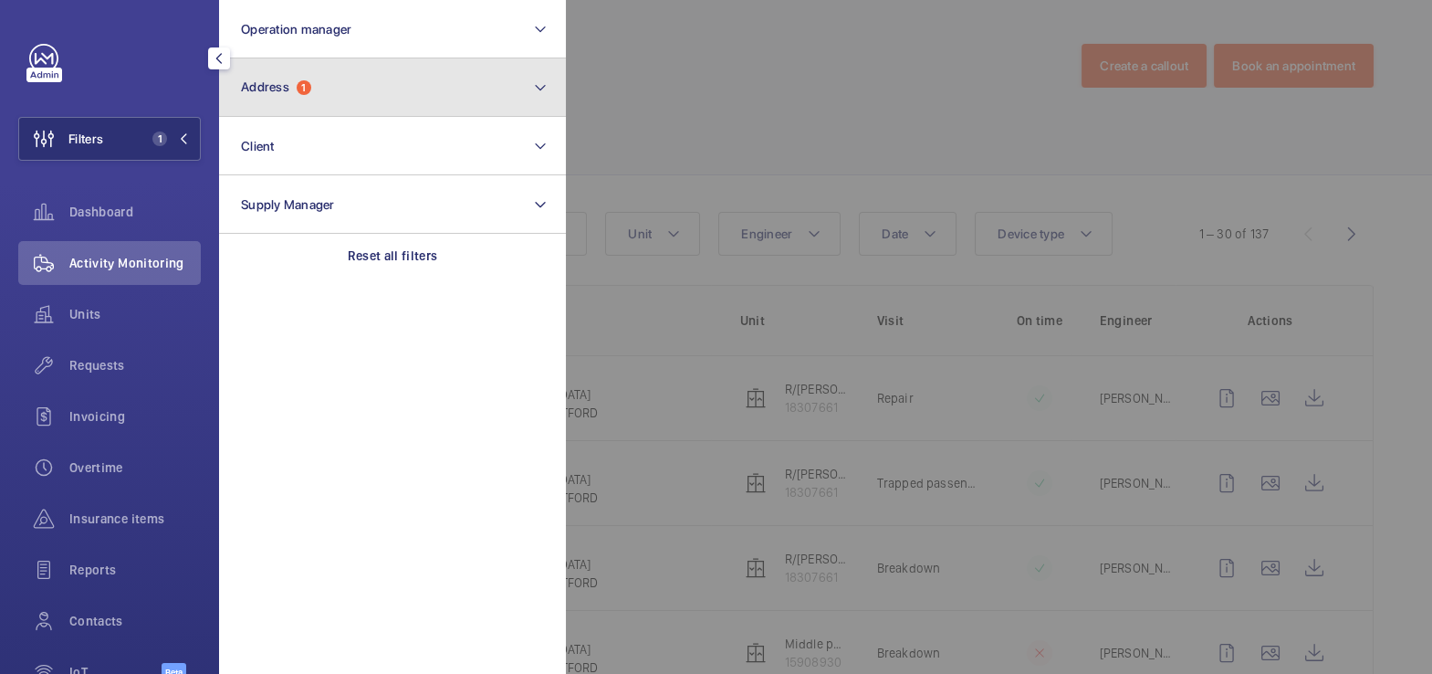
click at [314, 102] on button "Address 1" at bounding box center [392, 87] width 347 height 58
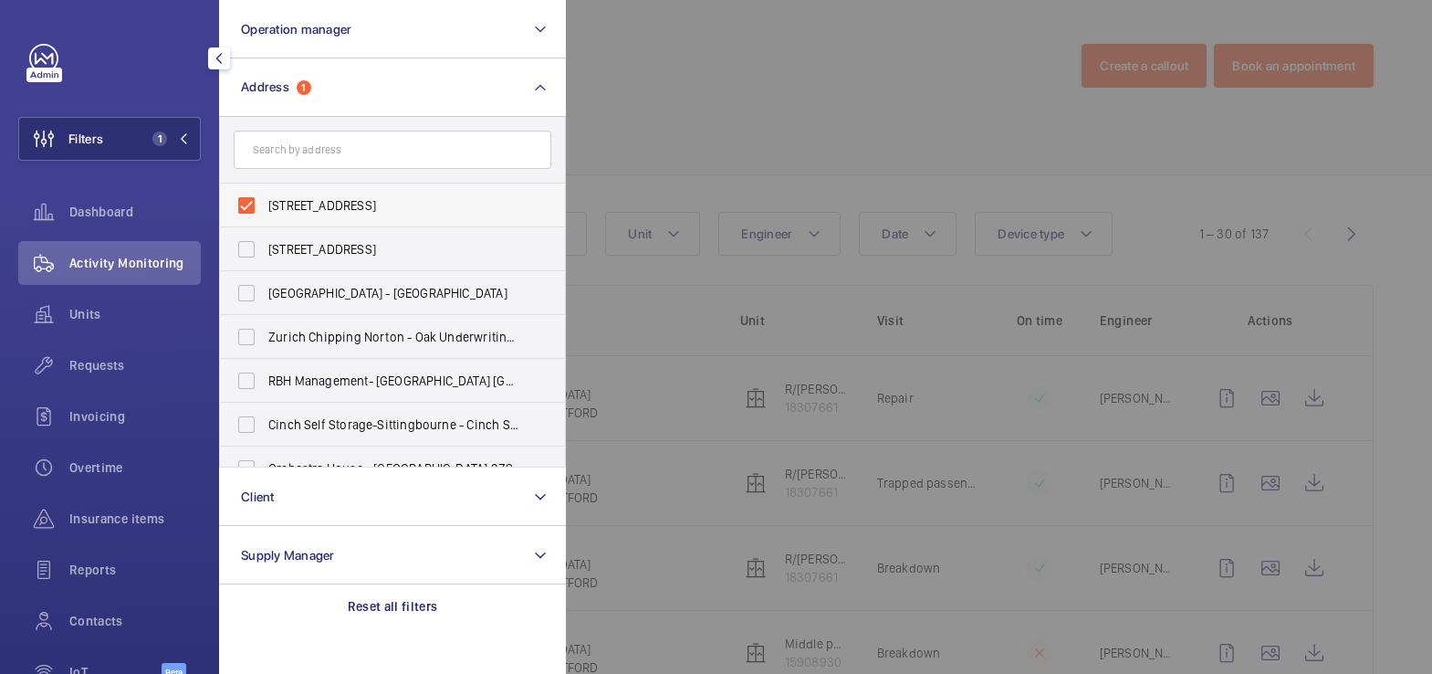
click at [312, 201] on span "[STREET_ADDRESS]" at bounding box center [393, 205] width 251 height 18
click at [265, 201] on input "[STREET_ADDRESS]" at bounding box center [246, 205] width 37 height 37
checkbox input "false"
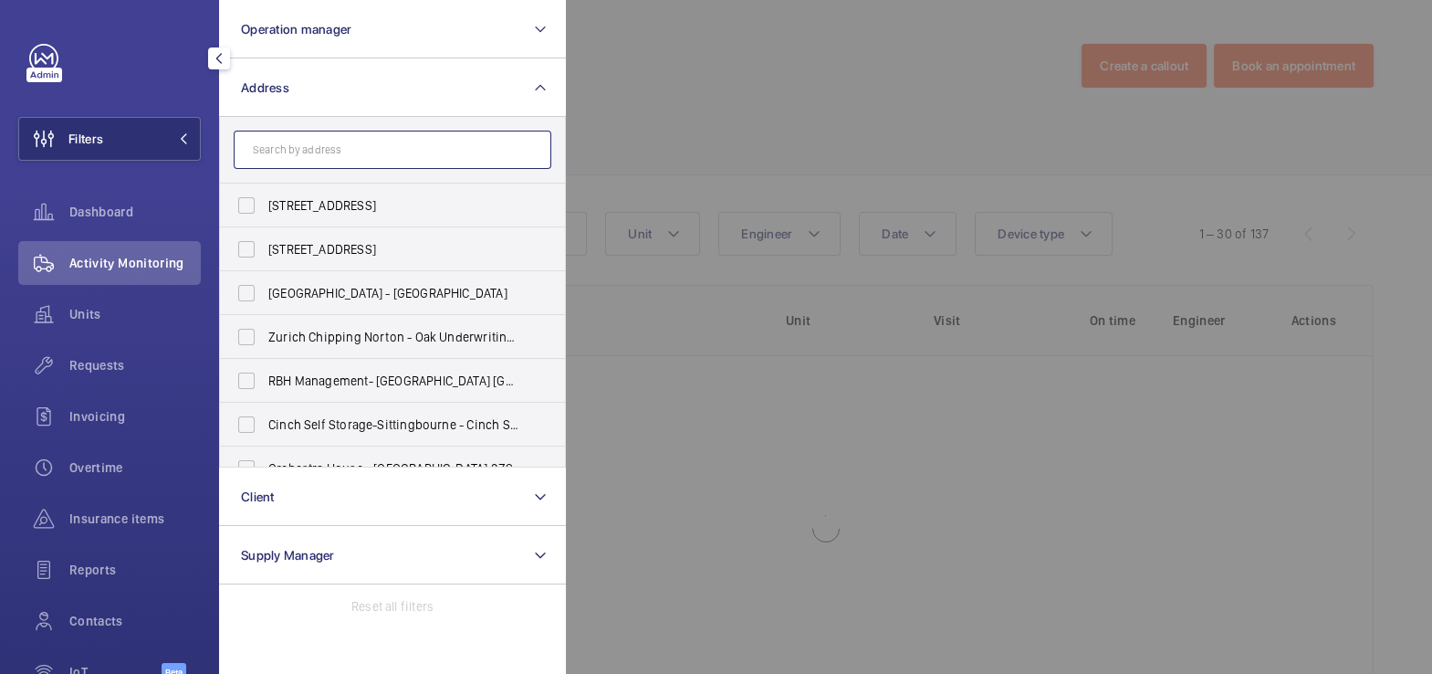
click at [362, 153] on input "text" at bounding box center [393, 150] width 318 height 38
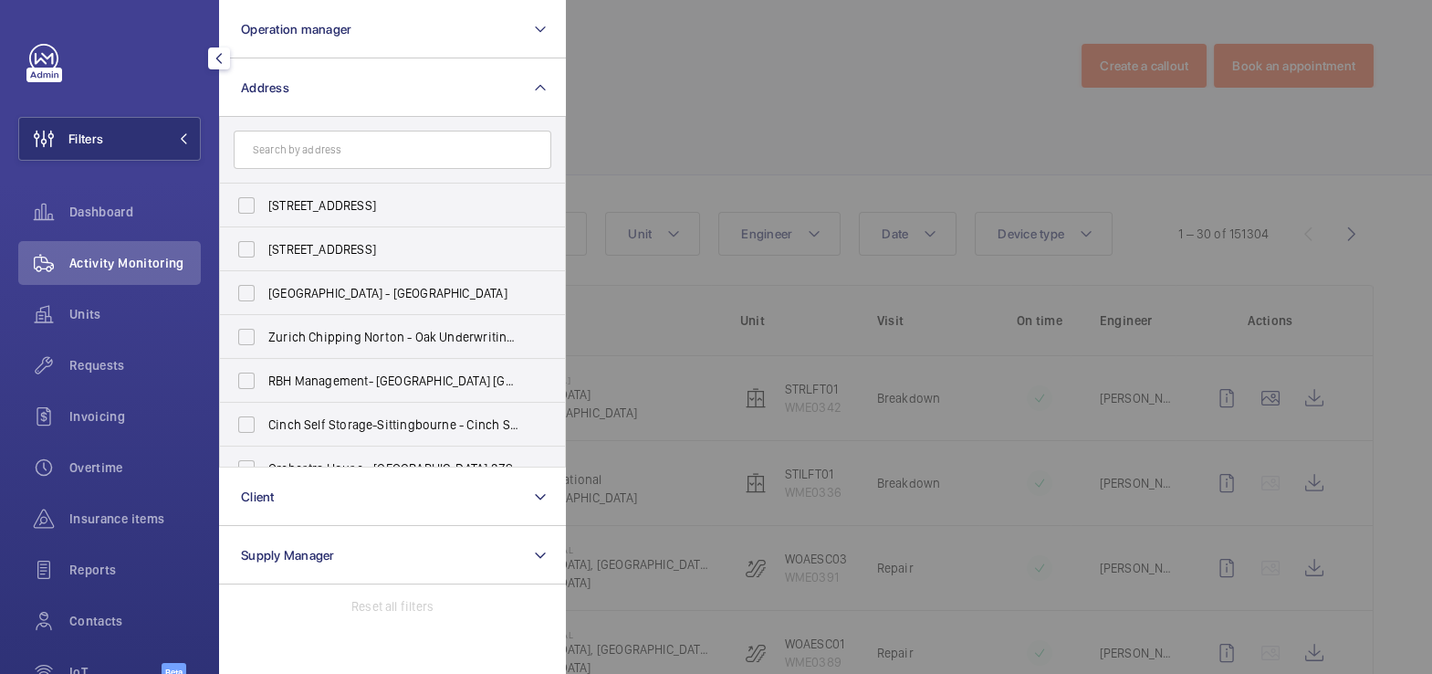
click at [782, 99] on div at bounding box center [1282, 337] width 1432 height 674
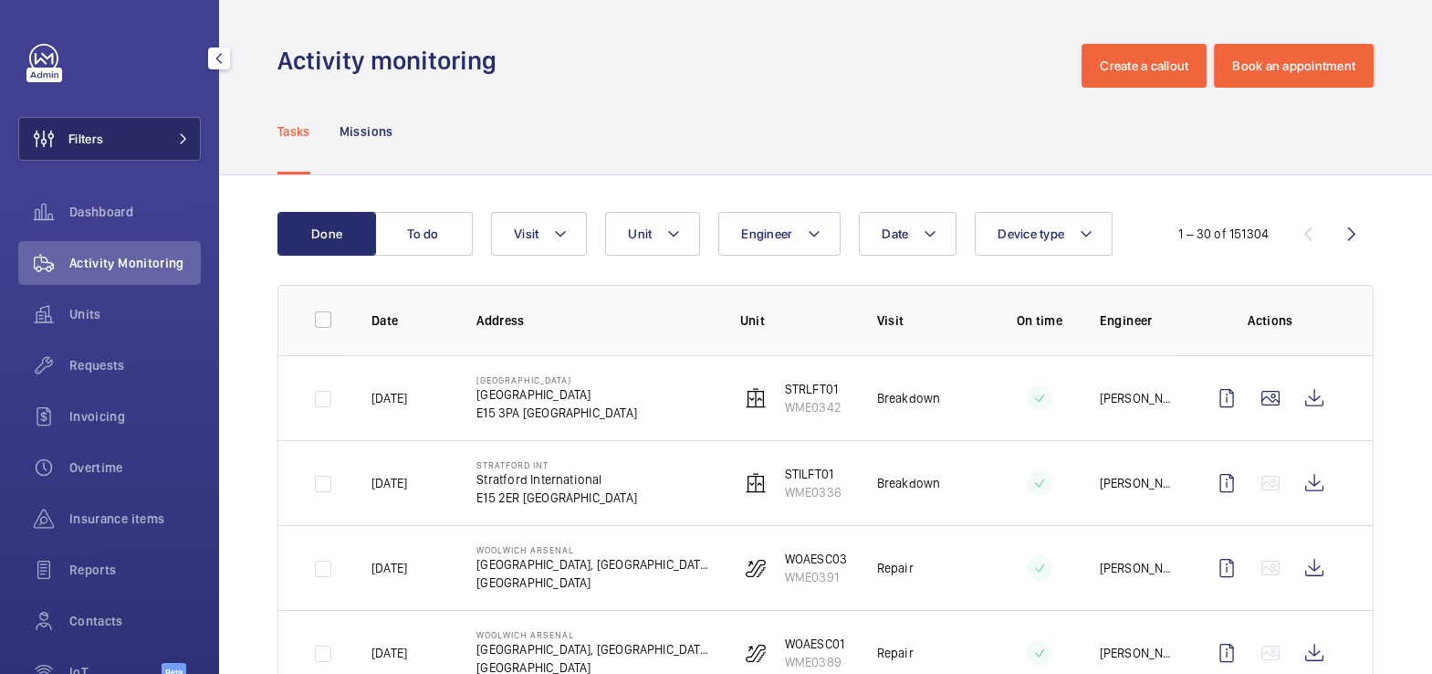
click at [117, 146] on button "Filters" at bounding box center [109, 139] width 183 height 44
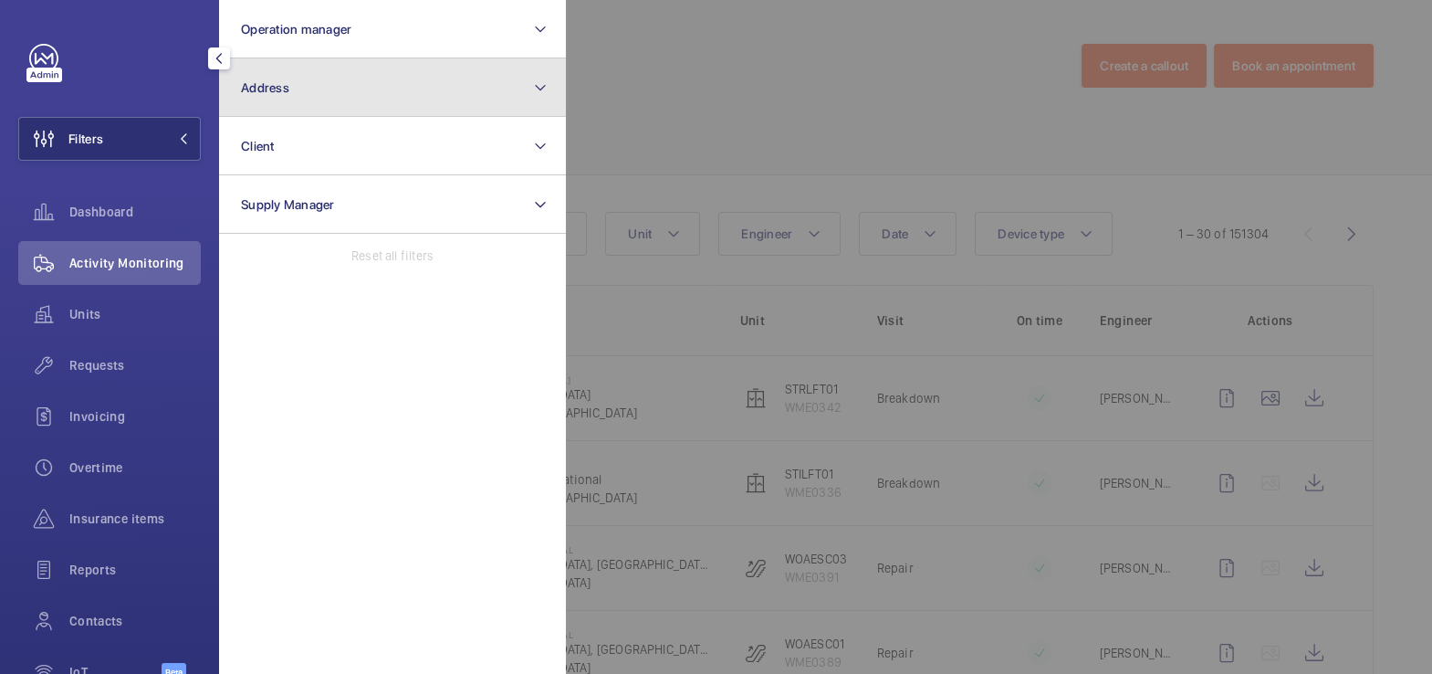
click at [302, 88] on button "Address" at bounding box center [392, 87] width 347 height 58
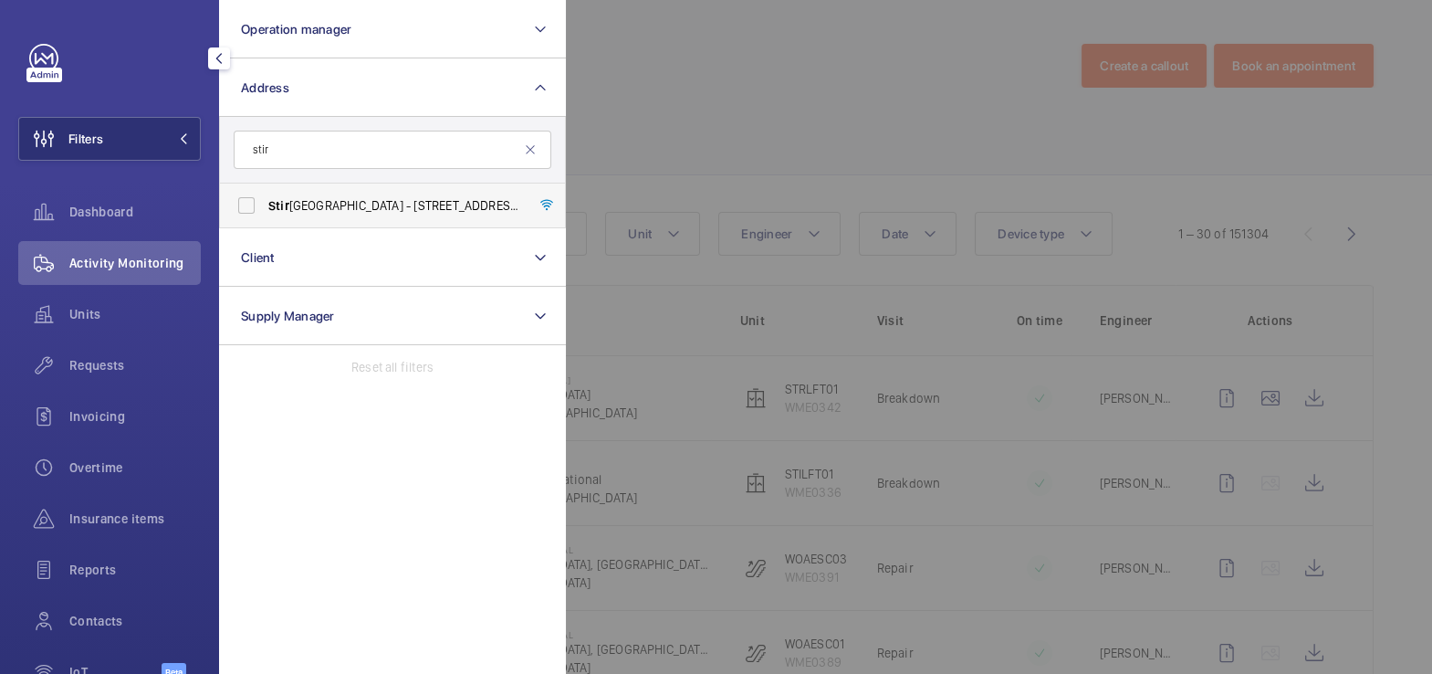
type input "stir"
click at [380, 203] on span "[GEOGRAPHIC_DATA] - [STREET_ADDRESS][DATE]" at bounding box center [393, 205] width 251 height 18
click at [265, 203] on input "[GEOGRAPHIC_DATA] - [STREET_ADDRESS][DATE]" at bounding box center [246, 205] width 37 height 37
checkbox input "true"
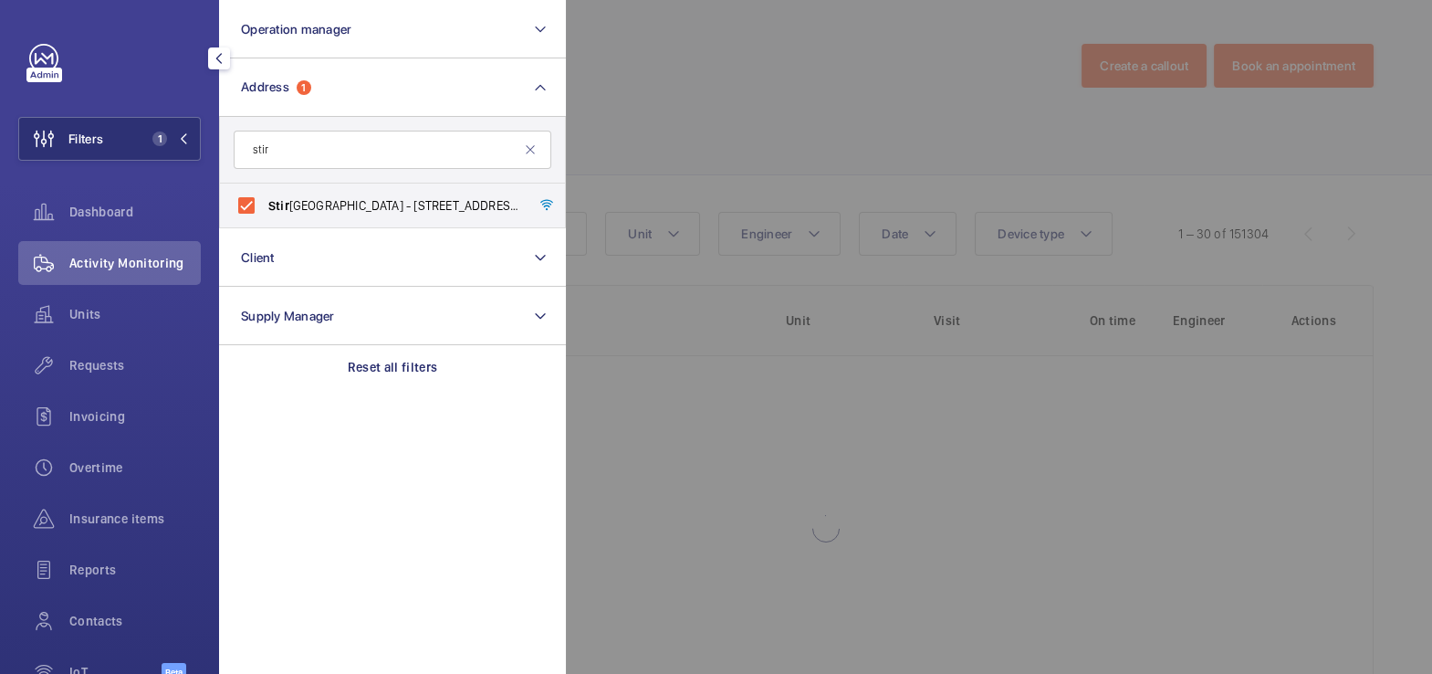
click at [787, 91] on div at bounding box center [1282, 337] width 1432 height 674
